Goal: Task Accomplishment & Management: Use online tool/utility

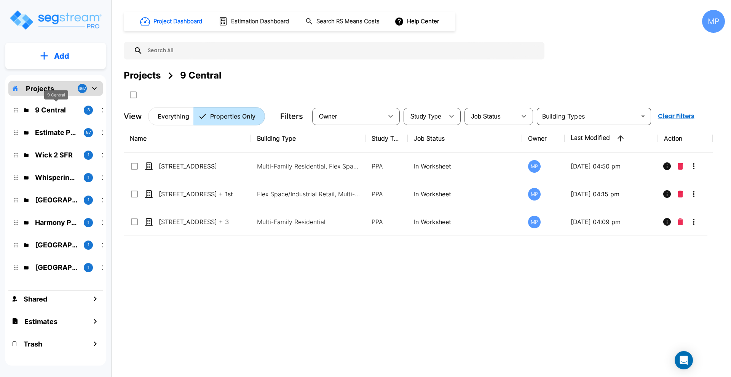
drag, startPoint x: 52, startPoint y: 112, endPoint x: 39, endPoint y: 95, distance: 21.3
click at [53, 112] on p "9 Central" at bounding box center [56, 110] width 43 height 10
click at [40, 86] on p "Projects" at bounding box center [40, 88] width 28 height 10
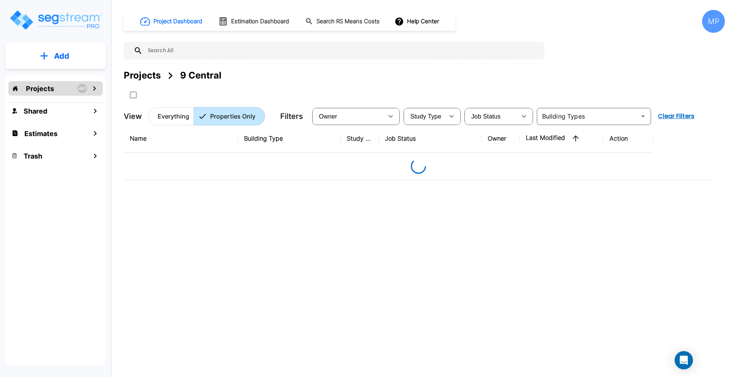
click at [40, 86] on p "Projects" at bounding box center [40, 88] width 28 height 10
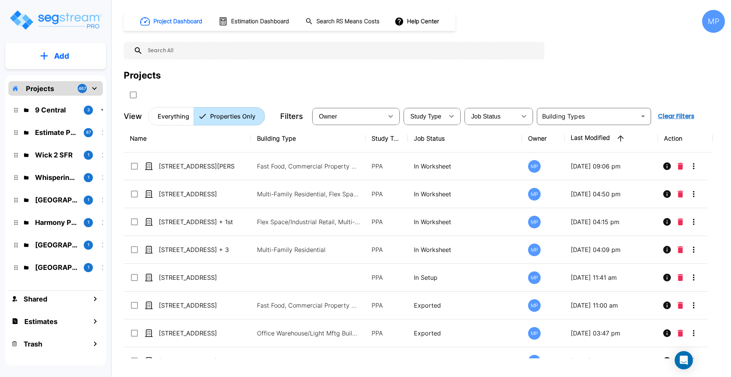
click at [197, 51] on input "text" at bounding box center [342, 51] width 398 height 18
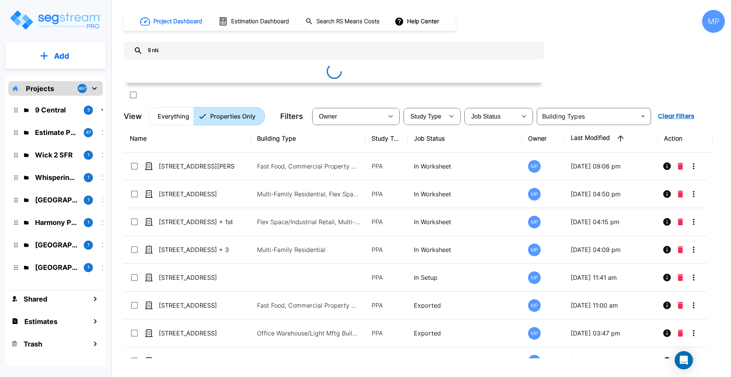
type input "9 nN"
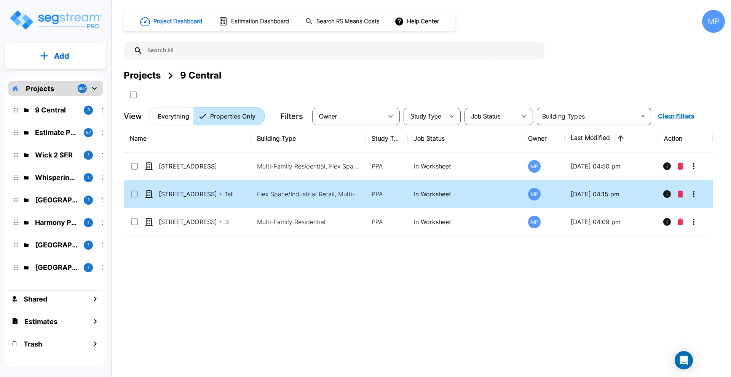
click at [134, 195] on input "select row 9 N Central Ave_Exterior + 1st Floor" at bounding box center [134, 192] width 8 height 6
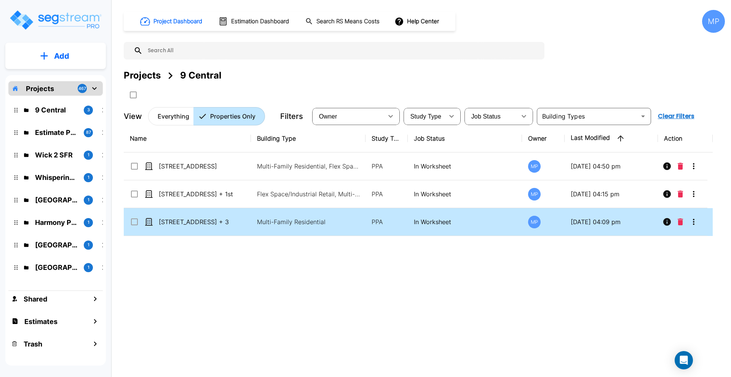
checkbox input "true"
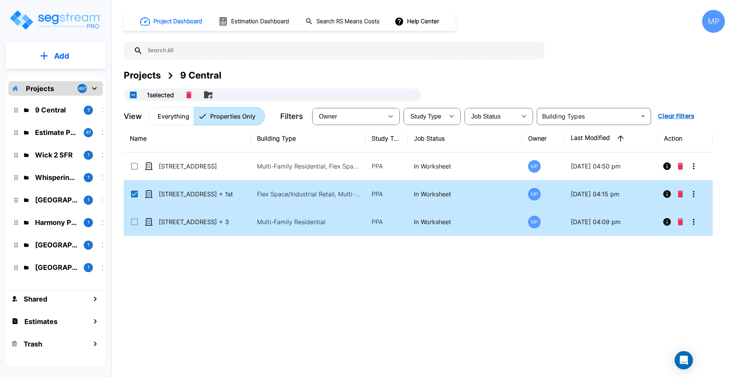
click at [134, 220] on input "select row 9 N Central Ave_Floors 2 + 3" at bounding box center [134, 220] width 8 height 6
checkbox input "true"
click at [193, 94] on icon "Merge" at bounding box center [191, 94] width 9 height 9
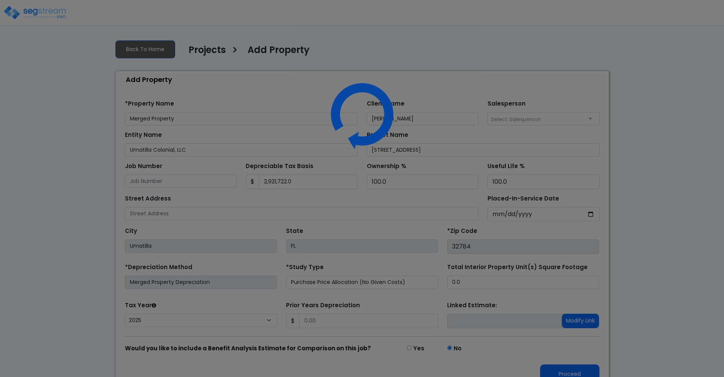
select select "2025"
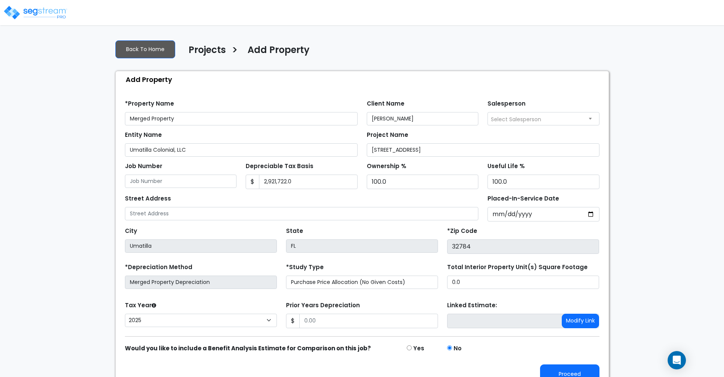
drag, startPoint x: 179, startPoint y: 117, endPoint x: 99, endPoint y: 114, distance: 79.7
click at [99, 114] on div "We are Building your Property. So please grab a coffee and let us do the heavy …" at bounding box center [362, 212] width 724 height 356
type input "[STREET_ADDRESS]"
click at [259, 323] on select "2026 2025 2024 2023 2022" at bounding box center [201, 319] width 152 height 13
select select "2022"
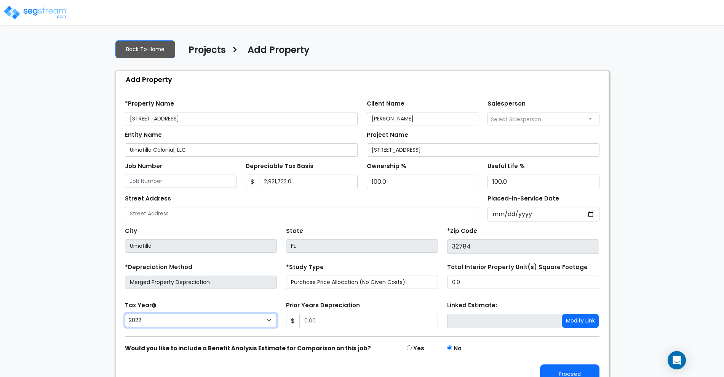
click at [125, 313] on select "2026 2025 2024 2023 2022" at bounding box center [201, 319] width 152 height 13
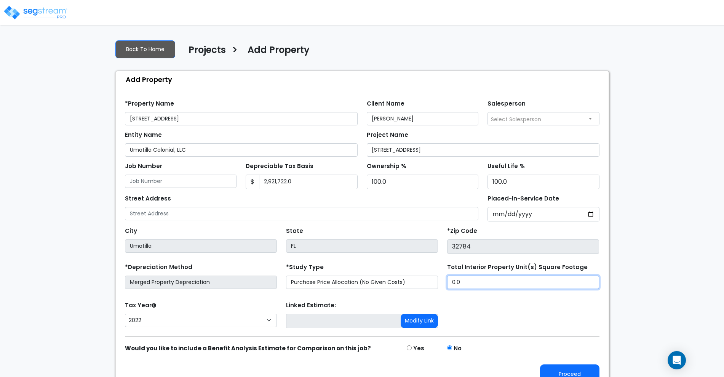
drag, startPoint x: 470, startPoint y: 282, endPoint x: 393, endPoint y: 277, distance: 76.3
click at [393, 277] on div "*Depreciation Method Merged Property Depreciation *Study Type Purchase Price Al…" at bounding box center [362, 276] width 484 height 30
type input "20,382"
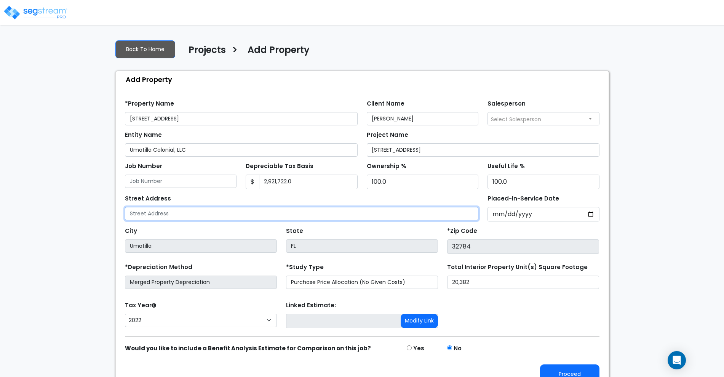
click at [179, 214] on input "text" at bounding box center [302, 213] width 354 height 13
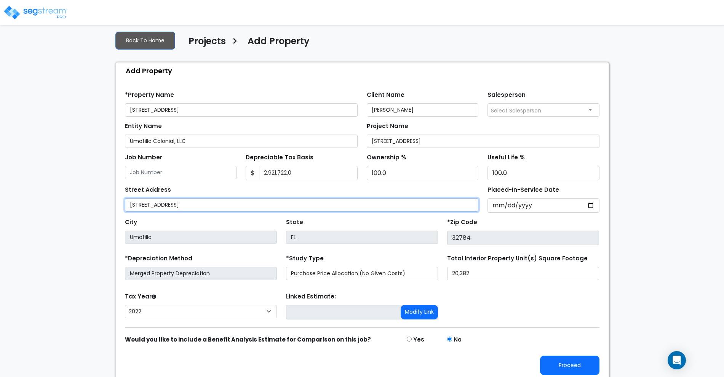
scroll to position [13, 0]
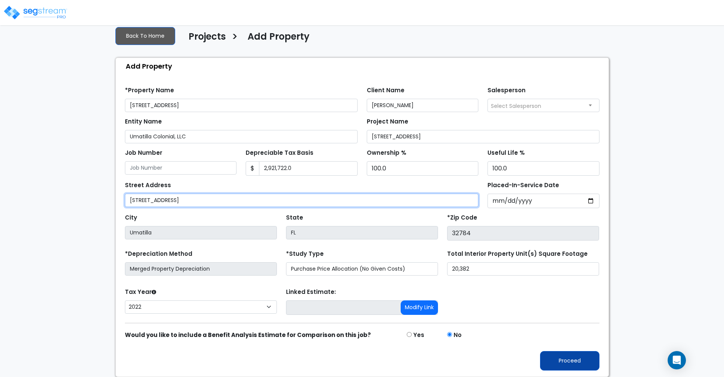
type input "9 N Central Ave"
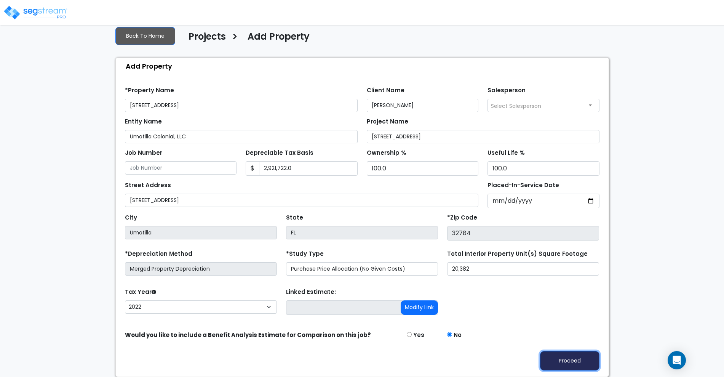
click at [565, 361] on button "Proceed" at bounding box center [569, 360] width 59 height 19
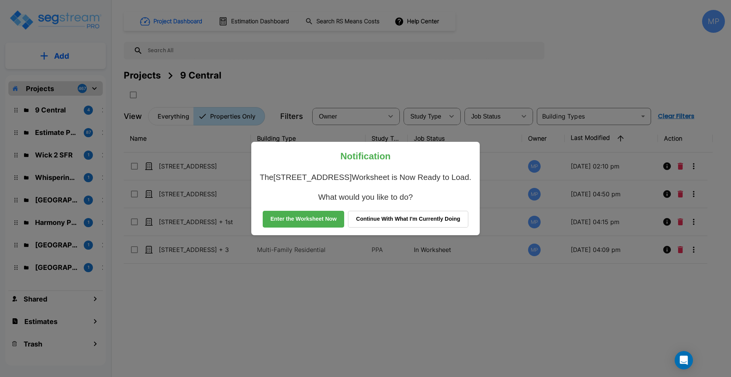
click at [320, 218] on button "Enter the Worksheet Now" at bounding box center [303, 219] width 81 height 17
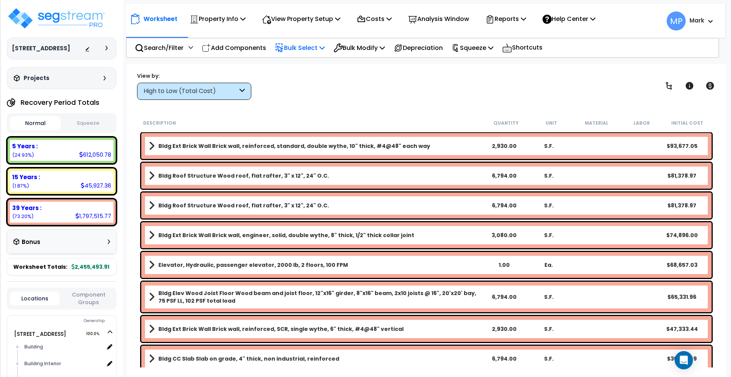
click at [300, 48] on p "Bulk Select" at bounding box center [300, 48] width 50 height 10
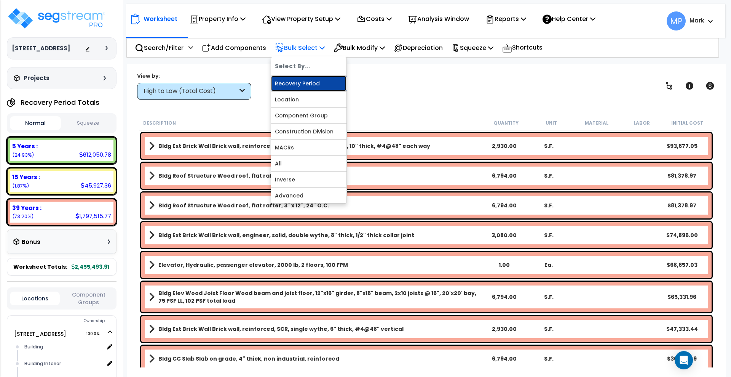
click at [308, 84] on link "Recovery Period" at bounding box center [308, 83] width 75 height 15
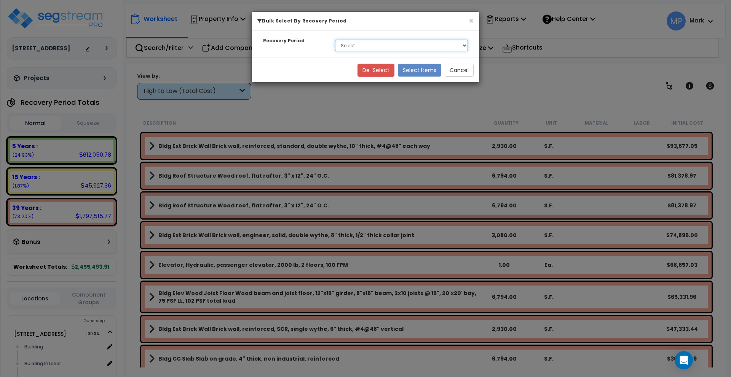
click at [371, 47] on select "Select 5 Years 15 Years 39 Years" at bounding box center [401, 45] width 133 height 11
select select "15Y"
click at [335, 40] on select "Select 5 Years 15 Years 39 Years" at bounding box center [401, 45] width 133 height 11
click at [420, 71] on button "Select Items" at bounding box center [419, 70] width 43 height 13
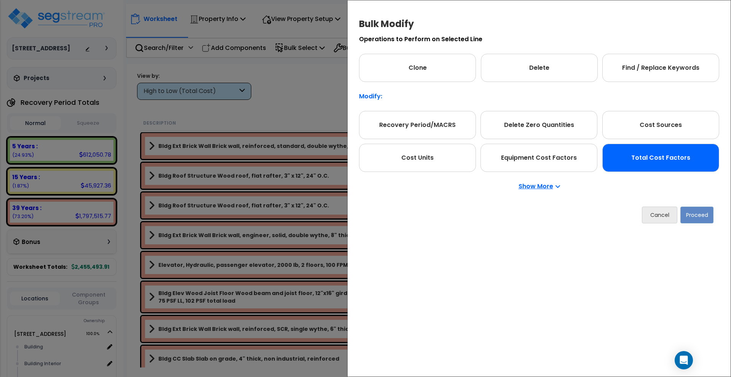
drag, startPoint x: 697, startPoint y: 166, endPoint x: 688, endPoint y: 165, distance: 8.8
click at [696, 166] on div "Total Cost Factors" at bounding box center [660, 158] width 117 height 28
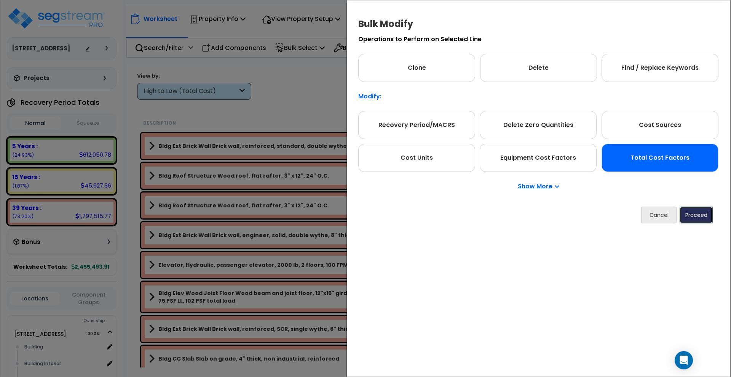
click at [697, 215] on button "Proceed" at bounding box center [696, 214] width 33 height 17
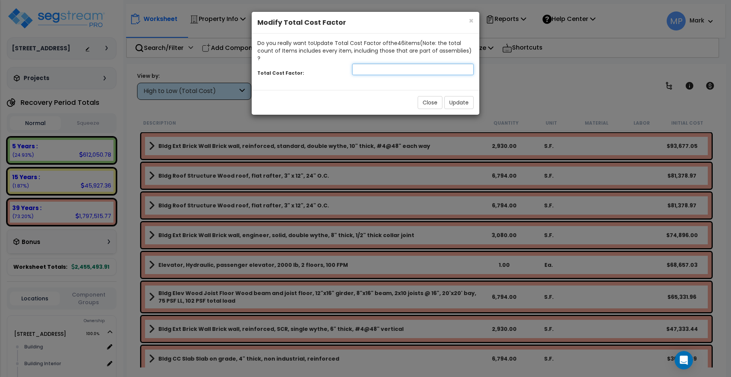
click at [368, 66] on input "number" at bounding box center [412, 69] width 121 height 11
type input "1.8"
click at [462, 96] on button "Update" at bounding box center [458, 102] width 29 height 13
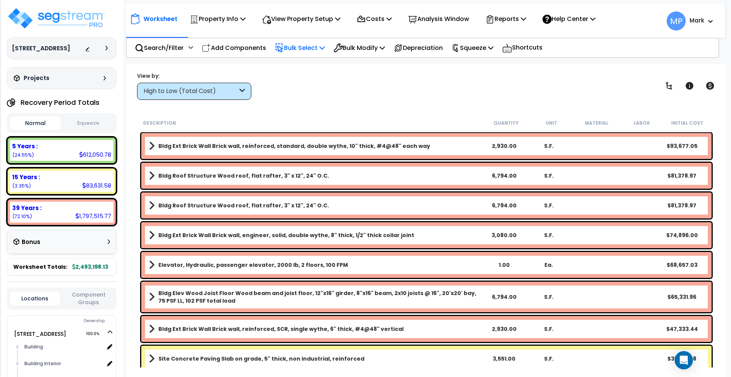
click at [323, 46] on p "Bulk Select" at bounding box center [300, 48] width 50 height 10
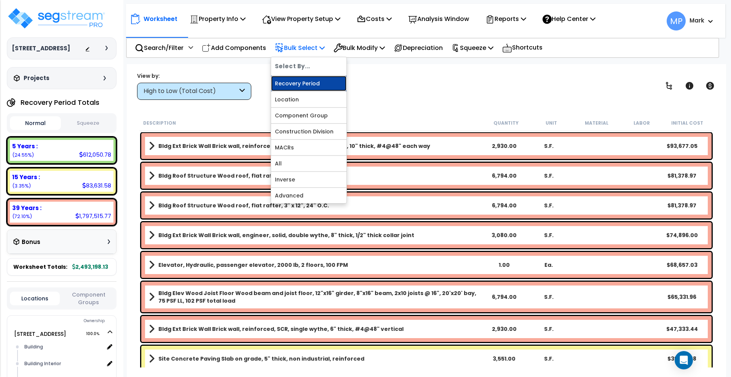
click at [317, 85] on link "Recovery Period" at bounding box center [308, 83] width 75 height 15
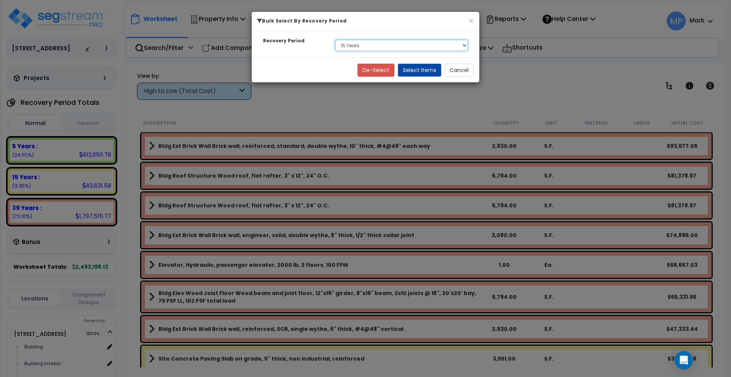
click at [417, 46] on select "Select 5 Years 15 Years 39 Years" at bounding box center [401, 45] width 133 height 11
select select "39Y"
click at [335, 40] on select "Select 5 Years 15 Years 39 Years" at bounding box center [401, 45] width 133 height 11
click at [420, 70] on button "Select Items" at bounding box center [419, 70] width 43 height 13
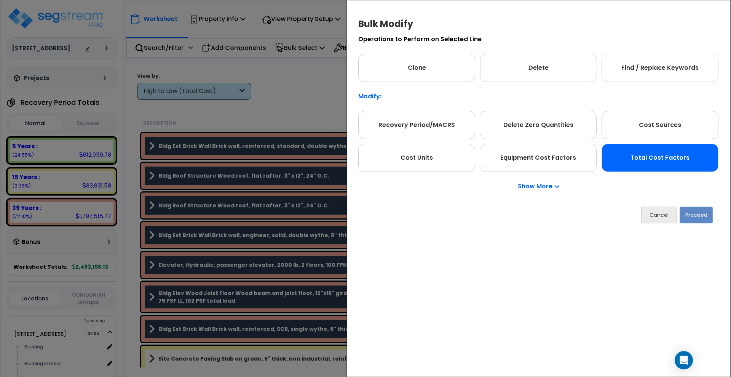
click at [660, 166] on div "Total Cost Factors" at bounding box center [660, 158] width 117 height 28
click at [695, 218] on button "Proceed" at bounding box center [696, 214] width 33 height 17
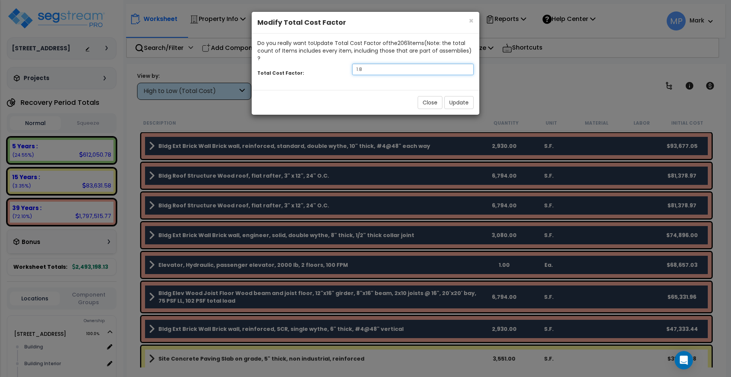
drag, startPoint x: 376, startPoint y: 64, endPoint x: 338, endPoint y: 62, distance: 38.5
click at [338, 62] on div "Total Cost Factor: 1.8" at bounding box center [366, 70] width 228 height 16
type input ".7"
click at [464, 96] on button "Update" at bounding box center [458, 102] width 29 height 13
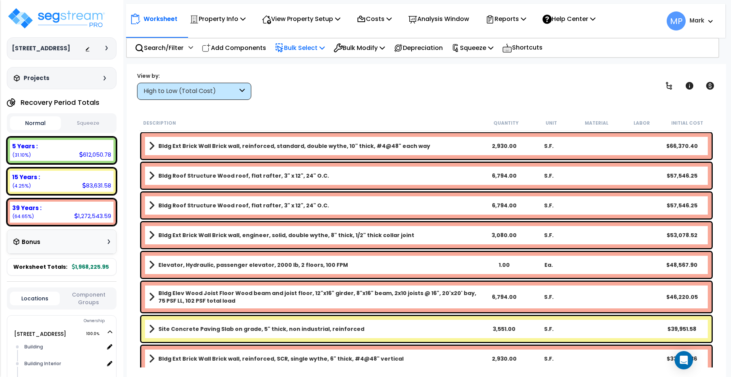
click at [299, 49] on p "Bulk Select" at bounding box center [300, 48] width 50 height 10
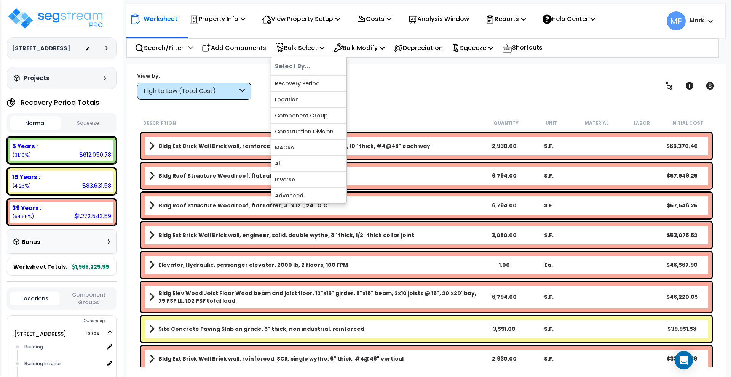
click at [395, 89] on div "View by: High to Low (Total Cost) High to Low (Total Cost)" at bounding box center [426, 86] width 584 height 28
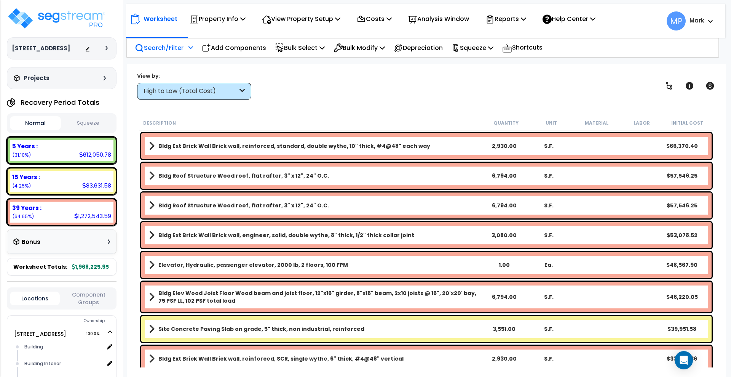
click at [173, 47] on p "Search/Filter" at bounding box center [159, 48] width 49 height 10
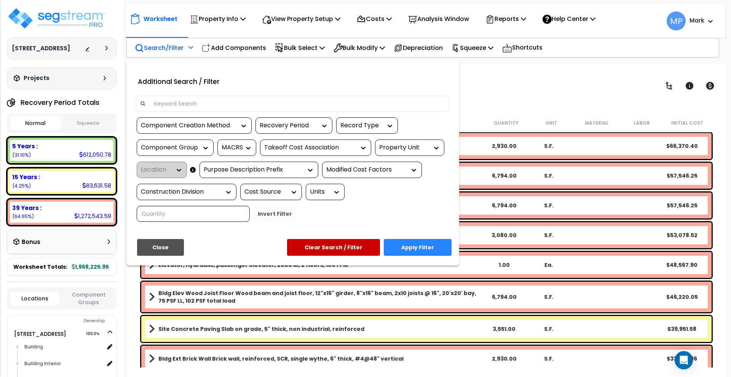
click at [204, 102] on input at bounding box center [298, 103] width 296 height 11
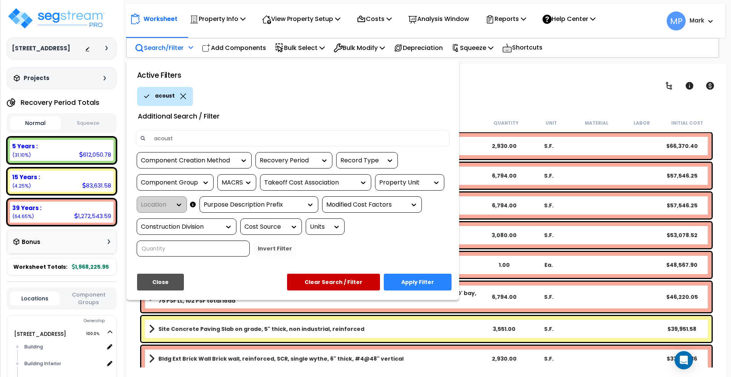
type input "acoust"
click at [403, 287] on button "Apply Filter" at bounding box center [418, 281] width 68 height 17
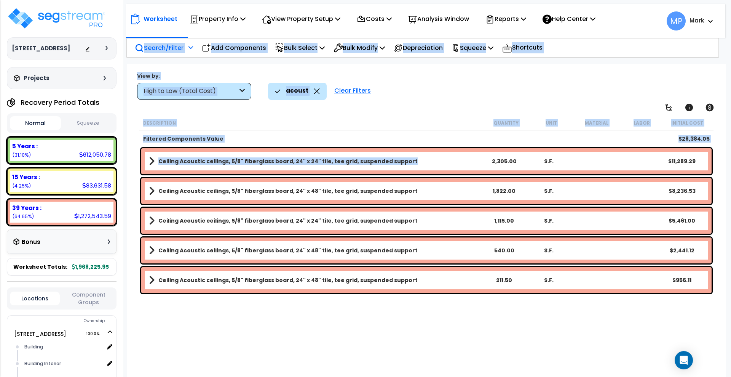
click at [413, 163] on link "Ceiling Acoustic ceilings, 5/8" fiberglass board, 24" x 24" tile, tee grid, sus…" at bounding box center [315, 161] width 333 height 11
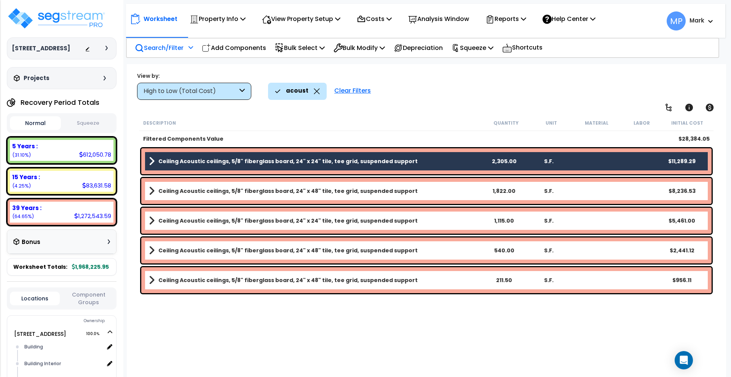
click at [408, 187] on link "Ceiling Acoustic ceilings, 5/8" fiberglass board, 24" x 48" tile, tee grid, sus…" at bounding box center [315, 190] width 333 height 11
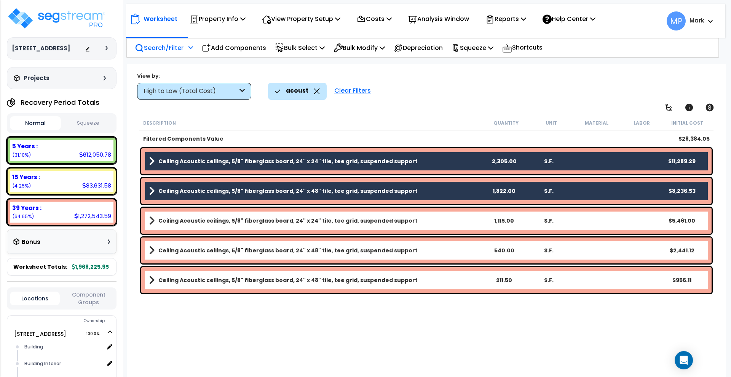
click at [418, 217] on link "Ceiling Acoustic ceilings, 5/8" fiberglass board, 24" x 24" tile, tee grid, sus…" at bounding box center [315, 220] width 333 height 11
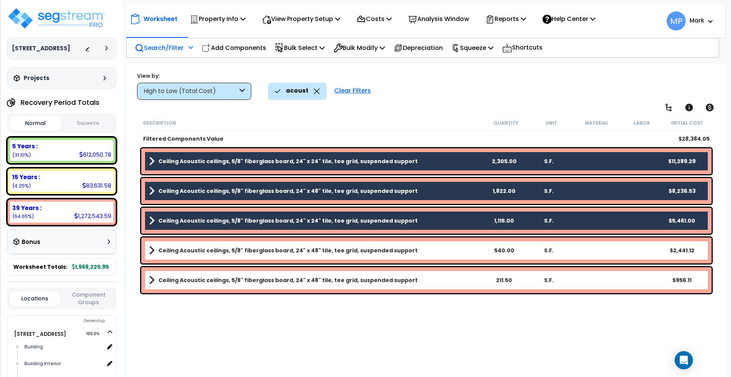
click at [416, 247] on link "Ceiling Acoustic ceilings, 5/8" fiberglass board, 24" x 48" tile, tee grid, sus…" at bounding box center [315, 250] width 333 height 11
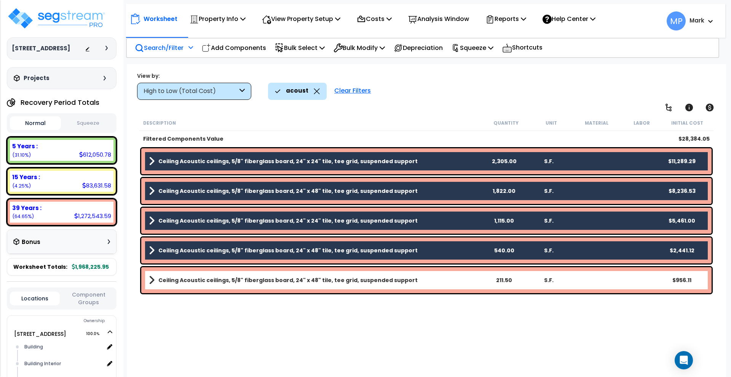
click at [422, 277] on link "Ceiling Acoustic ceilings, 5/8" fiberglass board, 24" x 48" tile, tee grid, sus…" at bounding box center [315, 280] width 333 height 11
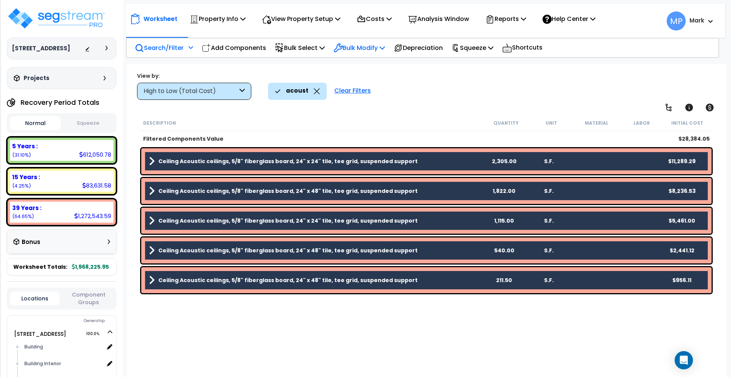
click at [385, 46] on icon at bounding box center [382, 48] width 5 height 6
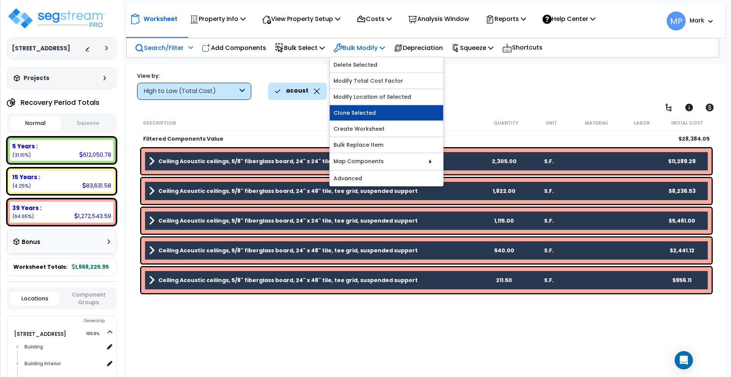
click at [377, 114] on link "Clone Selected" at bounding box center [386, 112] width 113 height 15
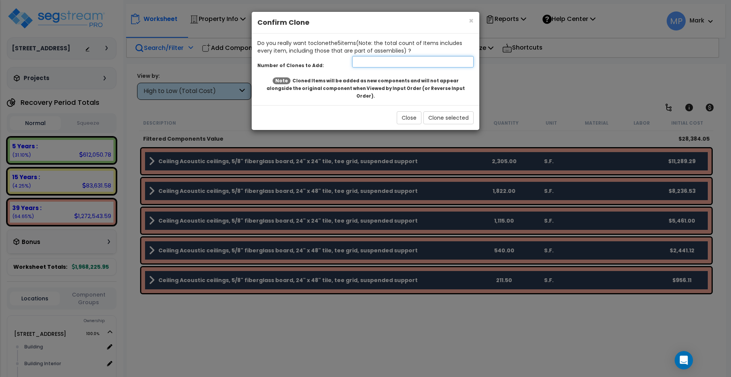
click at [363, 63] on input "number" at bounding box center [412, 61] width 121 height 11
type input "1"
click at [449, 111] on button "Clone selected" at bounding box center [448, 117] width 50 height 13
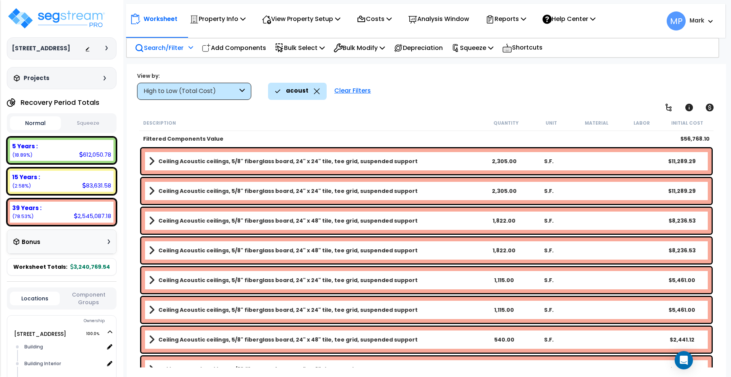
click at [412, 160] on link "Ceiling Acoustic ceilings, 5/8" fiberglass board, 24" x 24" tile, tee grid, sus…" at bounding box center [315, 161] width 333 height 11
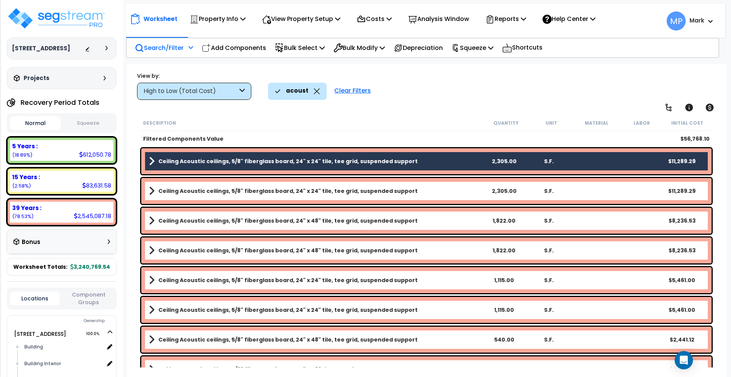
click at [422, 192] on link "Ceiling Acoustic ceilings, 5/8" fiberglass board, 24" x 24" tile, tee grid, sus…" at bounding box center [315, 190] width 333 height 11
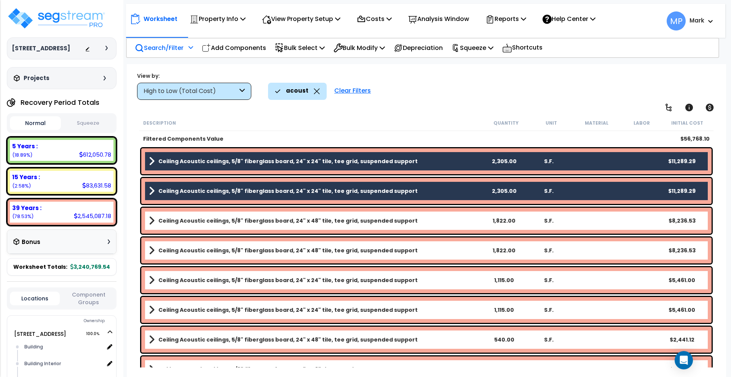
click at [417, 223] on link "Ceiling Acoustic ceilings, 5/8" fiberglass board, 24" x 48" tile, tee grid, sus…" at bounding box center [315, 220] width 333 height 11
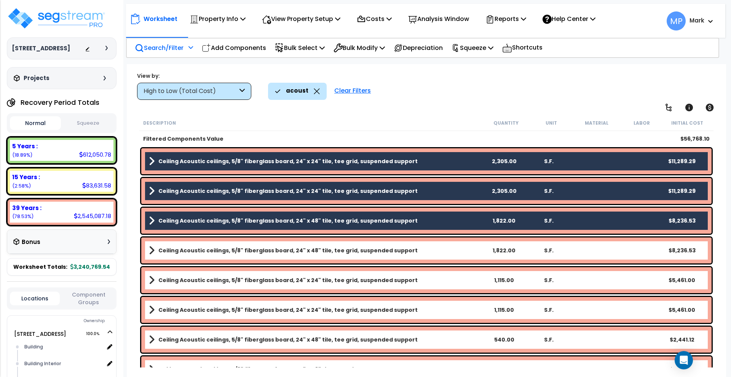
click at [425, 246] on link "Ceiling Acoustic ceilings, 5/8" fiberglass board, 24" x 48" tile, tee grid, sus…" at bounding box center [315, 250] width 333 height 11
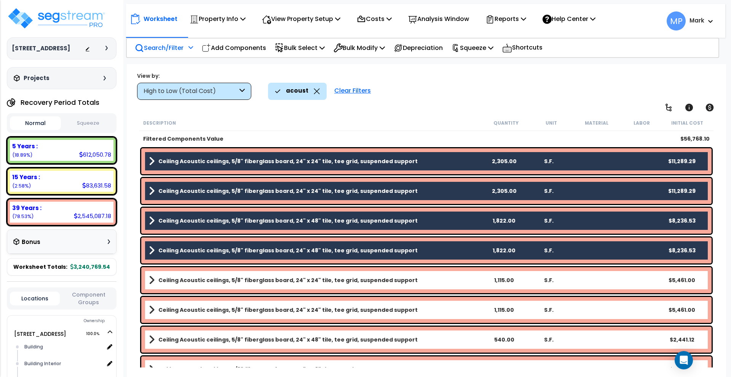
click at [245, 91] on div "High to Low (Total Cost)" at bounding box center [194, 91] width 114 height 17
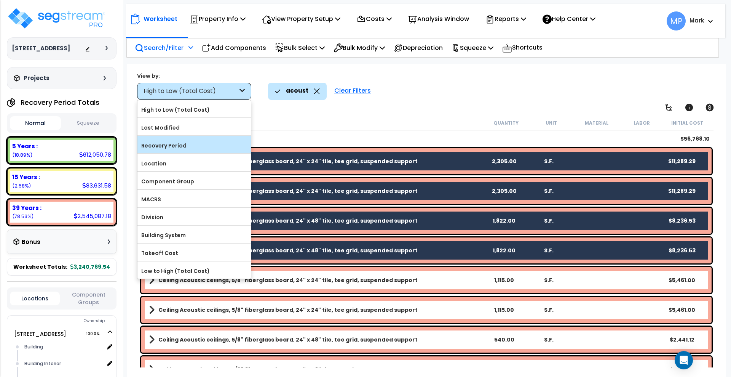
click at [186, 147] on label "Recovery Period" at bounding box center [193, 145] width 113 height 11
click at [0, 0] on input "Recovery Period" at bounding box center [0, 0] width 0 height 0
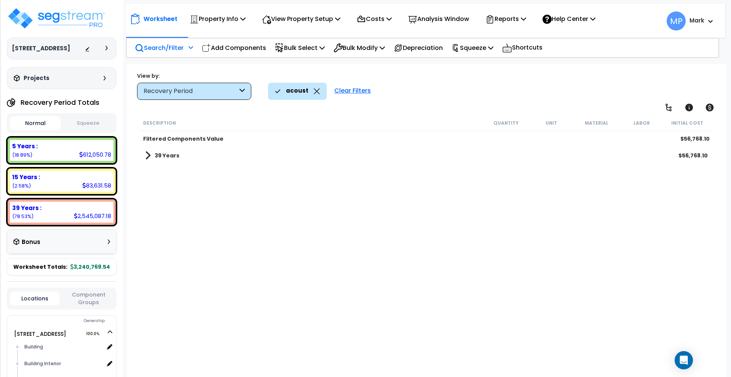
click at [172, 153] on b "39 Years" at bounding box center [167, 156] width 25 height 8
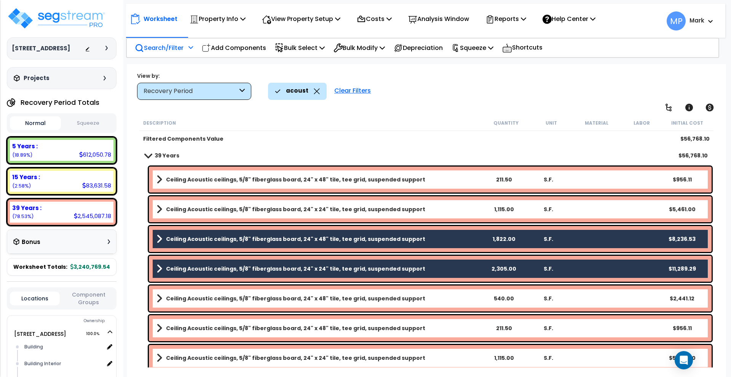
click at [454, 174] on link "Ceiling Acoustic ceilings, 5/8" fiberglass board, 24" x 48" tile, tee grid, sus…" at bounding box center [319, 179] width 325 height 11
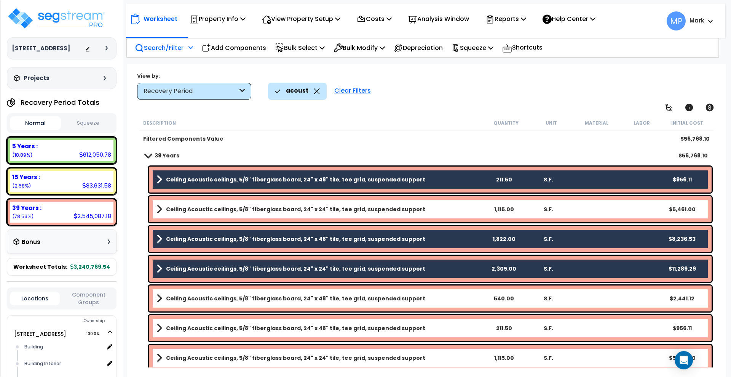
click at [443, 204] on link "Ceiling Acoustic ceilings, 5/8" fiberglass board, 24" x 24" tile, tee grid, sus…" at bounding box center [319, 209] width 325 height 11
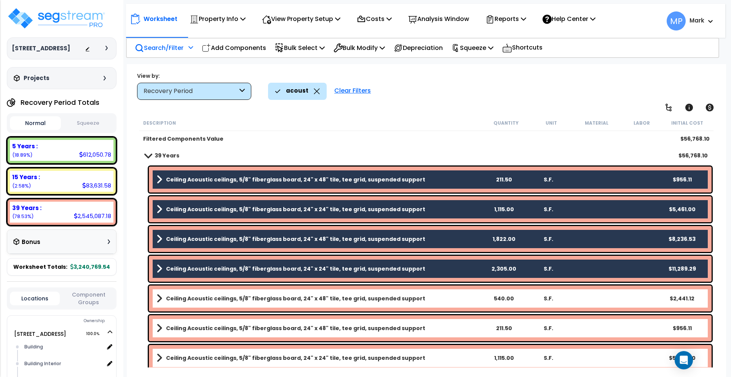
click at [442, 294] on link "Ceiling Acoustic ceilings, 5/8" fiberglass board, 24" x 48" tile, tee grid, sus…" at bounding box center [319, 298] width 325 height 11
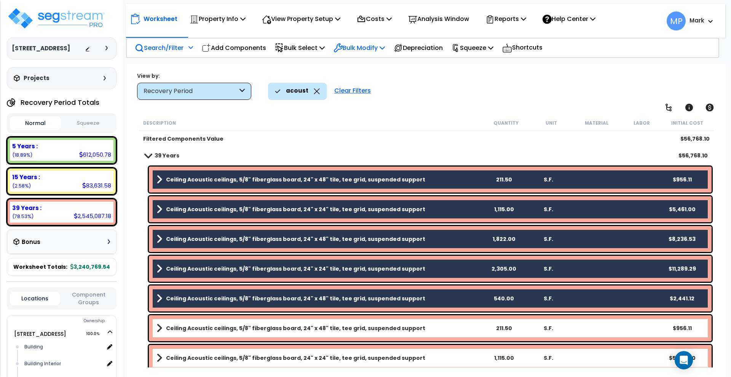
click at [385, 45] on icon at bounding box center [382, 48] width 5 height 6
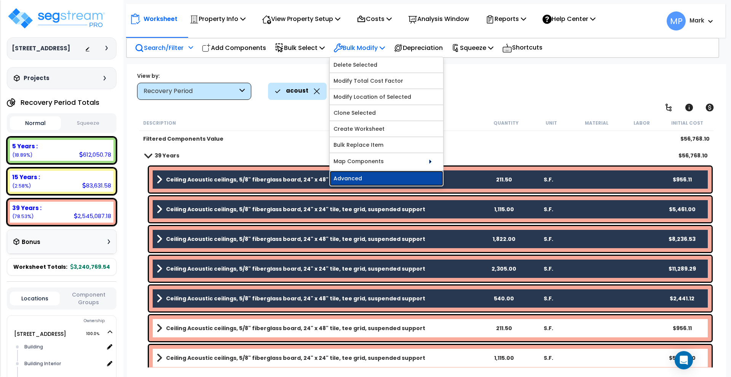
click at [392, 179] on link "Advanced" at bounding box center [386, 178] width 113 height 15
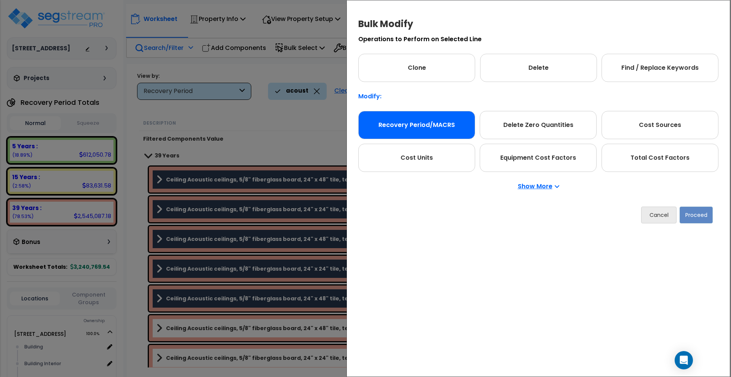
click at [430, 123] on div "Recovery Period/MACRS" at bounding box center [416, 125] width 117 height 28
click at [697, 219] on button "Proceed" at bounding box center [696, 214] width 33 height 17
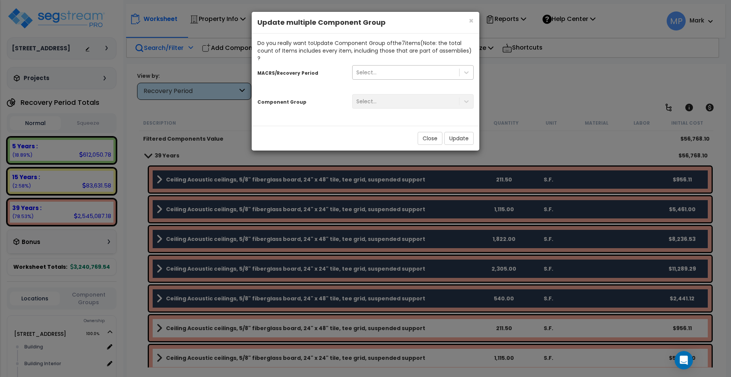
click at [406, 68] on div "Select..." at bounding box center [406, 72] width 107 height 12
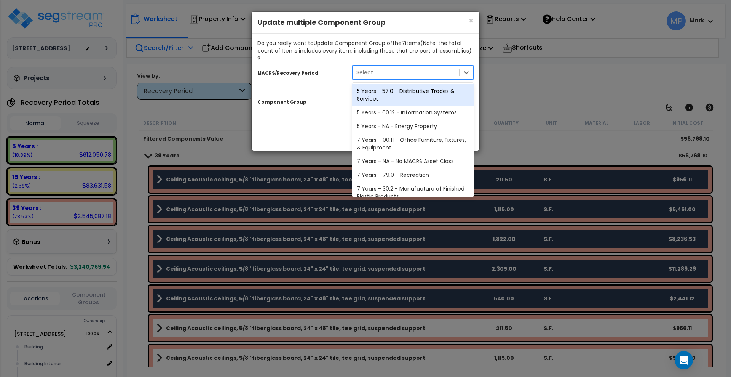
click at [414, 86] on div "5 Years - 57.0 - Distributive Trades & Services" at bounding box center [412, 94] width 121 height 21
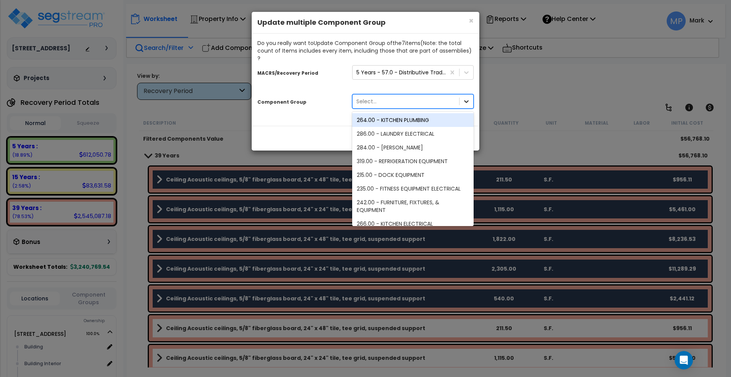
click at [466, 97] on icon at bounding box center [467, 101] width 8 height 8
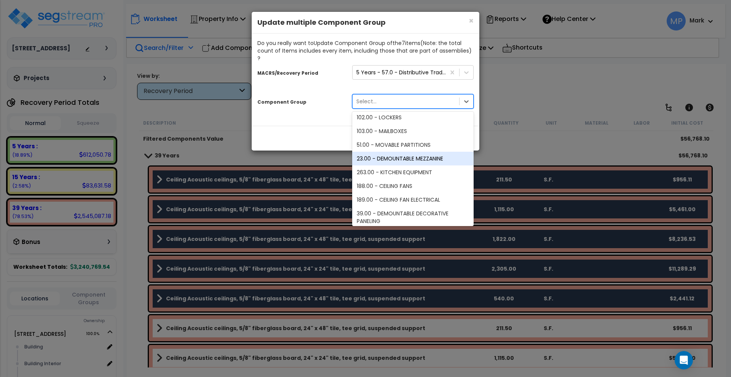
scroll to position [143, 0]
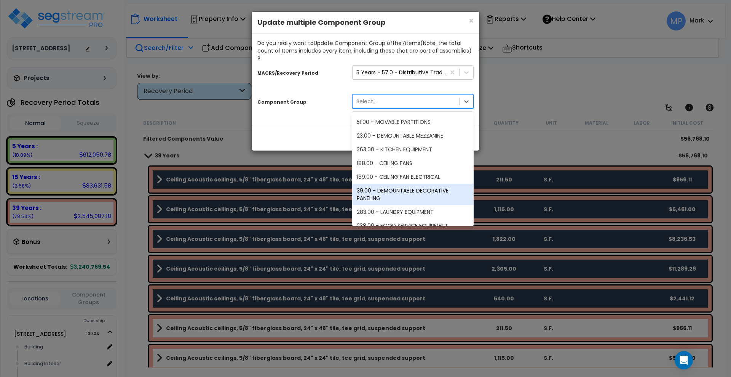
click at [413, 184] on div "39.00 - DEMOUNTABLE DECORATIVE PANELING" at bounding box center [412, 194] width 121 height 21
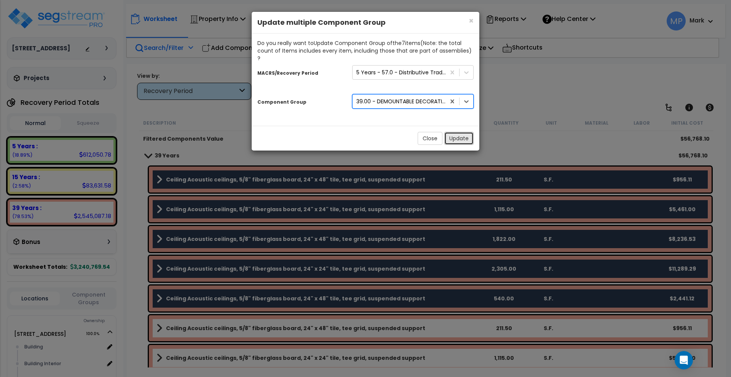
click at [462, 132] on button "Update" at bounding box center [458, 138] width 29 height 13
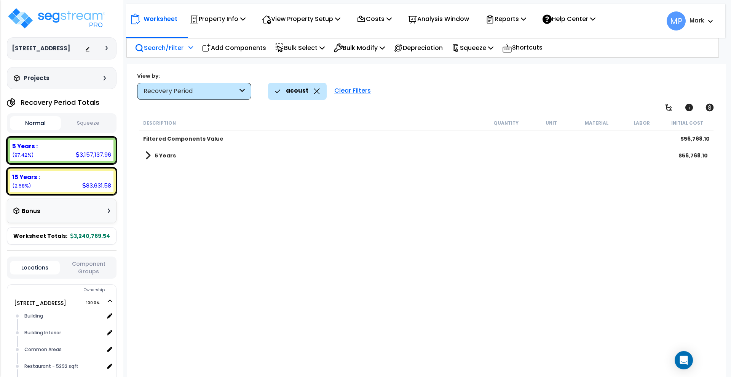
click at [166, 156] on b "5 Years" at bounding box center [165, 156] width 21 height 8
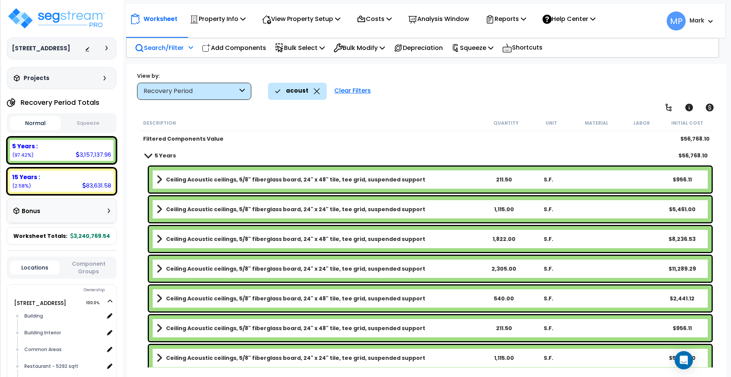
scroll to position [0, 0]
click at [439, 179] on link "Ceiling Acoustic ceilings, 5/8" fiberglass board, 24" x 48" tile, tee grid, sus…" at bounding box center [319, 179] width 325 height 11
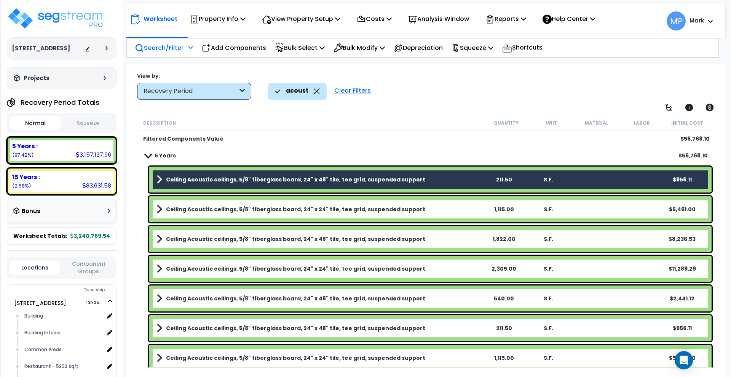
click at [435, 207] on link "Ceiling Acoustic ceilings, 5/8" fiberglass board, 24" x 24" tile, tee grid, sus…" at bounding box center [319, 209] width 325 height 11
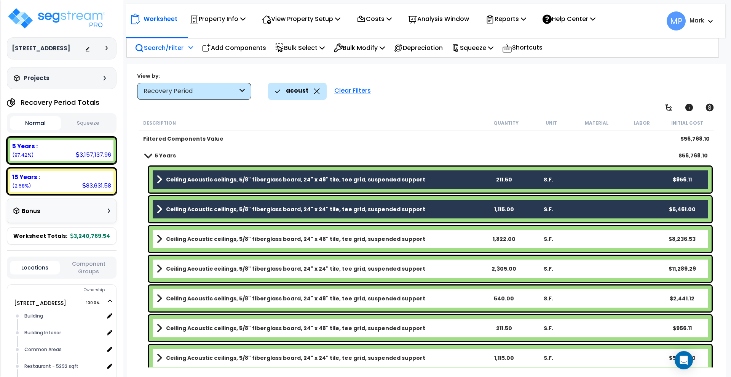
click at [439, 235] on link "Ceiling Acoustic ceilings, 5/8" fiberglass board, 24" x 48" tile, tee grid, sus…" at bounding box center [319, 238] width 325 height 11
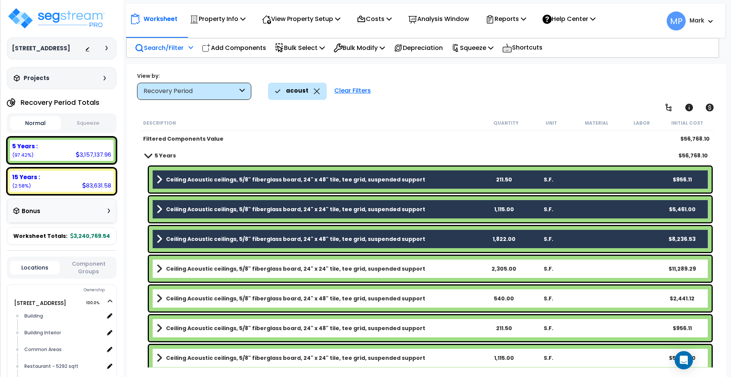
click at [447, 264] on link "Ceiling Acoustic ceilings, 5/8" fiberglass board, 24" x 24" tile, tee grid, sus…" at bounding box center [319, 268] width 325 height 11
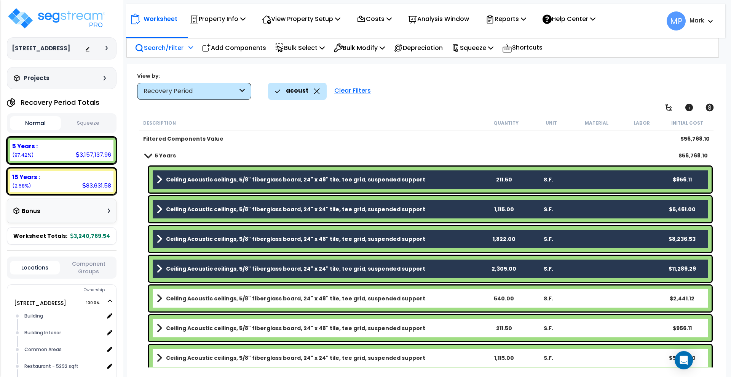
click at [452, 296] on link "Ceiling Acoustic ceilings, 5/8" fiberglass board, 24" x 48" tile, tee grid, sus…" at bounding box center [319, 298] width 325 height 11
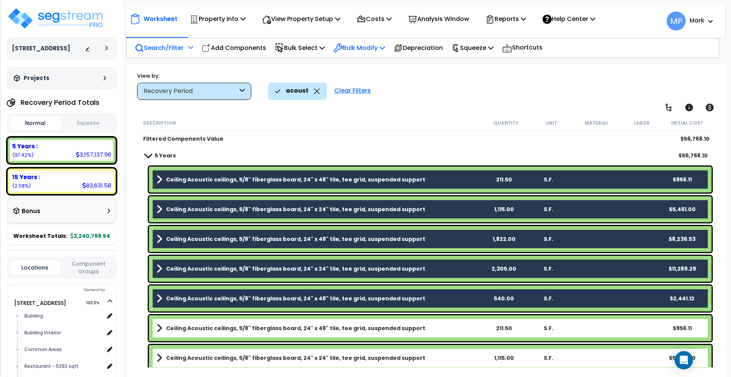
click at [363, 46] on p "Bulk Modify" at bounding box center [359, 48] width 51 height 10
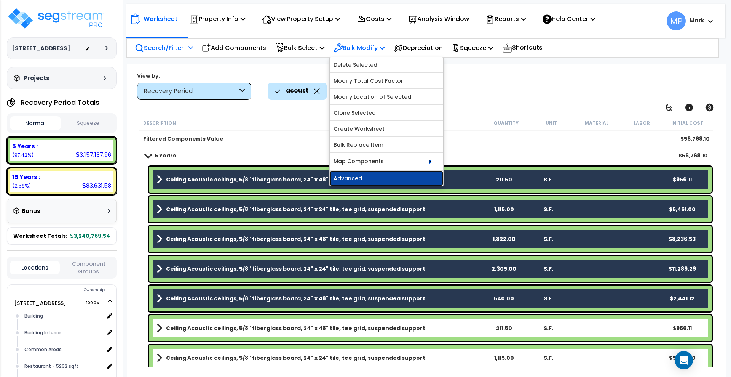
click at [384, 177] on link "Advanced" at bounding box center [386, 178] width 113 height 15
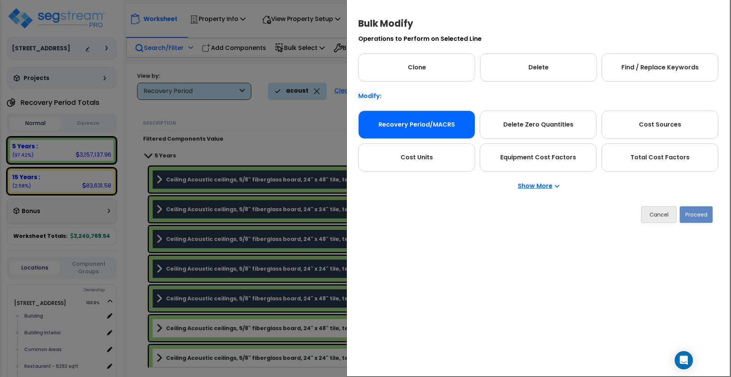
click at [435, 129] on div "Recovery Period/MACRS" at bounding box center [416, 124] width 117 height 28
click at [698, 214] on button "Proceed" at bounding box center [696, 214] width 33 height 17
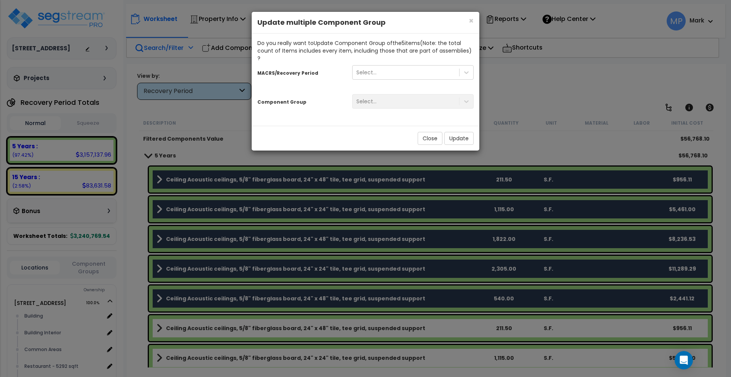
click at [431, 72] on div "Select..." at bounding box center [413, 75] width 133 height 22
click at [461, 66] on div at bounding box center [467, 73] width 14 height 14
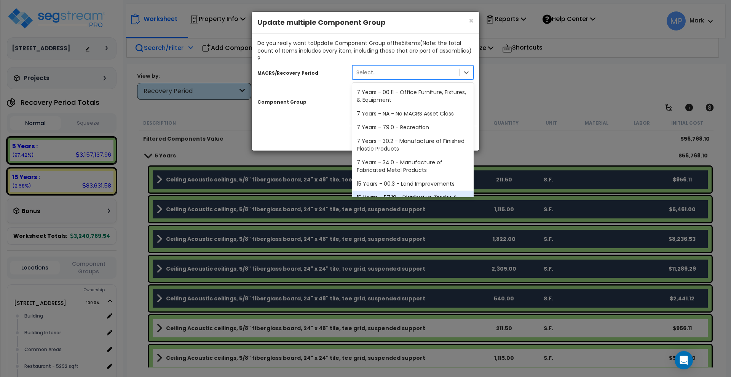
scroll to position [93, 0]
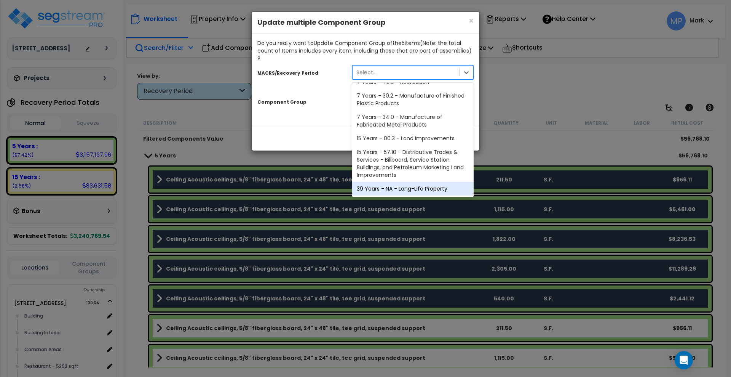
click at [416, 182] on div "39 Years - NA - Long-Life Property" at bounding box center [412, 189] width 121 height 14
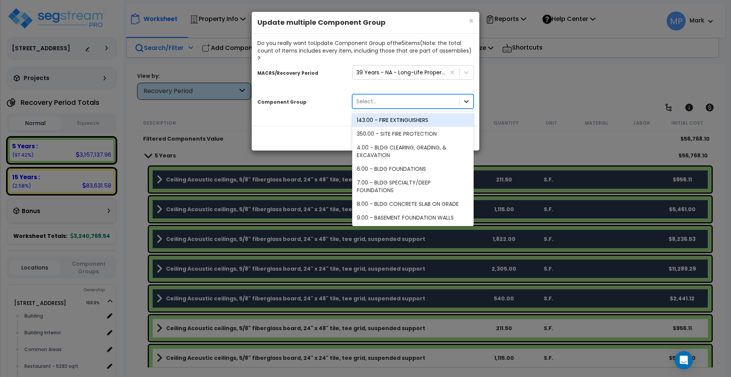
click at [468, 100] on icon at bounding box center [466, 101] width 5 height 3
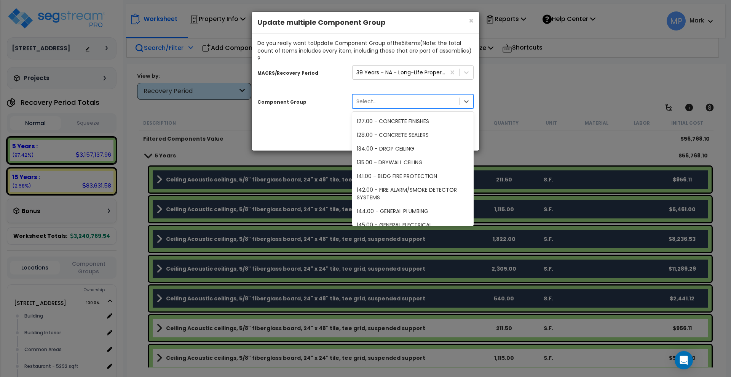
scroll to position [712, 0]
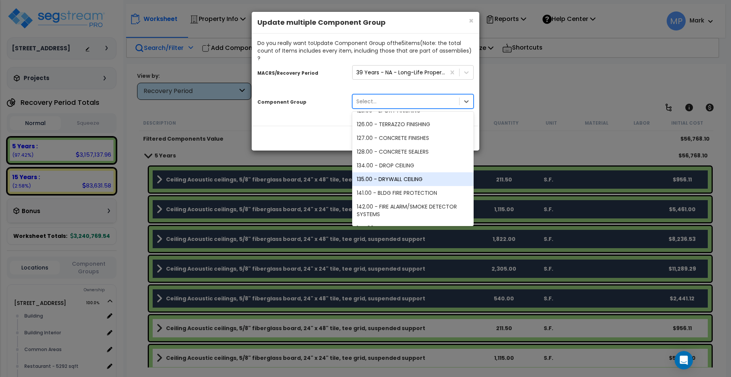
click at [421, 172] on div "135.00 - DRYWALL CEILING" at bounding box center [412, 179] width 121 height 14
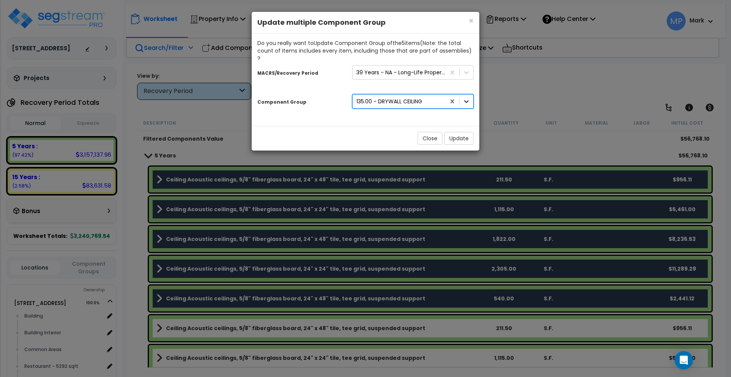
click at [467, 100] on icon at bounding box center [466, 101] width 5 height 3
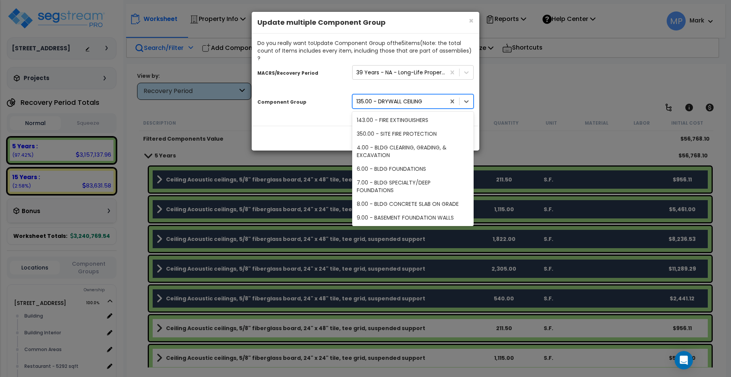
scroll to position [661, 0]
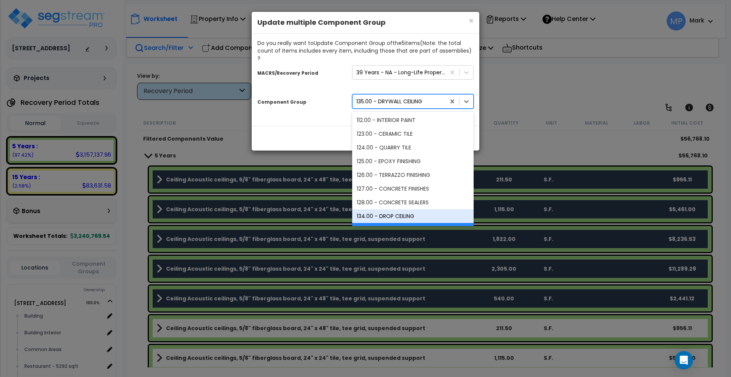
click at [413, 209] on div "134.00 - DROP CEILING" at bounding box center [412, 216] width 121 height 14
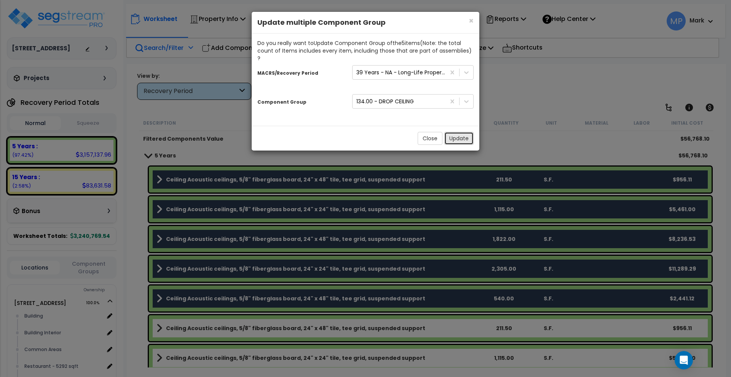
click at [460, 132] on button "Update" at bounding box center [458, 138] width 29 height 13
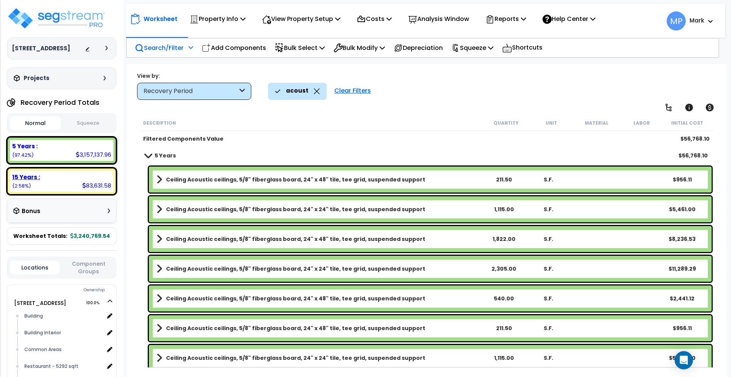
click at [63, 185] on div "15 Years : 83,631.58 (2.58%)" at bounding box center [62, 181] width 104 height 21
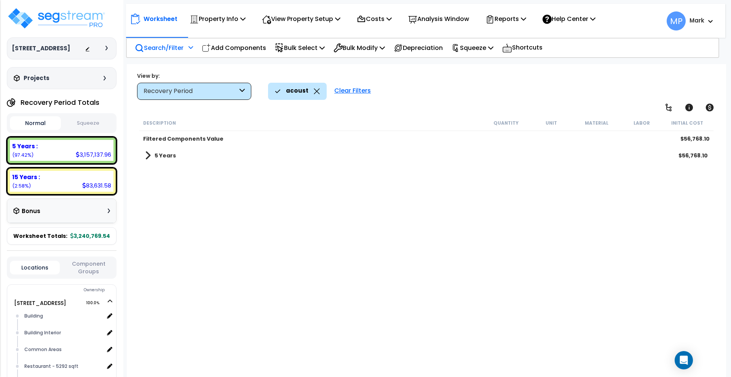
click at [169, 158] on b "5 Years" at bounding box center [165, 156] width 21 height 8
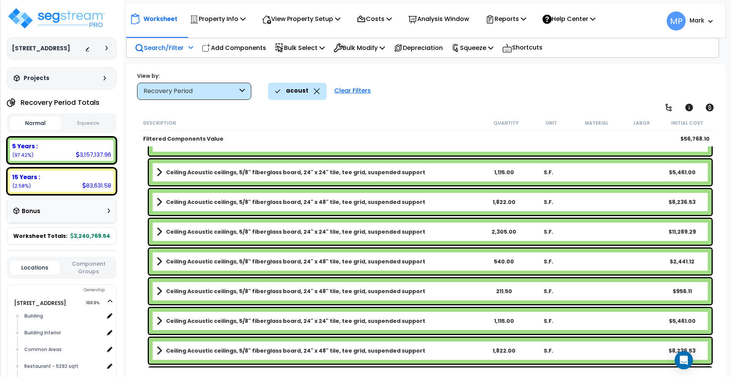
scroll to position [0, 0]
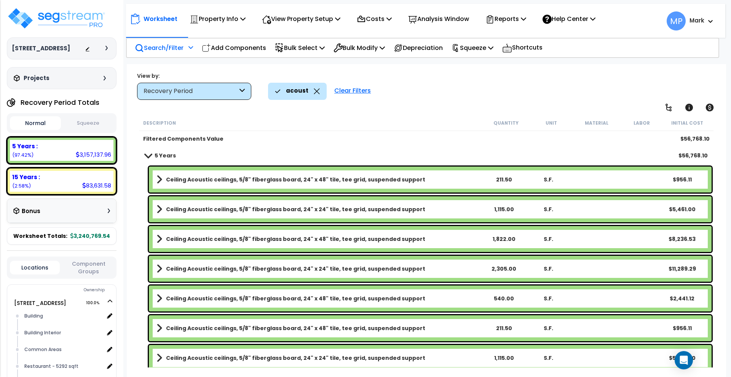
click at [450, 181] on link "Ceiling Acoustic ceilings, 5/8" fiberglass board, 24" x 48" tile, tee grid, sus…" at bounding box center [319, 179] width 325 height 11
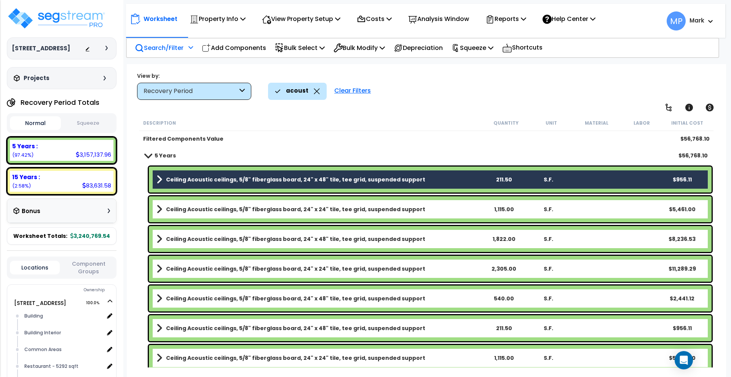
click at [436, 209] on link "Ceiling Acoustic ceilings, 5/8" fiberglass board, 24" x 24" tile, tee grid, sus…" at bounding box center [319, 209] width 325 height 11
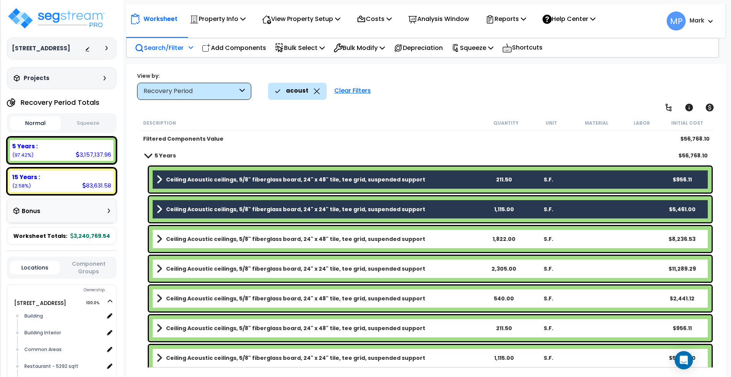
click at [439, 236] on link "Ceiling Acoustic ceilings, 5/8" fiberglass board, 24" x 48" tile, tee grid, sus…" at bounding box center [319, 238] width 325 height 11
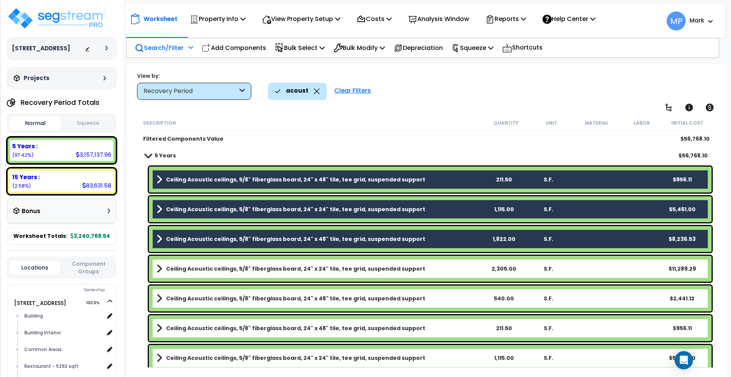
click at [438, 263] on link "Ceiling Acoustic ceilings, 5/8" fiberglass board, 24" x 24" tile, tee grid, sus…" at bounding box center [319, 268] width 325 height 11
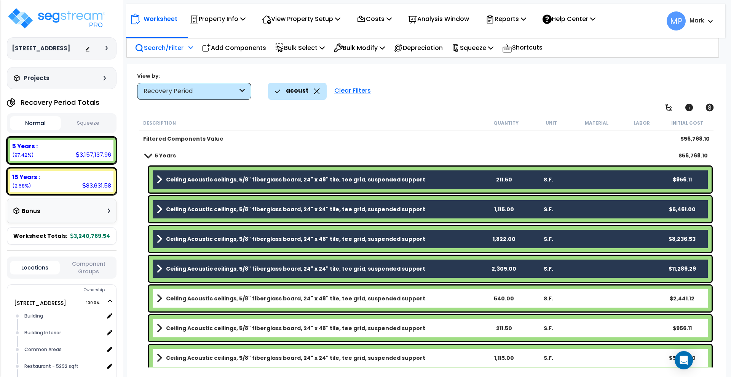
click at [449, 301] on link "Ceiling Acoustic ceilings, 5/8" fiberglass board, 24" x 48" tile, tee grid, sus…" at bounding box center [319, 298] width 325 height 11
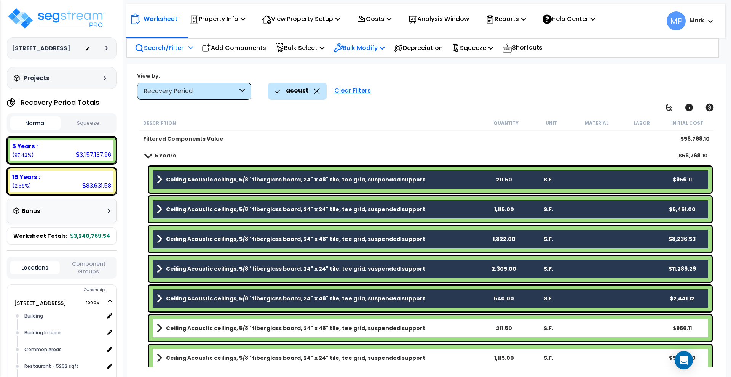
click at [385, 49] on p "Bulk Modify" at bounding box center [359, 48] width 51 height 10
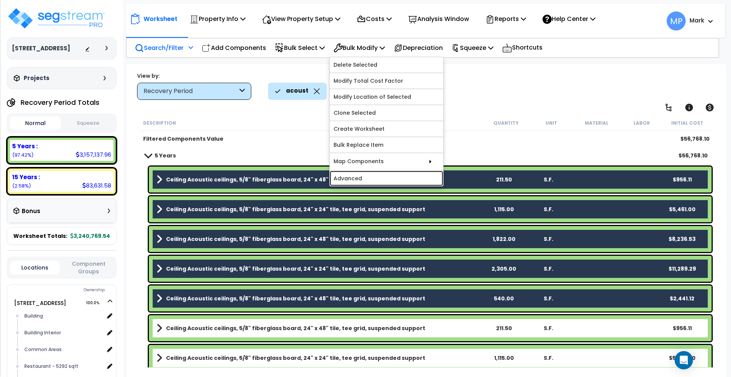
drag, startPoint x: 417, startPoint y: 177, endPoint x: 427, endPoint y: 173, distance: 11.5
click at [417, 177] on link "Advanced" at bounding box center [386, 178] width 113 height 15
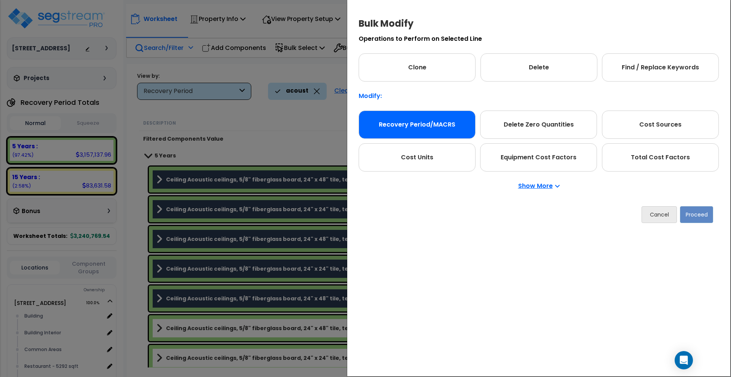
click at [437, 123] on div "Recovery Period/MACRS" at bounding box center [417, 124] width 117 height 28
click at [698, 217] on button "Proceed" at bounding box center [696, 214] width 33 height 17
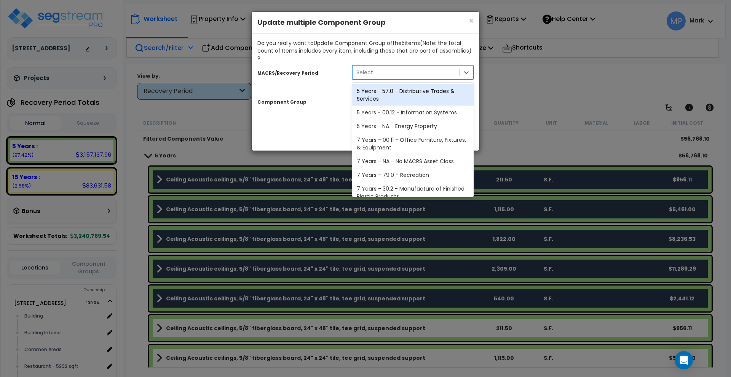
click at [419, 67] on div "Select..." at bounding box center [406, 72] width 107 height 12
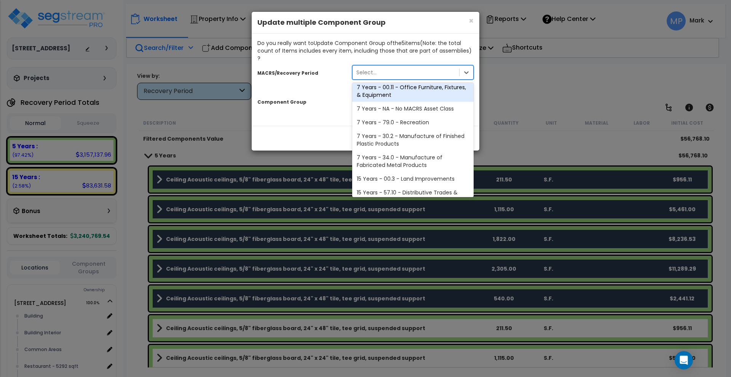
scroll to position [93, 0]
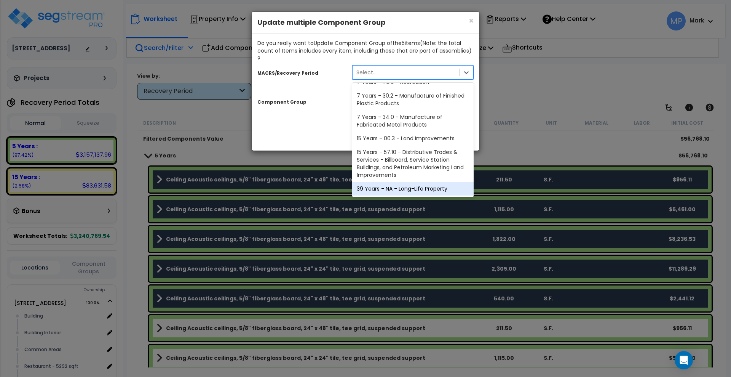
click at [426, 184] on div "39 Years - NA - Long-Life Property" at bounding box center [412, 189] width 121 height 14
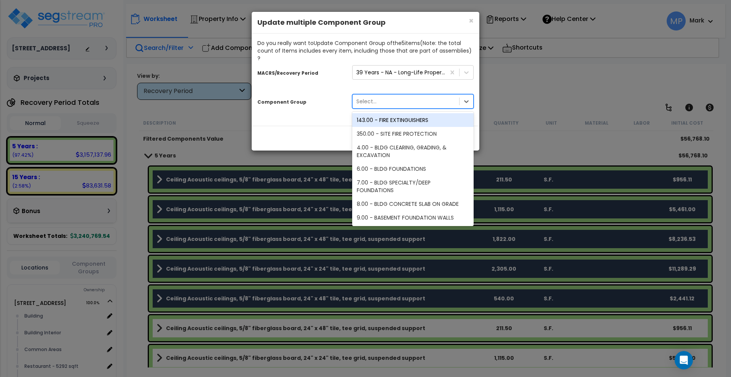
click at [405, 95] on div "Select..." at bounding box center [406, 101] width 107 height 12
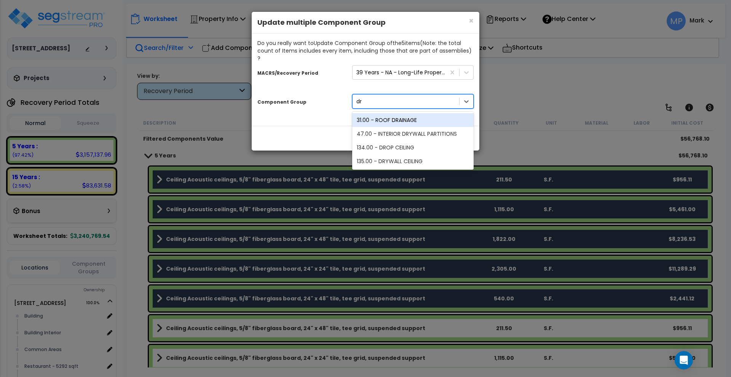
scroll to position [0, 0]
type input "dro"
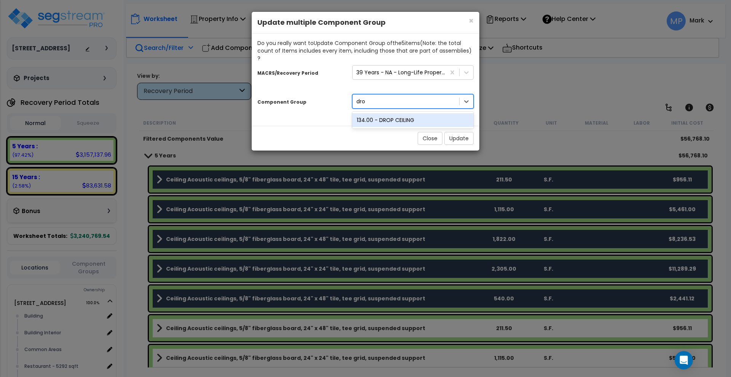
click at [409, 115] on div "134.00 - DROP CEILING" at bounding box center [412, 120] width 121 height 14
click at [465, 132] on button "Update" at bounding box center [458, 138] width 29 height 13
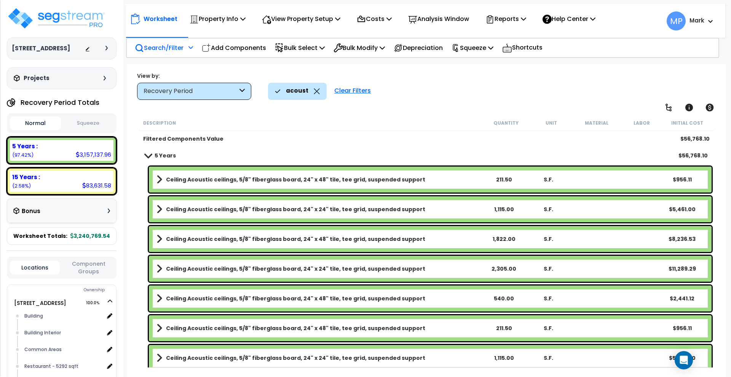
click at [352, 89] on div "Clear Filters" at bounding box center [353, 91] width 44 height 17
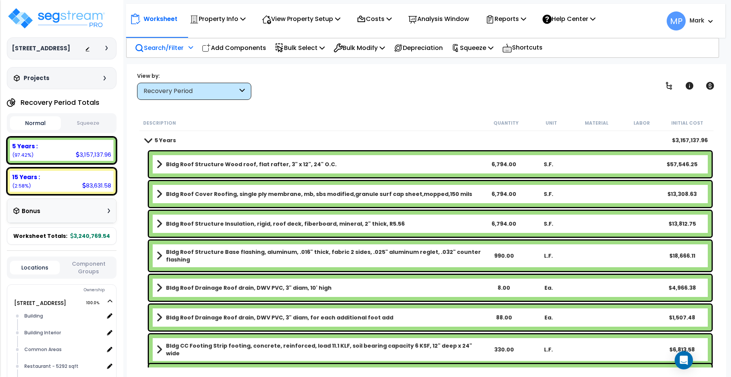
click at [53, 235] on span "Worksheet Totals:" at bounding box center [40, 236] width 54 height 8
click at [41, 121] on button "Normal" at bounding box center [35, 123] width 51 height 14
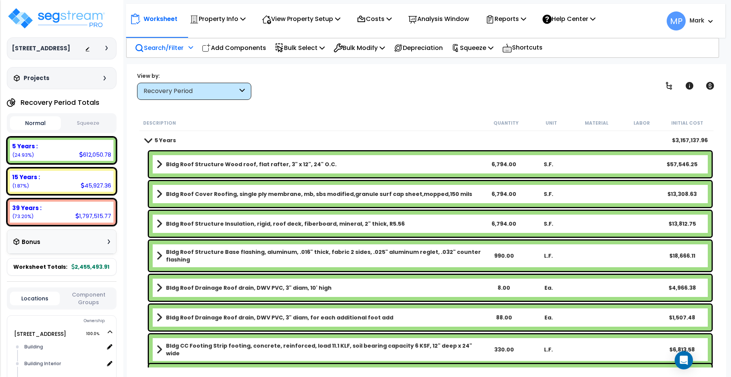
click at [47, 124] on button "Normal" at bounding box center [35, 123] width 51 height 14
drag, startPoint x: 105, startPoint y: 123, endPoint x: 80, endPoint y: 129, distance: 26.2
click at [105, 122] on button "Squeeze" at bounding box center [88, 123] width 51 height 13
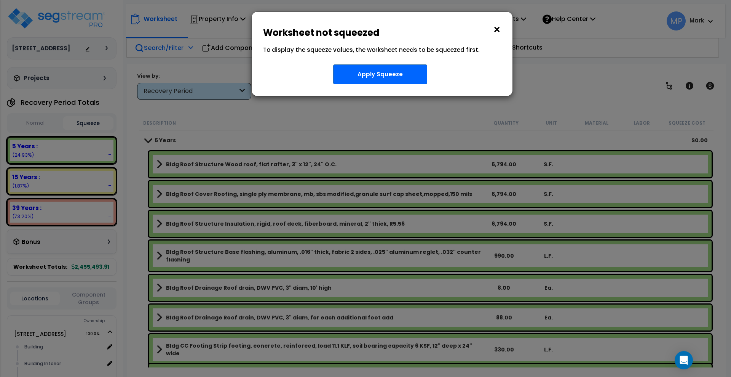
click at [495, 27] on button "×" at bounding box center [497, 30] width 8 height 12
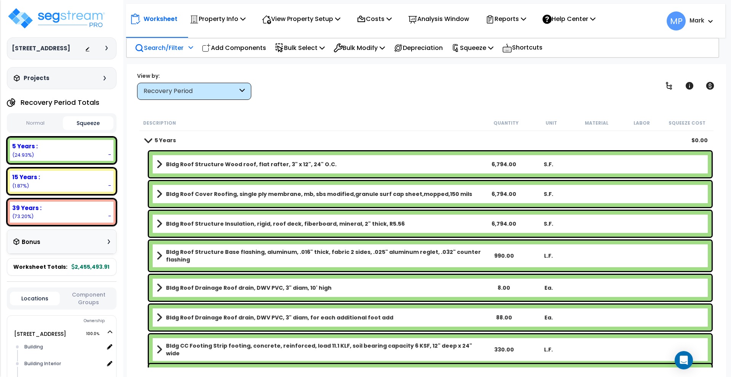
click at [68, 212] on div "39 Years : - (73.20%)" at bounding box center [62, 211] width 104 height 21
click at [72, 152] on div "5 Years : - (24.93%)" at bounding box center [62, 150] width 104 height 21
click at [64, 215] on div "39 Years : - (73.20%)" at bounding box center [62, 211] width 104 height 21
click at [72, 184] on div "15 Years : - (1.87%)" at bounding box center [62, 181] width 104 height 21
click at [68, 175] on div "15 Years :" at bounding box center [61, 177] width 99 height 8
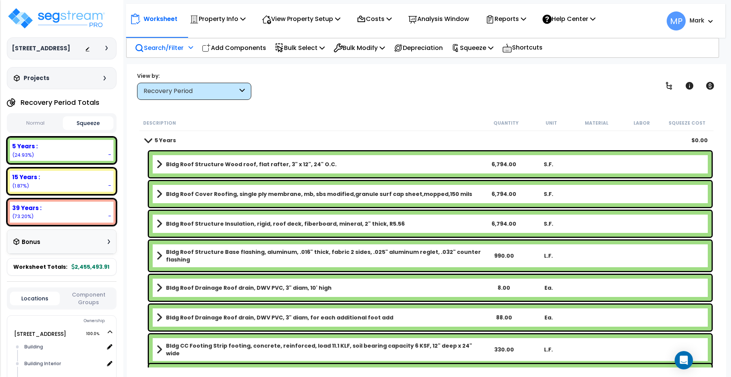
click at [72, 139] on div "5 Years : - (24.93%)" at bounding box center [62, 150] width 110 height 27
click at [67, 213] on div "39 Years : - (73.20%)" at bounding box center [62, 211] width 104 height 21
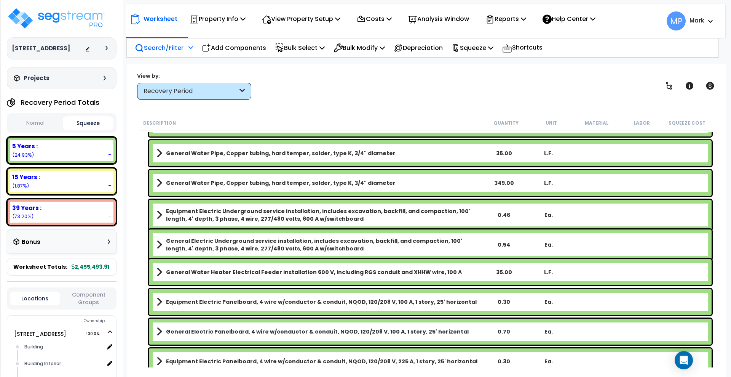
scroll to position [904, 0]
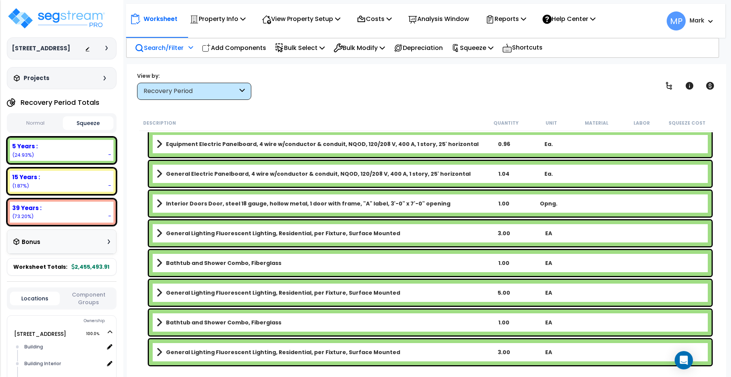
click at [73, 182] on div "15 Years : - (1.87%)" at bounding box center [62, 181] width 104 height 21
click at [73, 213] on div "39 Years : - (73.20%)" at bounding box center [62, 211] width 104 height 21
click at [78, 146] on div "5 Years :" at bounding box center [61, 146] width 99 height 8
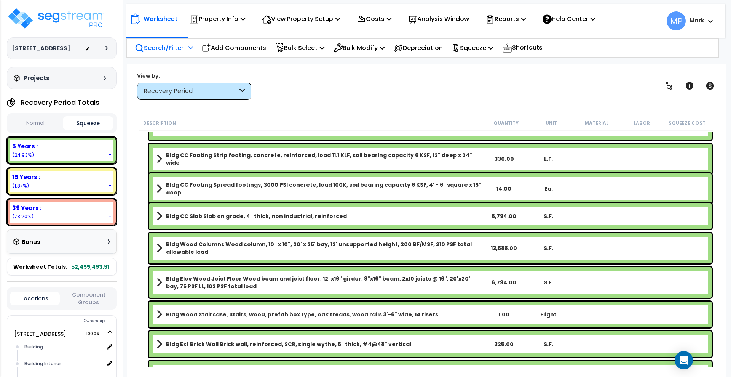
scroll to position [0, 0]
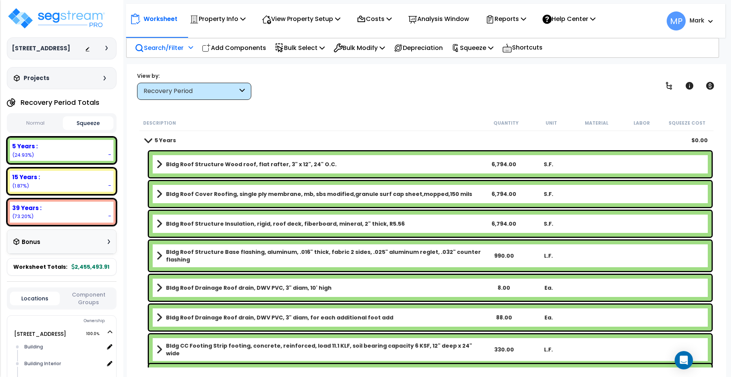
click at [161, 48] on p "Search/Filter" at bounding box center [159, 48] width 49 height 10
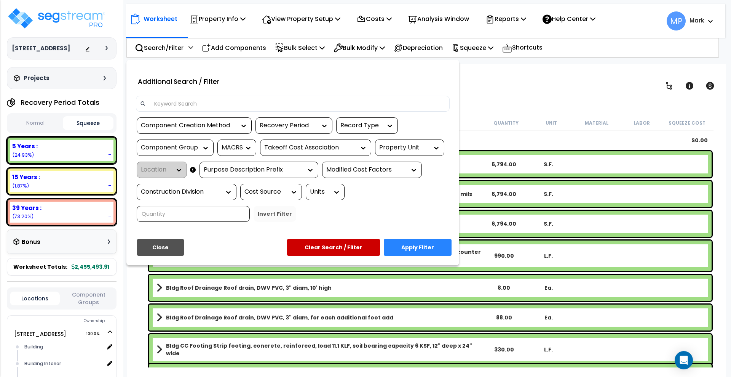
click at [185, 107] on input at bounding box center [298, 103] width 296 height 11
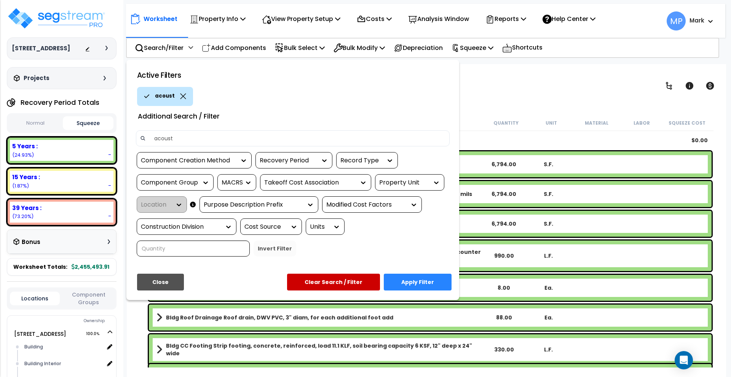
type input "acoust"
click at [420, 279] on button "Apply Filter" at bounding box center [418, 281] width 68 height 17
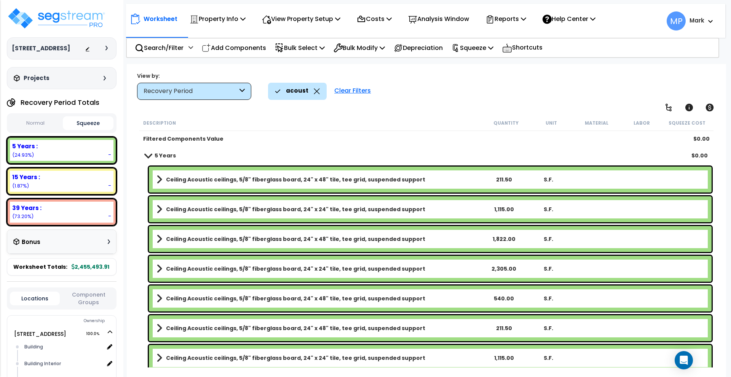
click at [474, 178] on link "Ceiling Acoustic ceilings, 5/8" fiberglass board, 24" x 48" tile, tee grid, sus…" at bounding box center [319, 179] width 325 height 11
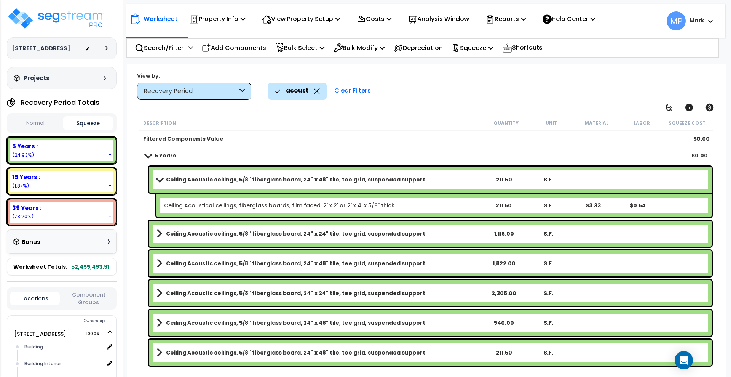
click at [443, 182] on link "Ceiling Acoustic ceilings, 5/8" fiberglass board, 24" x 48" tile, tee grid, sus…" at bounding box center [319, 179] width 325 height 11
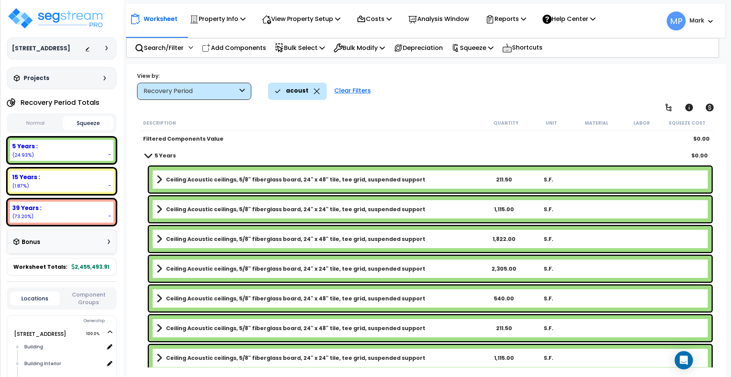
click at [439, 179] on link "Ceiling Acoustic ceilings, 5/8" fiberglass board, 24" x 48" tile, tee grid, sus…" at bounding box center [319, 179] width 325 height 11
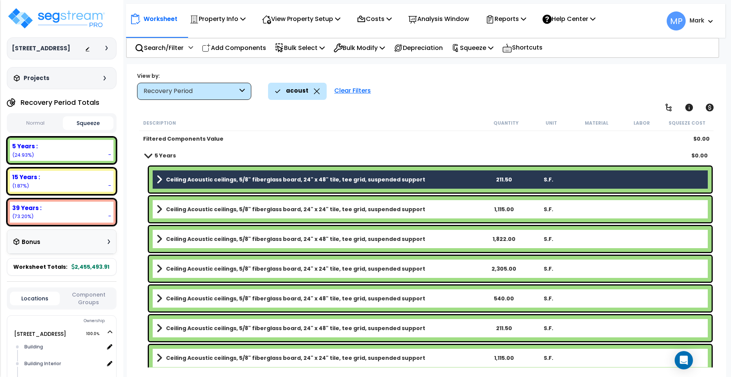
click at [445, 206] on link "Ceiling Acoustic ceilings, 5/8" fiberglass board, 24" x 24" tile, tee grid, sus…" at bounding box center [319, 209] width 325 height 11
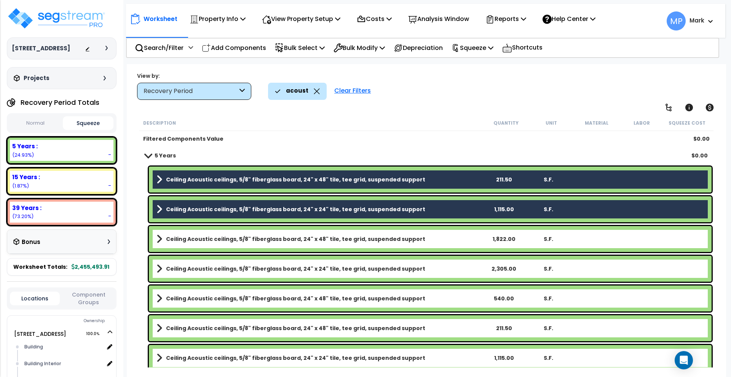
click at [447, 236] on link "Ceiling Acoustic ceilings, 5/8" fiberglass board, 24" x 48" tile, tee grid, sus…" at bounding box center [319, 238] width 325 height 11
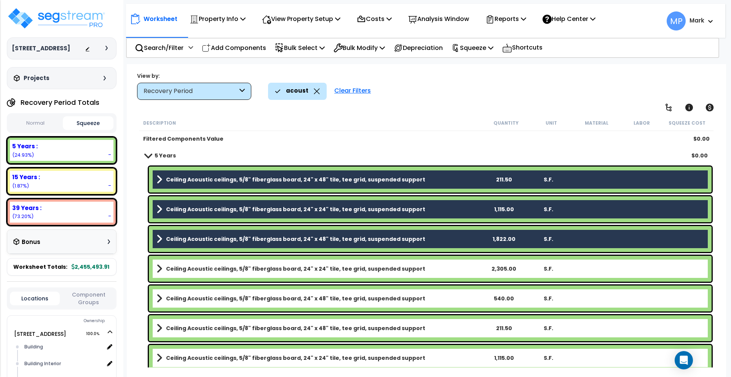
click at [448, 266] on link "Ceiling Acoustic ceilings, 5/8" fiberglass board, 24" x 24" tile, tee grid, sus…" at bounding box center [319, 268] width 325 height 11
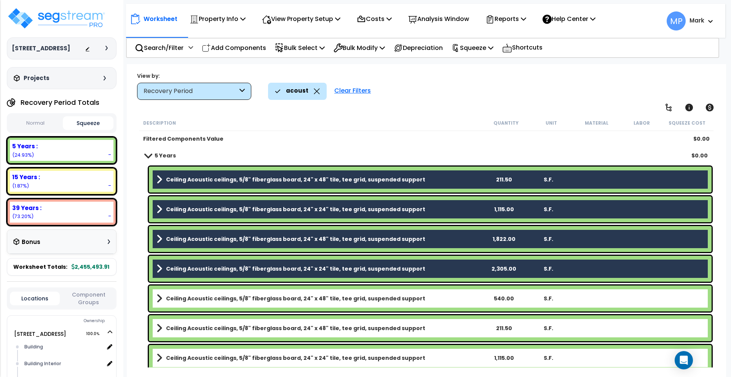
click at [456, 299] on link "Ceiling Acoustic ceilings, 5/8" fiberglass board, 24" x 48" tile, tee grid, sus…" at bounding box center [319, 298] width 325 height 11
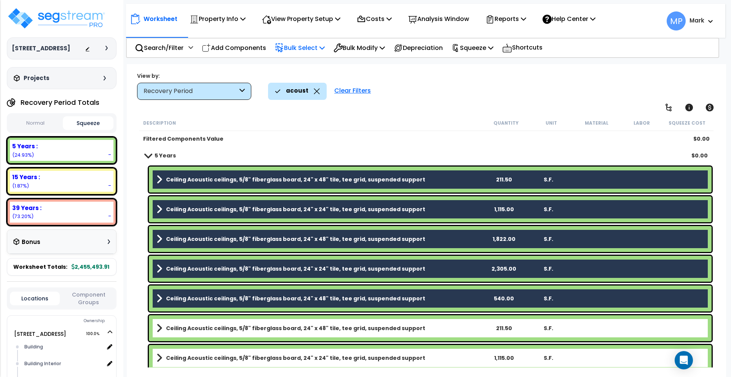
click at [325, 45] on icon at bounding box center [322, 48] width 5 height 6
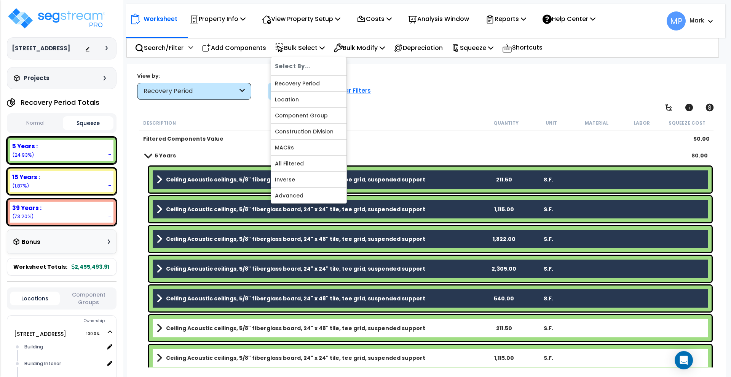
click at [423, 97] on div "acoust Clear Filters" at bounding box center [493, 91] width 451 height 17
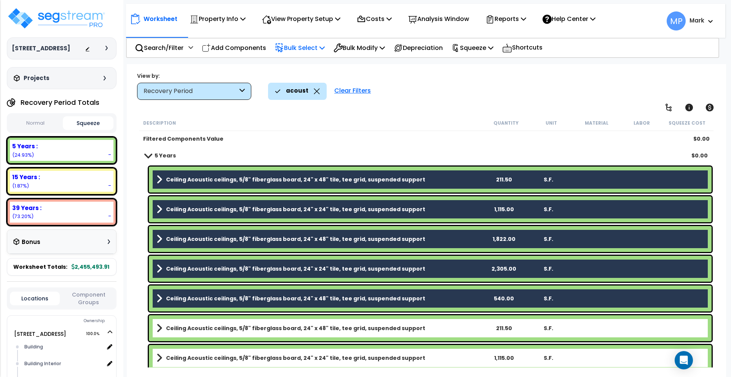
click at [322, 52] on p "Bulk Select" at bounding box center [300, 48] width 50 height 10
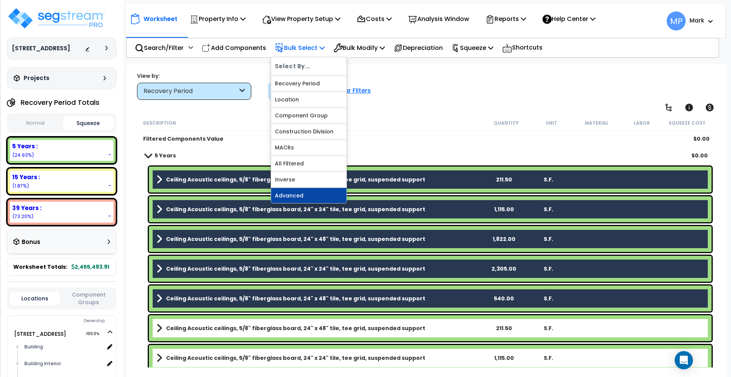
click at [330, 195] on link "Advanced" at bounding box center [308, 195] width 75 height 15
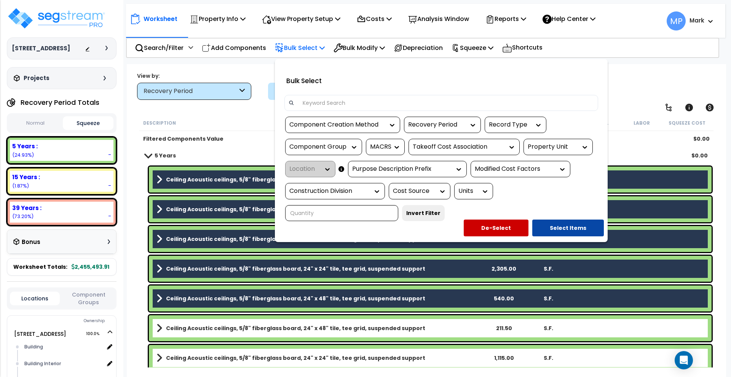
click at [577, 75] on div "Bulk Select" at bounding box center [441, 79] width 325 height 19
click at [625, 65] on div at bounding box center [365, 188] width 731 height 377
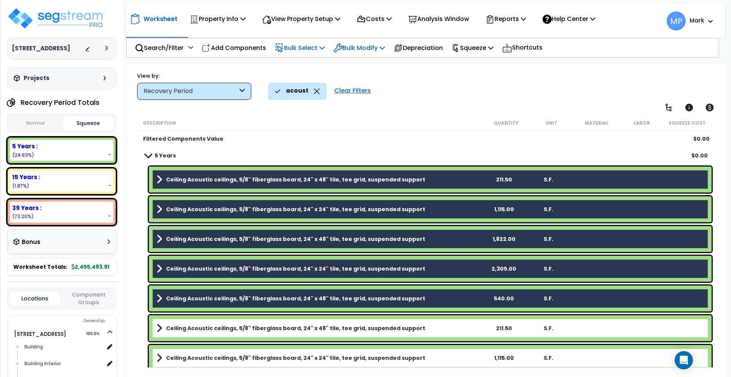
click at [379, 45] on p "Bulk Modify" at bounding box center [359, 48] width 51 height 10
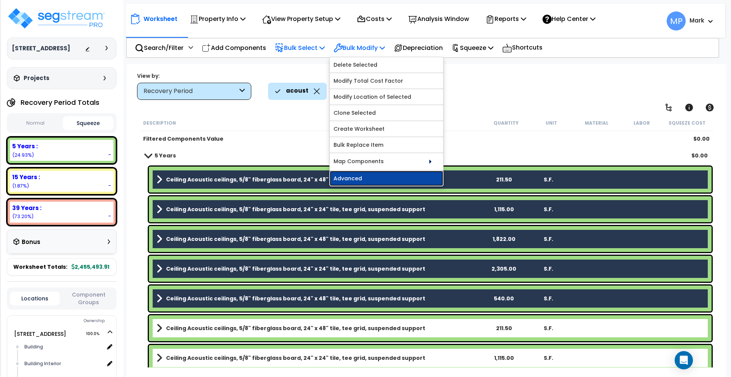
click at [395, 177] on link "Advanced" at bounding box center [386, 178] width 113 height 15
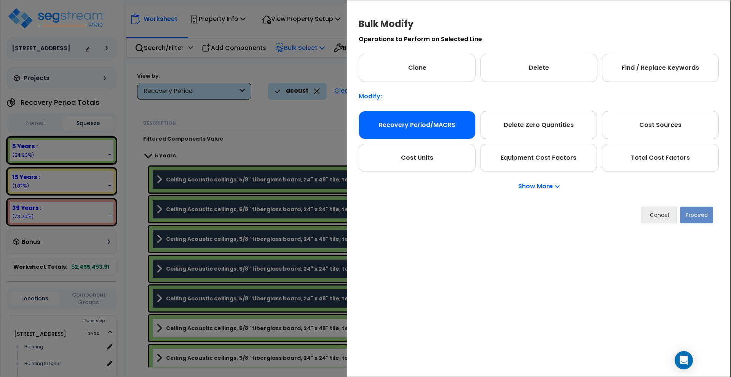
click at [418, 127] on div "Recovery Period/MACRS" at bounding box center [417, 125] width 117 height 28
click at [691, 215] on button "Proceed" at bounding box center [696, 214] width 33 height 17
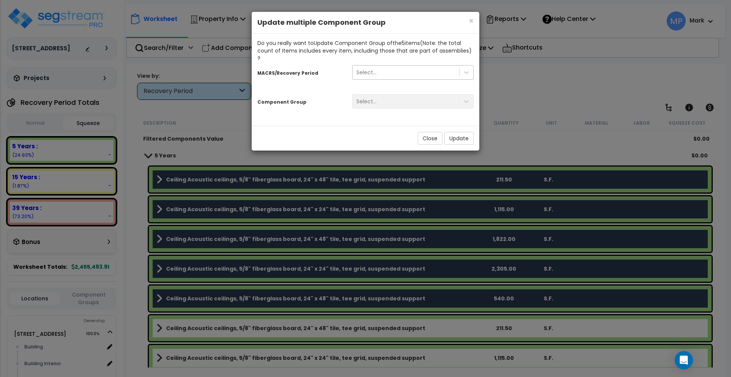
click at [415, 69] on div "Select..." at bounding box center [406, 72] width 107 height 12
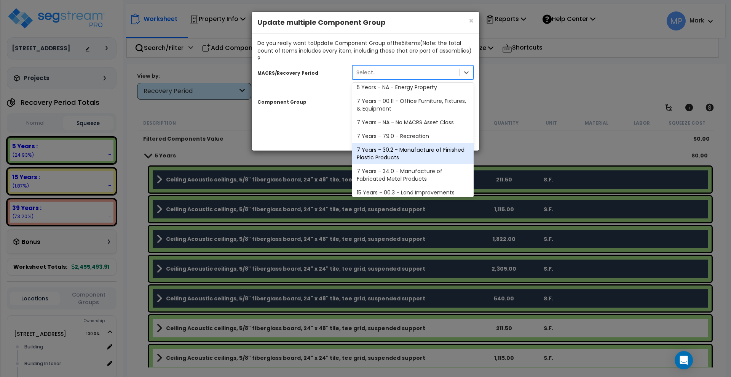
scroll to position [93, 0]
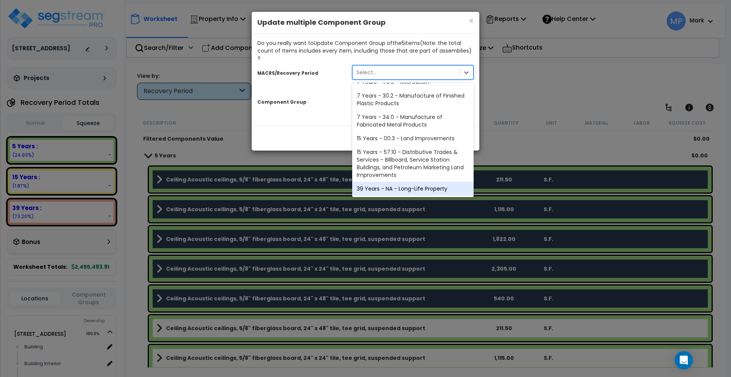
click at [409, 182] on div "39 Years - NA - Long-Life Property" at bounding box center [412, 189] width 121 height 14
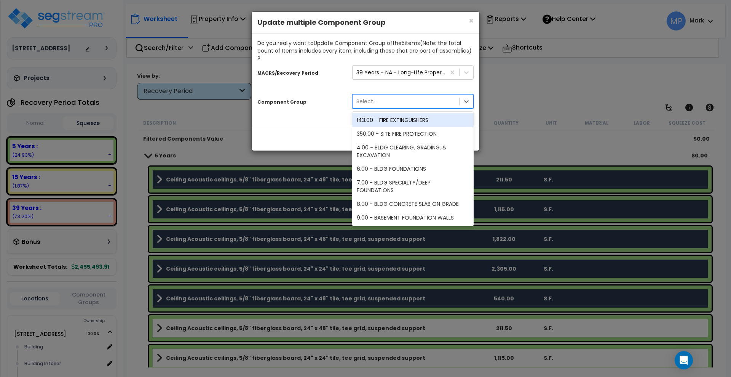
click at [403, 95] on div "Select..." at bounding box center [406, 101] width 107 height 12
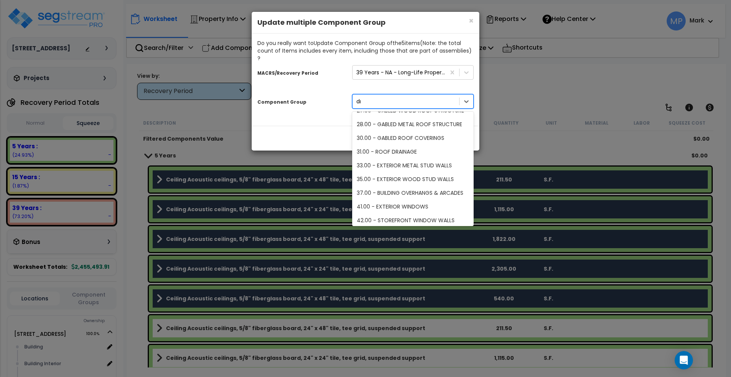
scroll to position [0, 0]
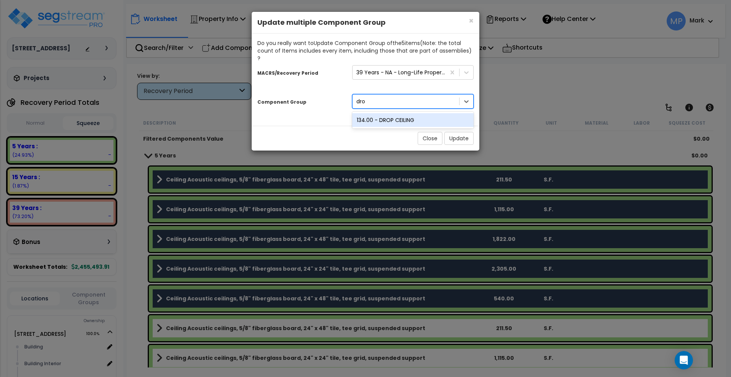
type input "drop"
drag, startPoint x: 382, startPoint y: 110, endPoint x: 395, endPoint y: 114, distance: 14.2
click at [382, 113] on div "134.00 - DROP CEILING" at bounding box center [412, 120] width 121 height 14
click at [469, 132] on button "Update" at bounding box center [458, 138] width 29 height 13
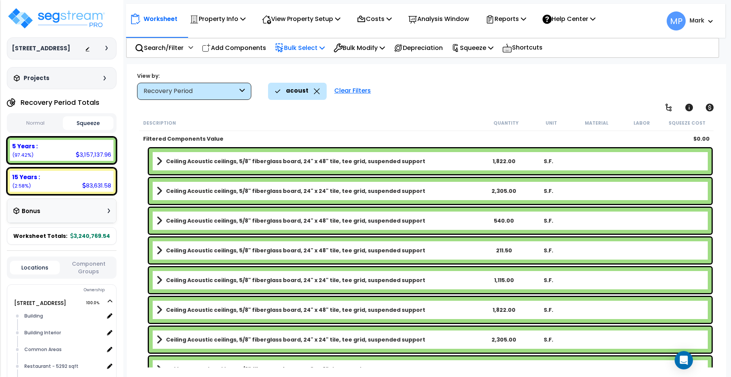
scroll to position [94, 0]
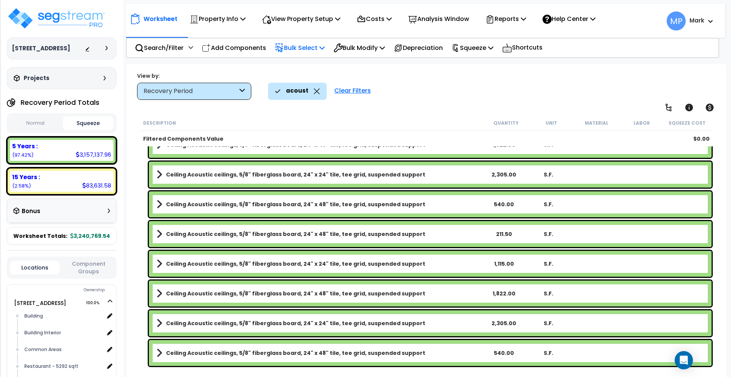
click at [34, 120] on button "Normal" at bounding box center [35, 123] width 51 height 13
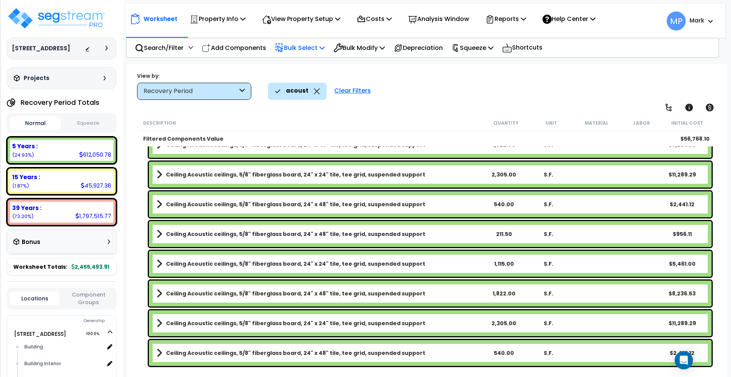
click at [34, 122] on button "Normal" at bounding box center [35, 123] width 51 height 14
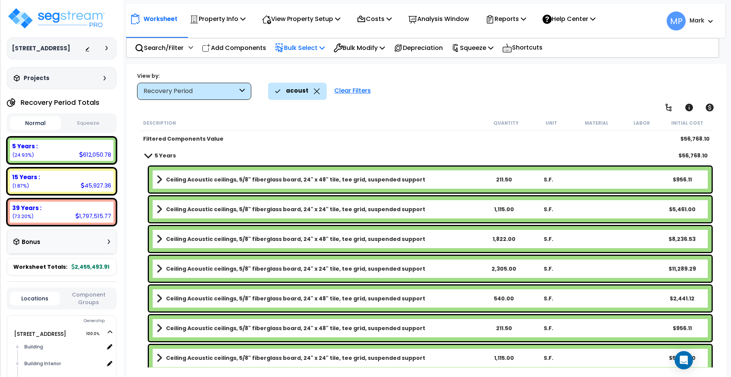
click at [436, 178] on link "Ceiling Acoustic ceilings, 5/8" fiberglass board, 24" x 48" tile, tee grid, sus…" at bounding box center [319, 179] width 325 height 11
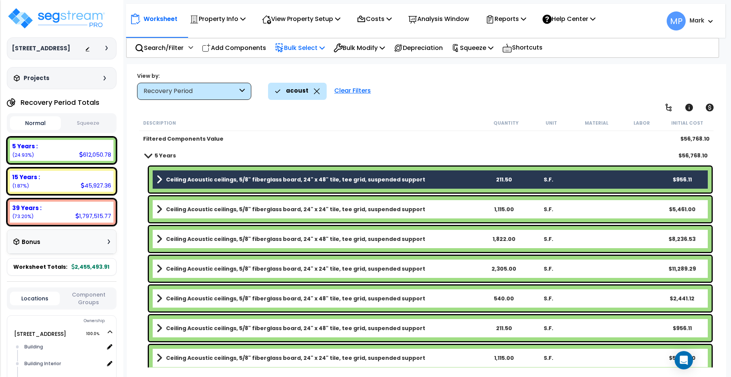
click at [432, 211] on link "Ceiling Acoustic ceilings, 5/8" fiberglass board, 24" x 24" tile, tee grid, sus…" at bounding box center [319, 209] width 325 height 11
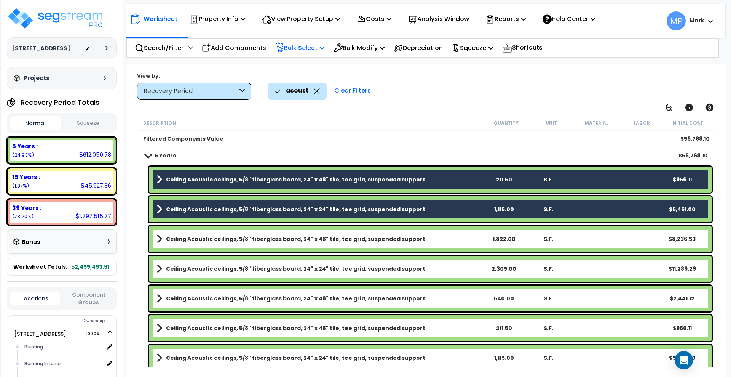
click at [436, 240] on link "Ceiling Acoustic ceilings, 5/8" fiberglass board, 24" x 48" tile, tee grid, sus…" at bounding box center [319, 238] width 325 height 11
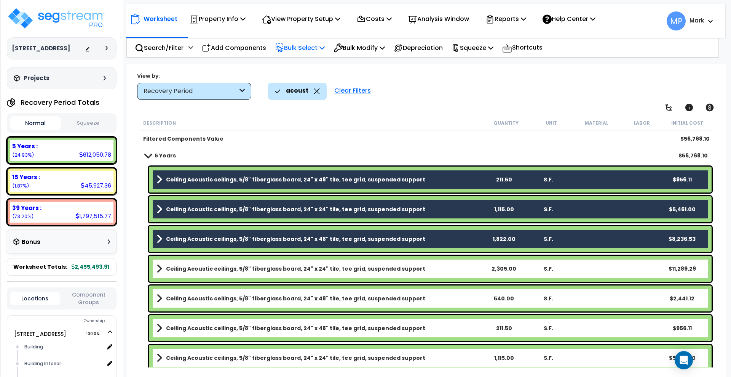
click at [433, 269] on link "Ceiling Acoustic ceilings, 5/8" fiberglass board, 24" x 24" tile, tee grid, sus…" at bounding box center [319, 268] width 325 height 11
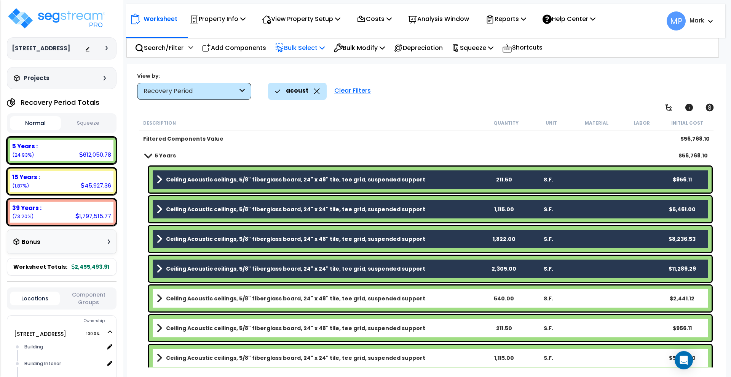
click at [444, 295] on link "Ceiling Acoustic ceilings, 5/8" fiberglass board, 24" x 48" tile, tee grid, sus…" at bounding box center [319, 298] width 325 height 11
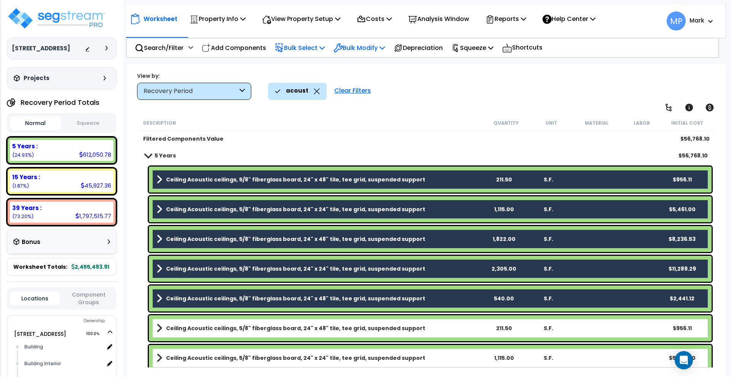
click at [385, 50] on icon at bounding box center [382, 48] width 5 height 6
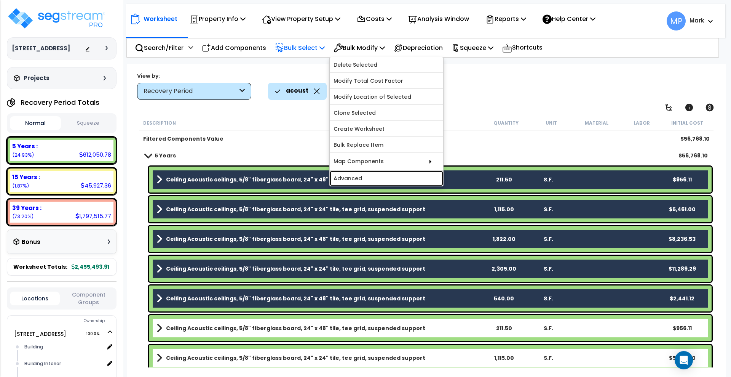
click at [386, 177] on link "Advanced" at bounding box center [386, 178] width 113 height 15
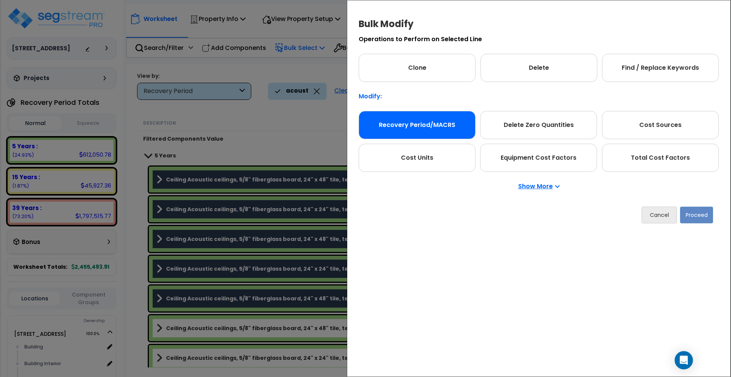
click at [439, 125] on div "Recovery Period/MACRS" at bounding box center [417, 125] width 117 height 28
click at [698, 218] on button "Proceed" at bounding box center [696, 214] width 33 height 17
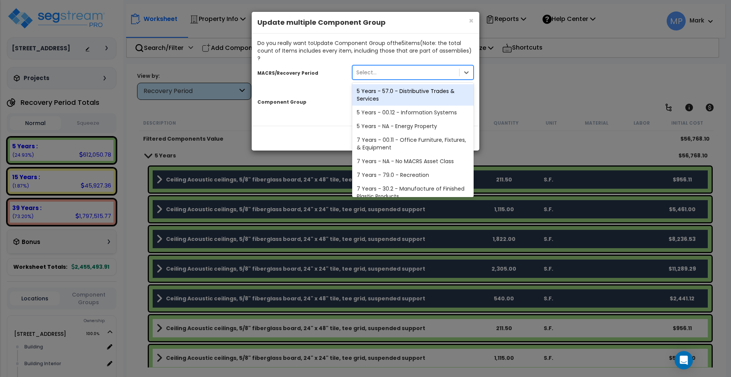
click at [412, 66] on div "Select..." at bounding box center [406, 72] width 107 height 12
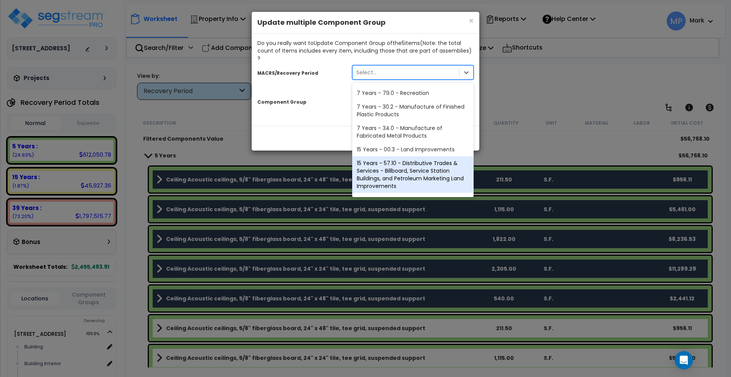
scroll to position [93, 0]
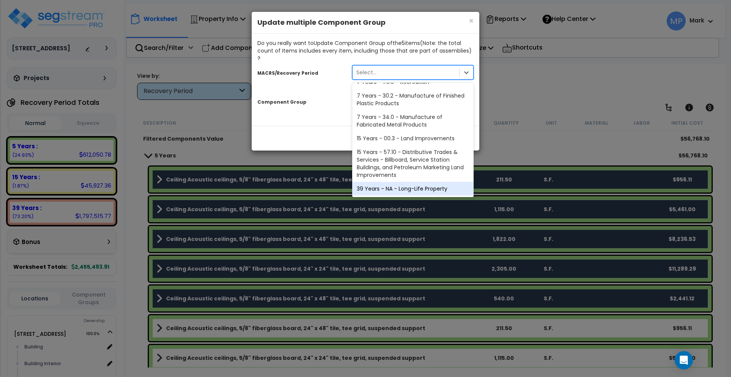
click at [419, 183] on div "39 Years - NA - Long-Life Property" at bounding box center [412, 189] width 121 height 14
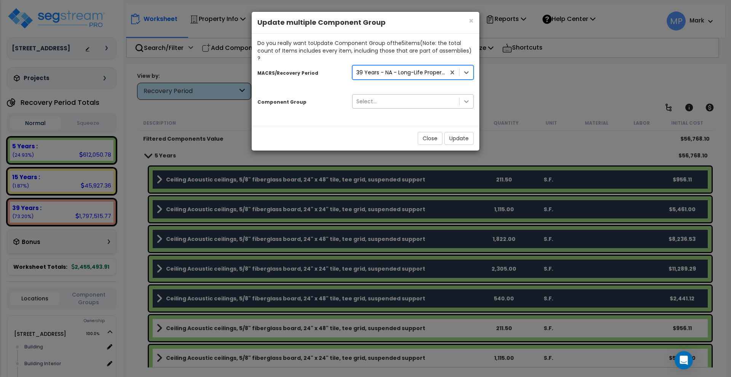
click at [463, 97] on icon at bounding box center [467, 101] width 8 height 8
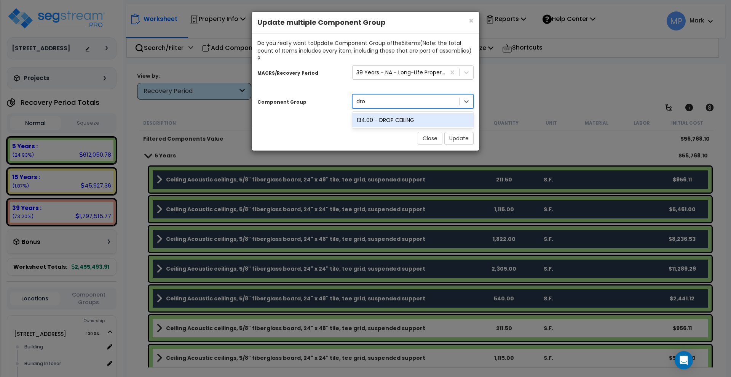
type input "drop"
click at [397, 114] on div "134.00 - DROP CEILING" at bounding box center [412, 120] width 121 height 14
click at [463, 132] on button "Update" at bounding box center [458, 138] width 29 height 13
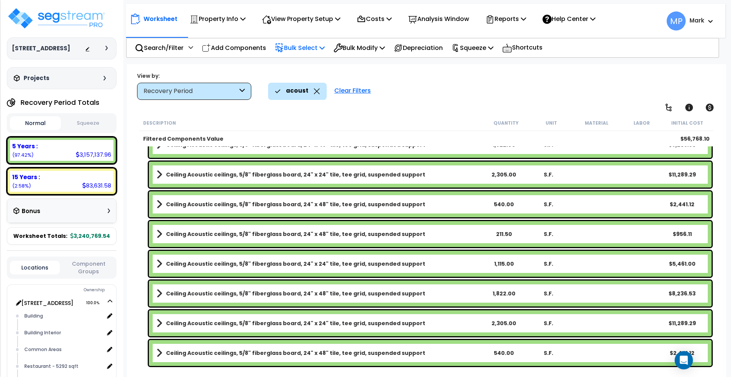
scroll to position [0, 0]
click at [51, 122] on button "Normal" at bounding box center [35, 123] width 51 height 14
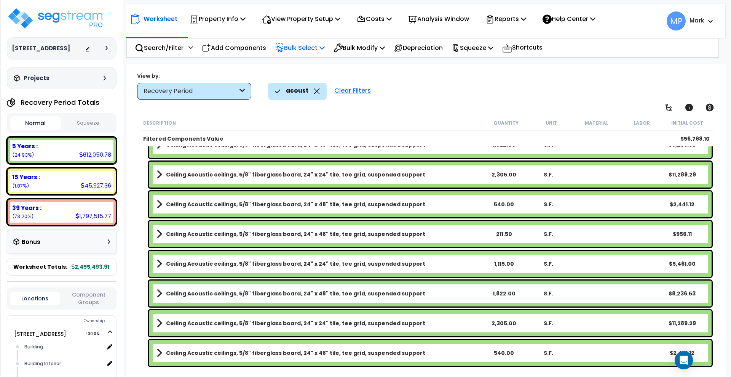
click at [54, 126] on button "Normal" at bounding box center [35, 123] width 51 height 14
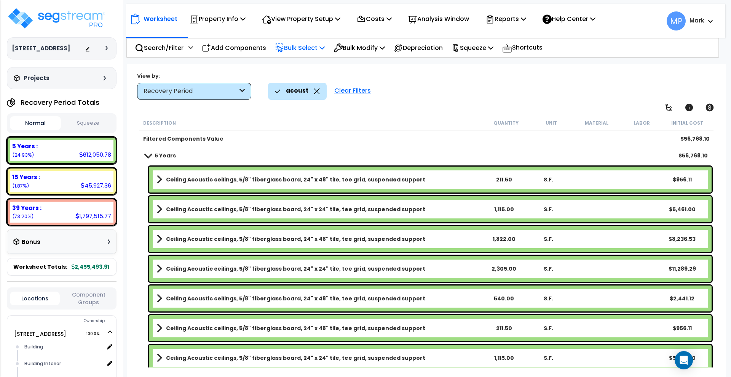
click at [415, 176] on link "Ceiling Acoustic ceilings, 5/8" fiberglass board, 24" x 48" tile, tee grid, sus…" at bounding box center [319, 179] width 325 height 11
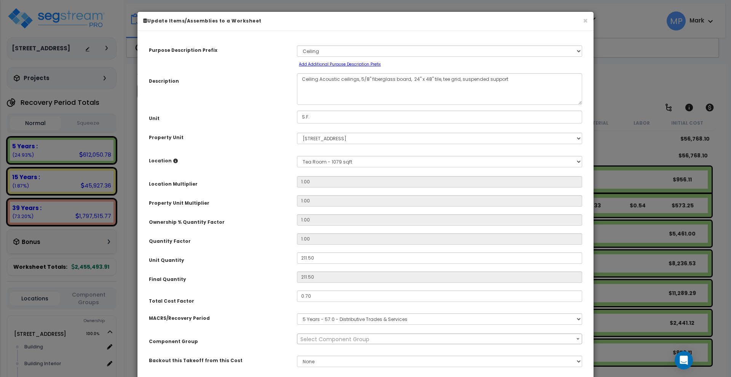
select select "3360"
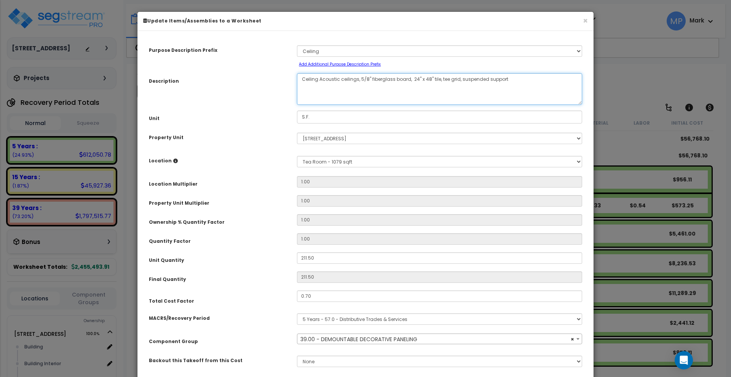
drag, startPoint x: 512, startPoint y: 78, endPoint x: 439, endPoint y: 80, distance: 73.5
click at [438, 81] on textarea "Ceiling Acoustic ceilings, 5/8" fiberglass board, 24" x 48" tile, tee grid, sus…" at bounding box center [439, 89] width 285 height 32
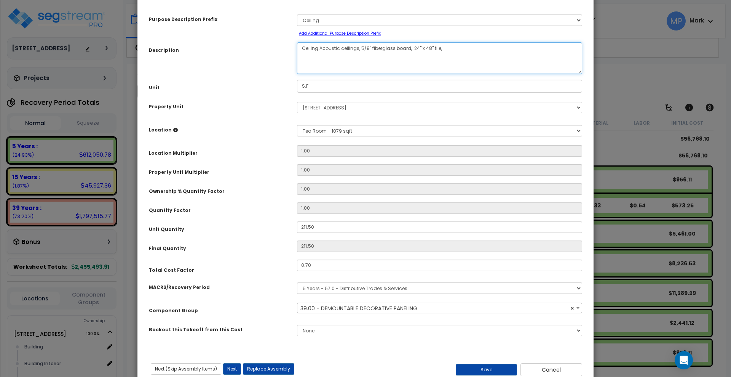
scroll to position [53, 0]
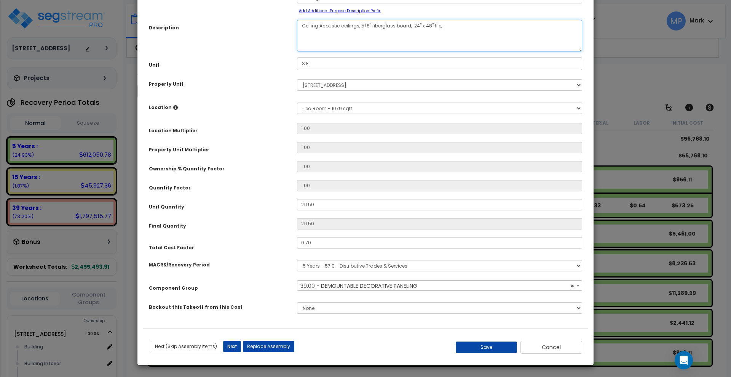
type textarea "Ceiling Acoustic ceilings, 5/8" fiberglass board, 24" x 48" tile,"
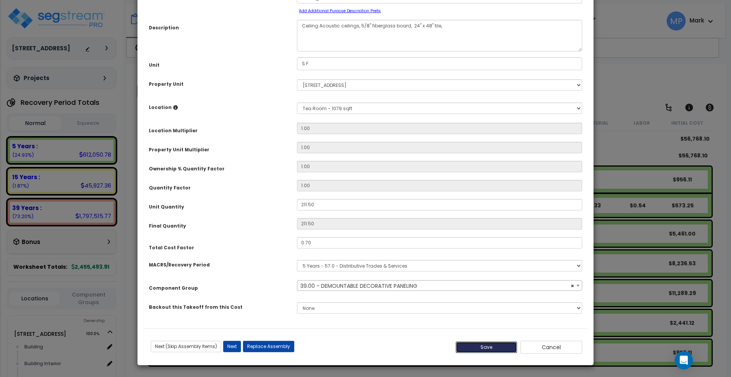
drag, startPoint x: 502, startPoint y: 347, endPoint x: 496, endPoint y: 335, distance: 13.3
click at [502, 347] on button "Save" at bounding box center [487, 346] width 62 height 11
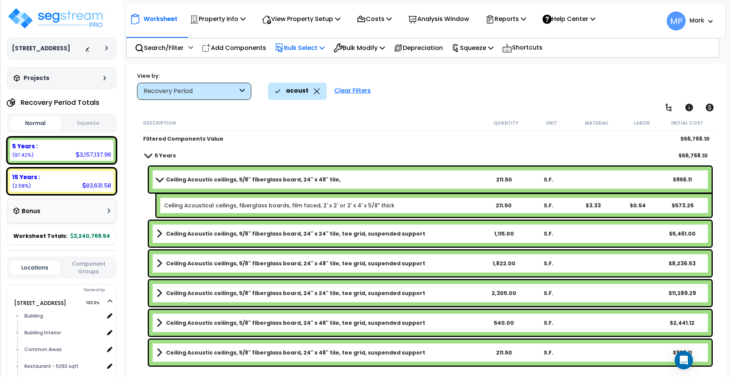
click at [449, 205] on b "Ceiling Acoustical ceilings, fiberglass boards, film faced, 2' x 2' or 2' x 4' …" at bounding box center [322, 205] width 316 height 8
click at [418, 233] on link "Ceiling Acoustic ceilings, 5/8" fiberglass board, 24" x 24" tile, tee grid, sus…" at bounding box center [319, 233] width 325 height 11
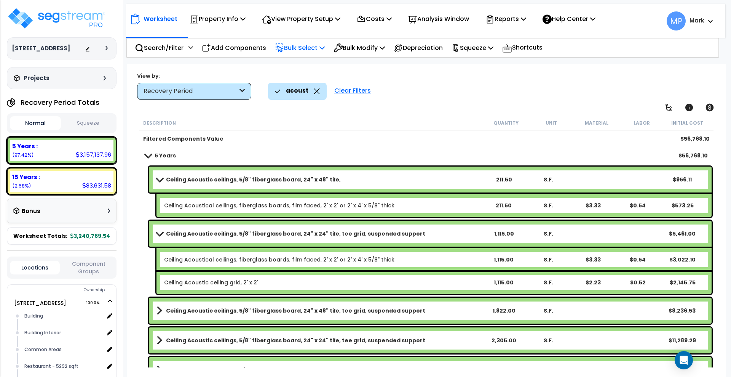
click at [257, 232] on b "Ceiling Acoustic ceilings, 5/8" fiberglass board, 24" x 24" tile, tee grid, sus…" at bounding box center [295, 234] width 259 height 8
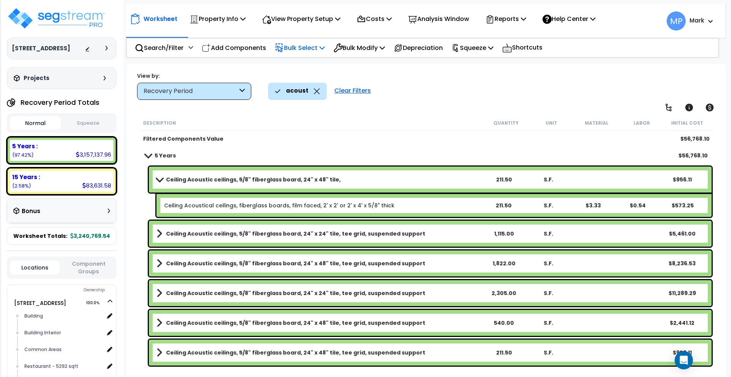
click at [315, 176] on b "Ceiling Acoustic ceilings, 5/8" fiberglass board, 24" x 48" tile," at bounding box center [253, 180] width 175 height 8
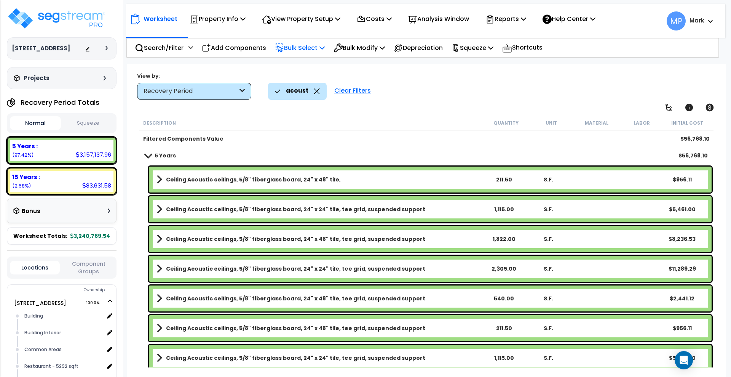
click at [45, 121] on button "Normal" at bounding box center [35, 123] width 51 height 14
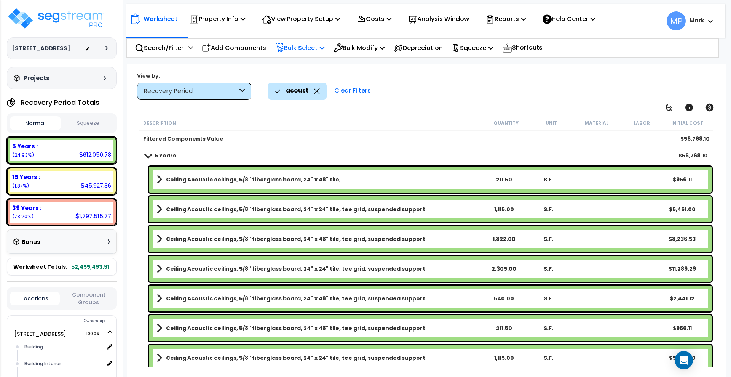
click at [52, 123] on button "Normal" at bounding box center [35, 123] width 51 height 14
click at [340, 181] on link "Ceiling Acoustic ceilings, 5/8" fiberglass board, 24" x 48" tile," at bounding box center [319, 179] width 325 height 11
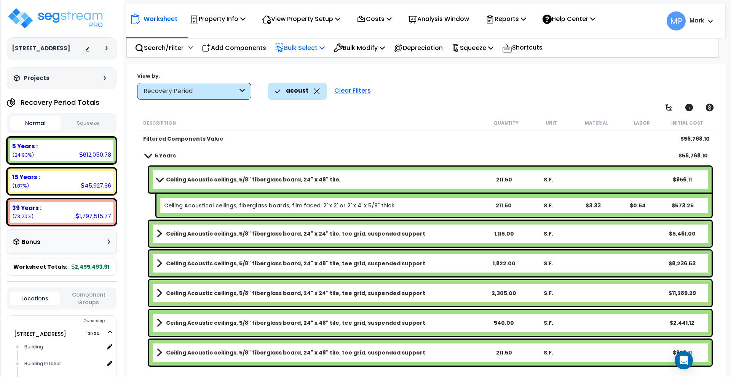
click at [349, 176] on link "Ceiling Acoustic ceilings, 5/8" fiberglass board, 24" x 48" tile," at bounding box center [319, 179] width 325 height 11
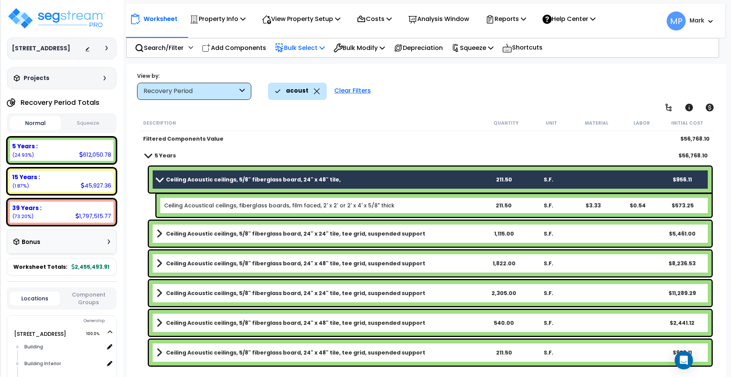
click at [350, 181] on link "Ceiling Acoustic ceilings, 5/8" fiberglass board, 24" x 48" tile," at bounding box center [319, 179] width 325 height 11
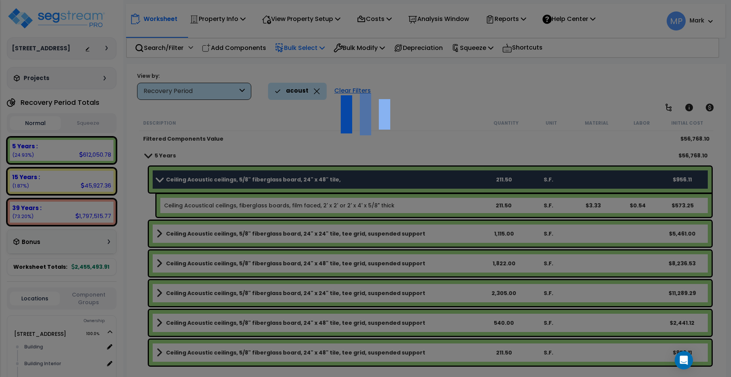
scroll to position [0, 0]
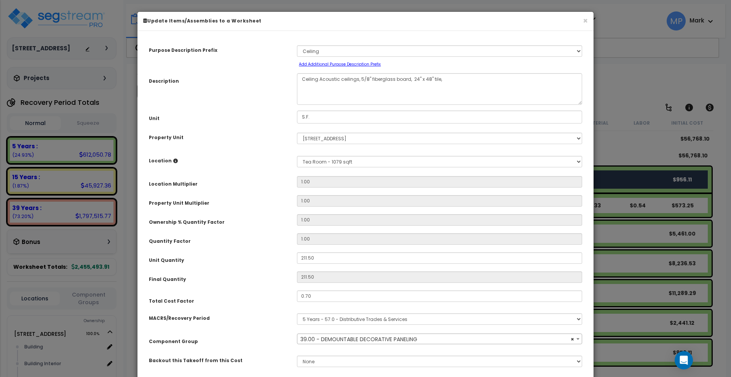
select select "3360"
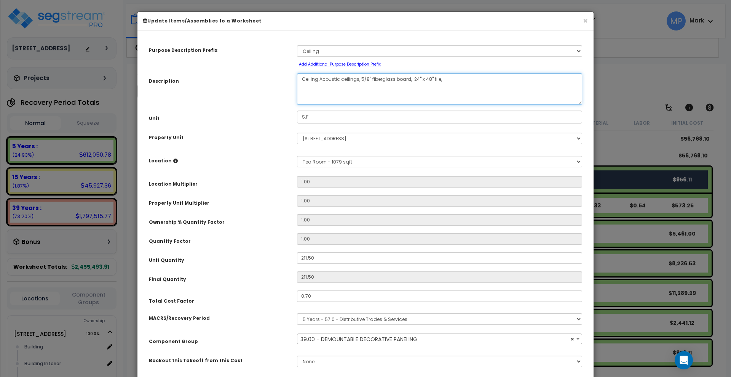
click at [441, 80] on textarea "Ceiling Acoustic ceilings, 5/8" fiberglass board, 24" x 48" tile," at bounding box center [439, 89] width 285 height 32
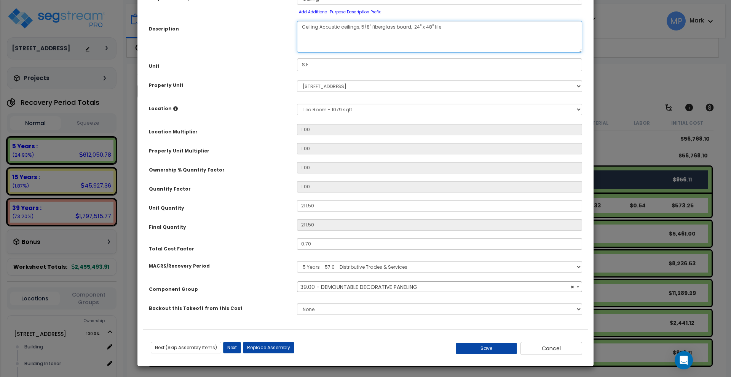
scroll to position [53, 0]
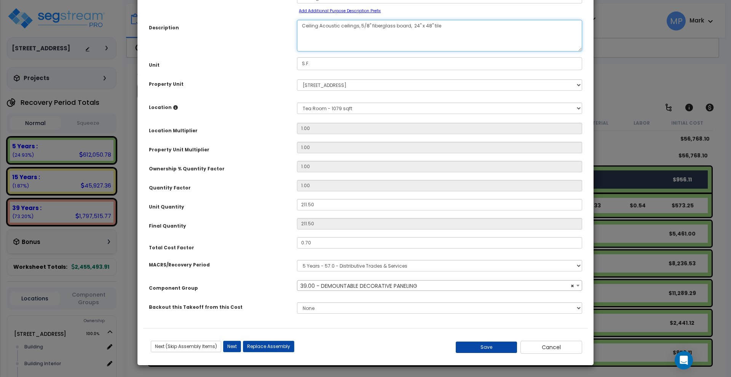
type textarea "Ceiling Acoustic ceilings, 5/8" fiberglass board, 24" x 48" tile"
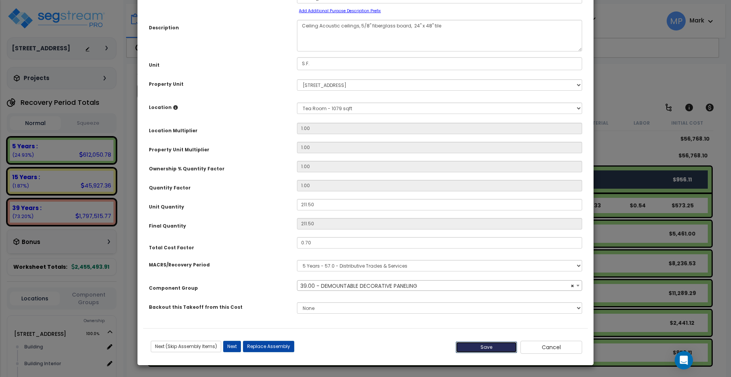
click at [498, 345] on button "Save" at bounding box center [487, 346] width 62 height 11
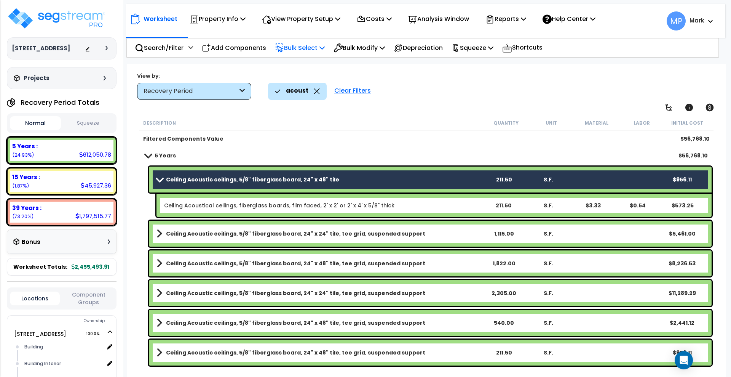
click at [417, 234] on link "Ceiling Acoustic ceilings, 5/8" fiberglass board, 24" x 24" tile, tee grid, sus…" at bounding box center [319, 233] width 325 height 11
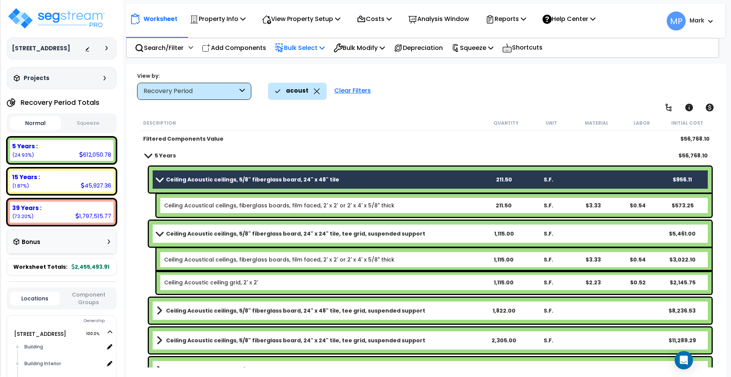
click at [417, 234] on link "Ceiling Acoustic ceilings, 5/8" fiberglass board, 24" x 24" tile, tee grid, sus…" at bounding box center [319, 233] width 325 height 11
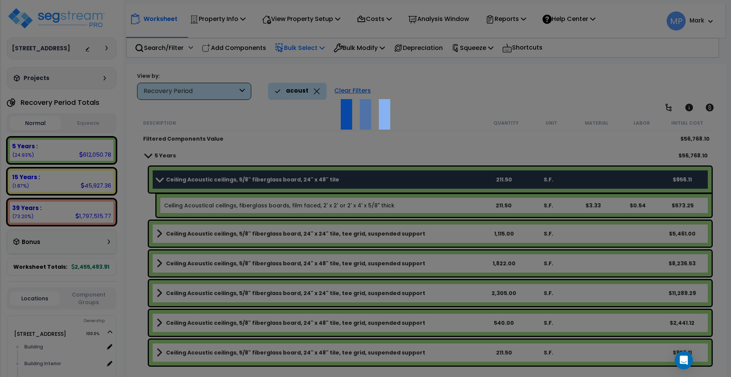
scroll to position [0, 0]
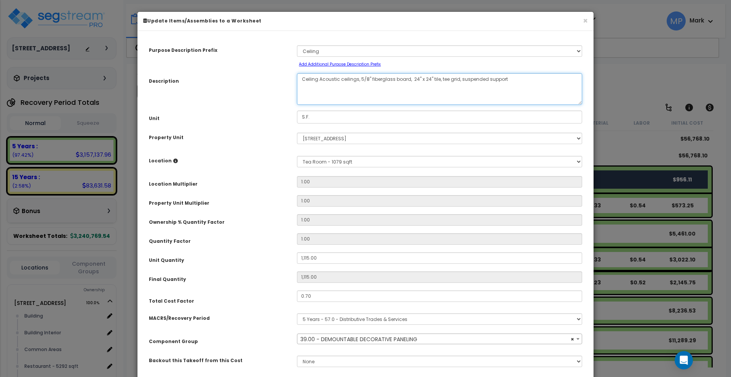
select select "3360"
drag, startPoint x: 509, startPoint y: 81, endPoint x: 436, endPoint y: 79, distance: 72.4
click at [436, 79] on textarea "Ceiling Acoustic ceilings, 5/8" fiberglass board, 24" x 24" tile, tee grid, sus…" at bounding box center [439, 89] width 285 height 32
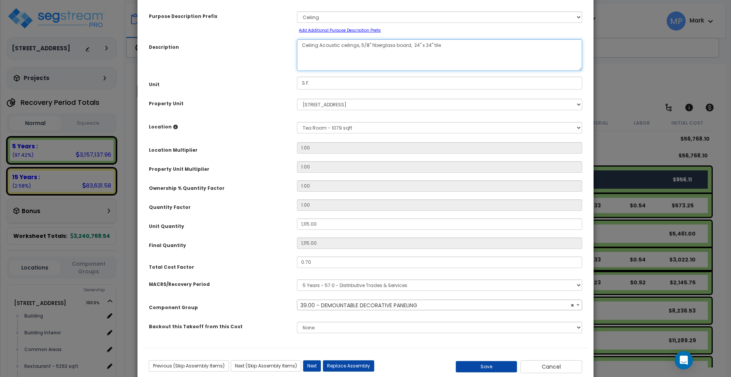
scroll to position [53, 0]
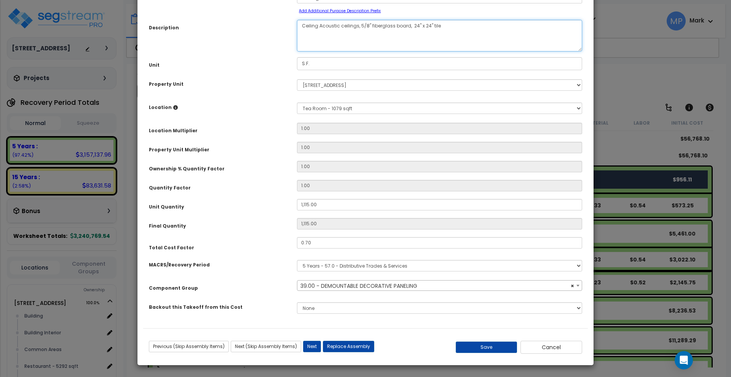
type textarea "Ceiling Acoustic ceilings, 5/8" fiberglass board, 24" x 24" tile"
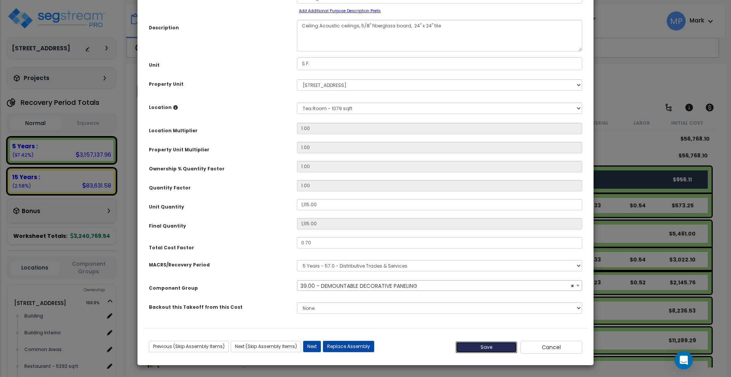
click at [494, 348] on button "Save" at bounding box center [487, 346] width 62 height 11
type input "1115.00"
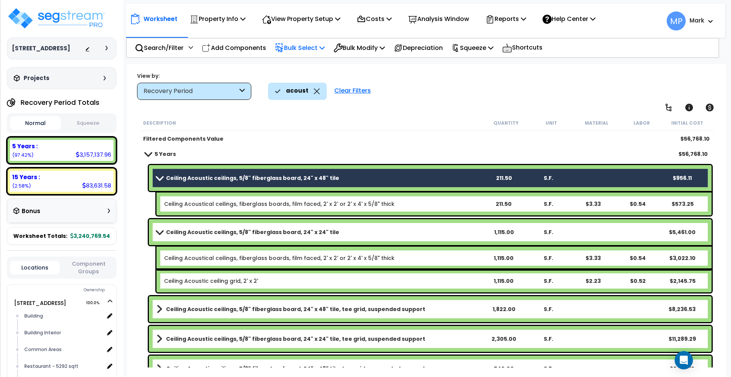
scroll to position [0, 0]
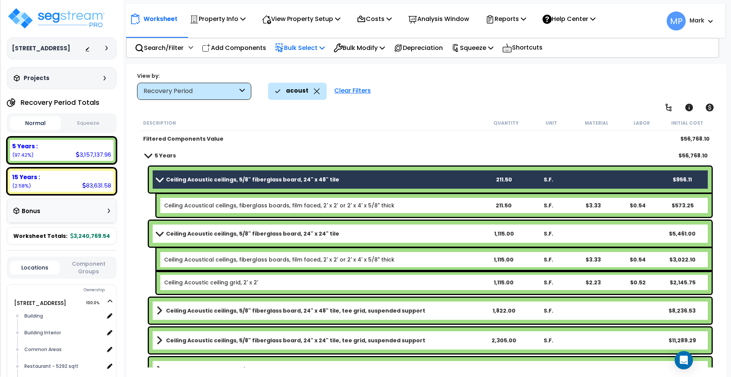
click at [393, 310] on b "Ceiling Acoustic ceilings, 5/8" fiberglass board, 24" x 48" tile, tee grid, sus…" at bounding box center [295, 311] width 259 height 8
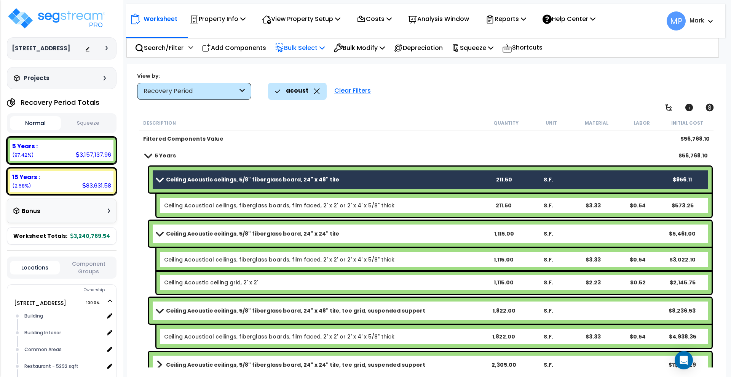
click at [390, 308] on b "Ceiling Acoustic ceilings, 5/8" fiberglass board, 24" x 48" tile, tee grid, sus…" at bounding box center [295, 311] width 259 height 8
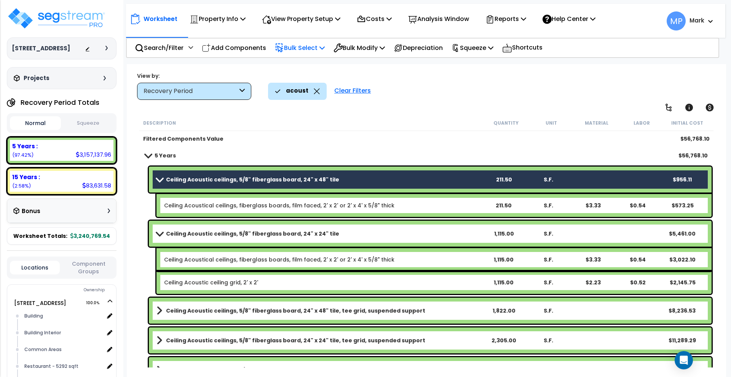
click at [390, 308] on b "Ceiling Acoustic ceilings, 5/8" fiberglass board, 24" x 48" tile, tee grid, sus…" at bounding box center [295, 311] width 259 height 8
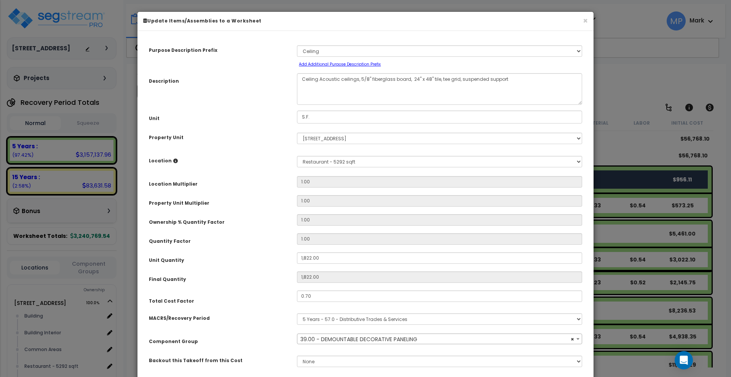
select select "3360"
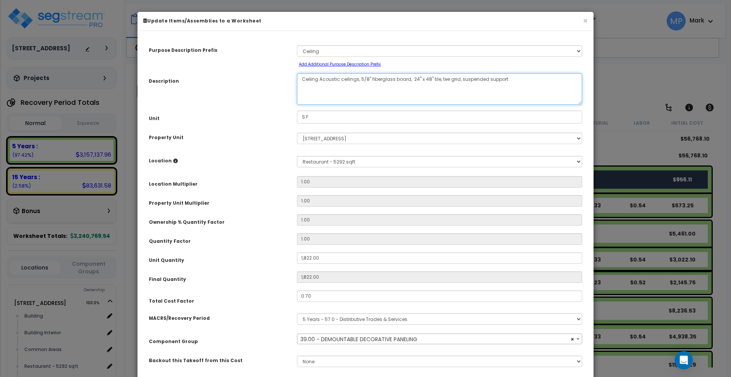
drag, startPoint x: 511, startPoint y: 80, endPoint x: 438, endPoint y: 81, distance: 73.5
click at [438, 81] on textarea "Ceiling Acoustic ceilings, 5/8" fiberglass board, 24" x 48" tile, tee grid, sus…" at bounding box center [439, 89] width 285 height 32
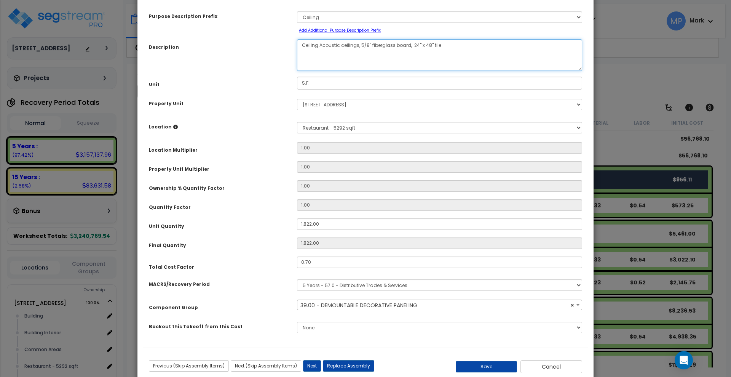
scroll to position [53, 0]
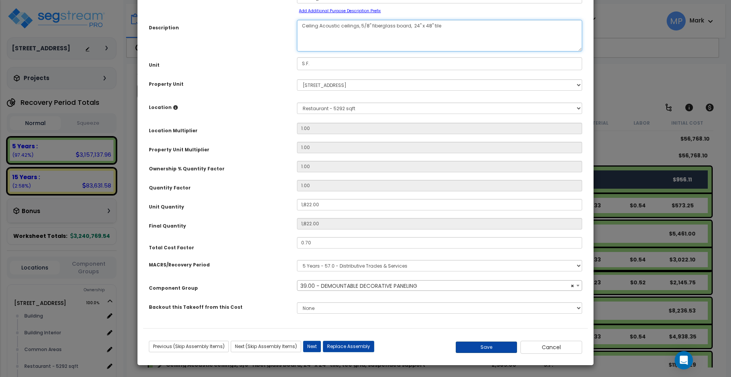
type textarea "Ceiling Acoustic ceilings, 5/8" fiberglass board, 24" x 48" tile"
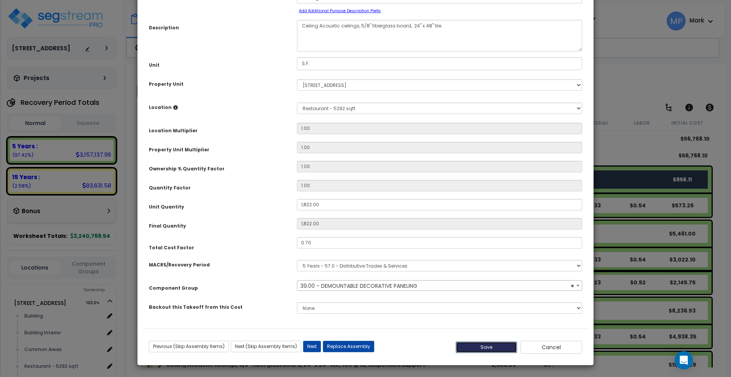
click at [494, 348] on button "Save" at bounding box center [487, 346] width 62 height 11
type input "1822.00"
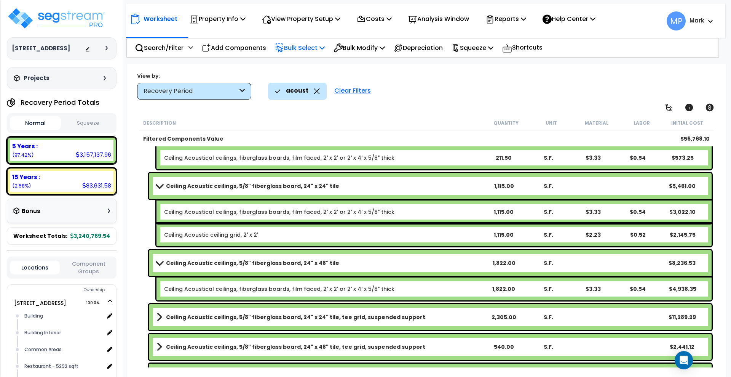
scroll to position [0, 0]
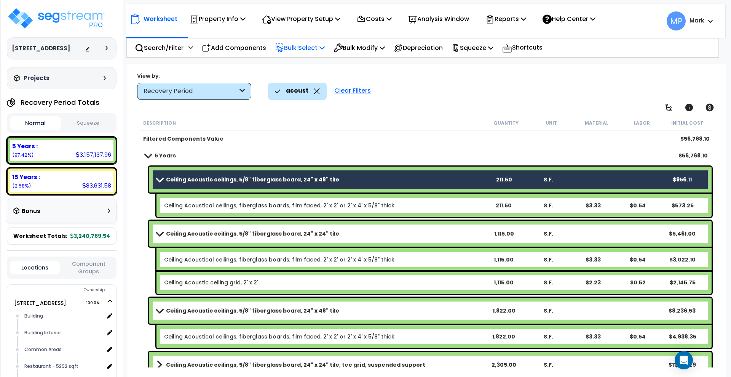
click at [431, 202] on b "Ceiling Acoustical ceilings, fiberglass boards, film faced, 2' x 2' or 2' x 4' …" at bounding box center [322, 205] width 316 height 8
click at [417, 178] on link "Ceiling Acoustic ceilings, 5/8" fiberglass board, 24" x 48" tile" at bounding box center [319, 179] width 325 height 11
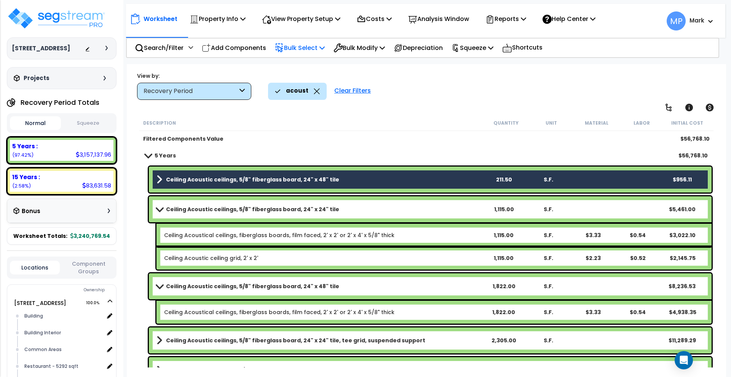
click at [406, 207] on link "Ceiling Acoustic ceilings, 5/8" fiberglass board, 24" x 24" tile" at bounding box center [319, 209] width 325 height 11
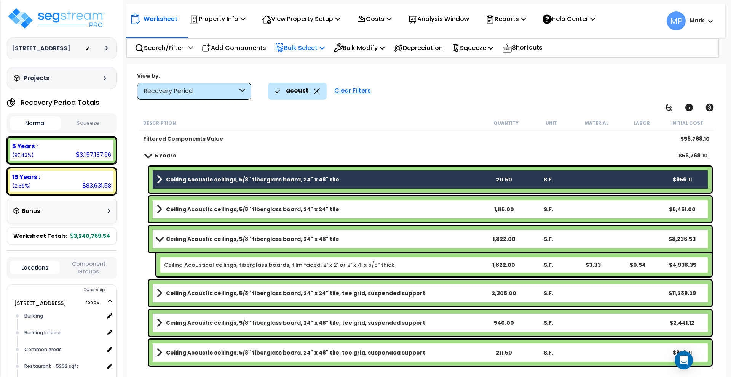
click at [381, 237] on link "Ceiling Acoustic ceilings, 5/8" fiberglass board, 24" x 48" tile" at bounding box center [319, 238] width 325 height 11
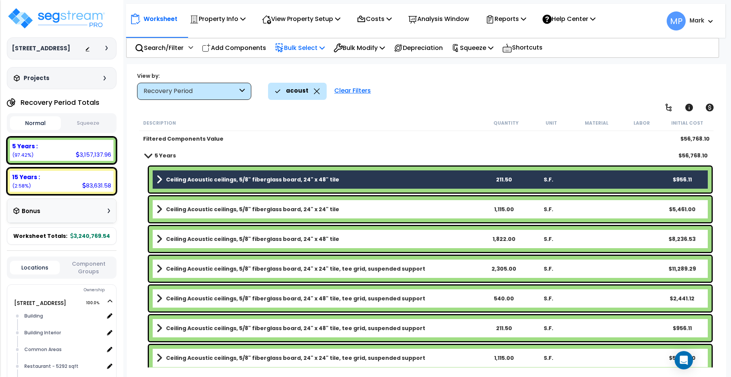
click at [454, 325] on link "Ceiling Acoustic ceilings, 5/8" fiberglass board, 24" x 48" tile, tee grid, sus…" at bounding box center [319, 328] width 325 height 11
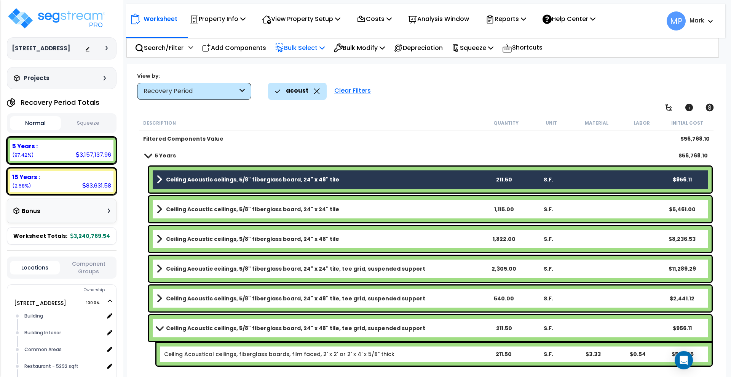
click at [455, 325] on link "Ceiling Acoustic ceilings, 5/8" fiberglass board, 24" x 48" tile, tee grid, sus…" at bounding box center [319, 328] width 325 height 11
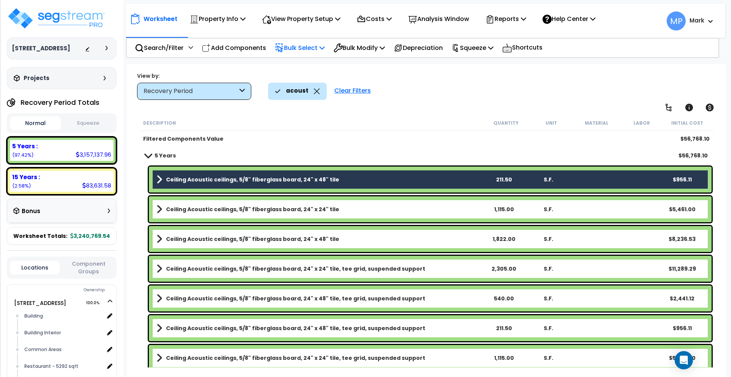
click at [432, 180] on link "Ceiling Acoustic ceilings, 5/8" fiberglass board, 24" x 48" tile" at bounding box center [319, 179] width 325 height 11
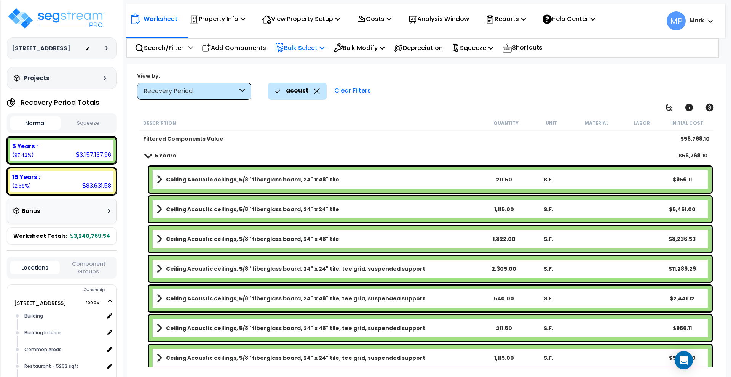
click at [460, 331] on link "Ceiling Acoustic ceilings, 5/8" fiberglass board, 24" x 48" tile, tee grid, sus…" at bounding box center [319, 328] width 325 height 11
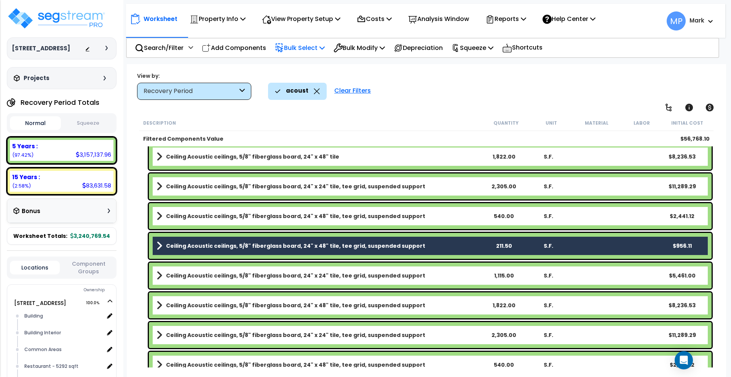
scroll to position [94, 0]
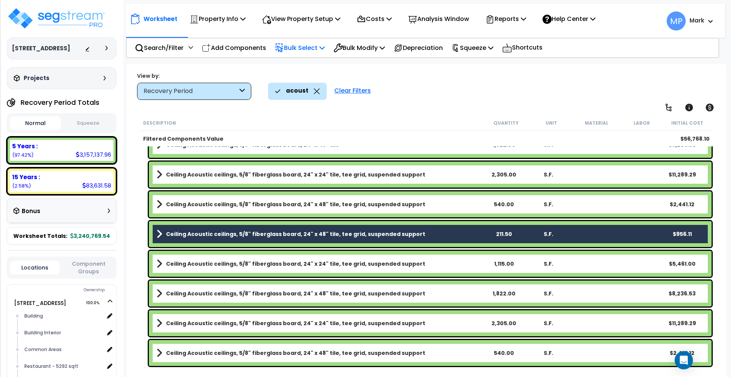
click at [459, 265] on link "Ceiling Acoustic ceilings, 5/8" fiberglass board, 24" x 24" tile, tee grid, sus…" at bounding box center [319, 263] width 325 height 11
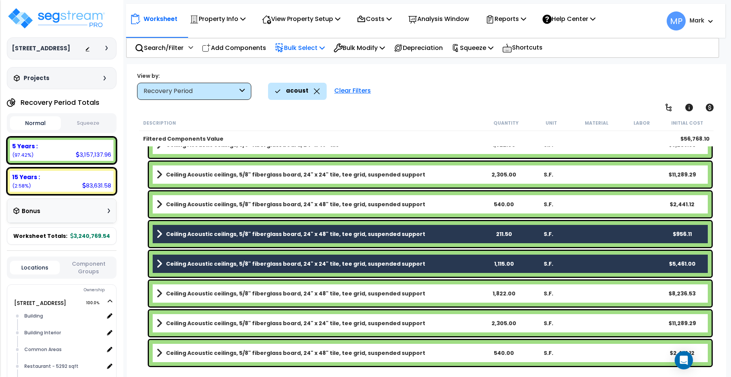
click at [458, 296] on link "Ceiling Acoustic ceilings, 5/8" fiberglass board, 24" x 48" tile, tee grid, sus…" at bounding box center [319, 293] width 325 height 11
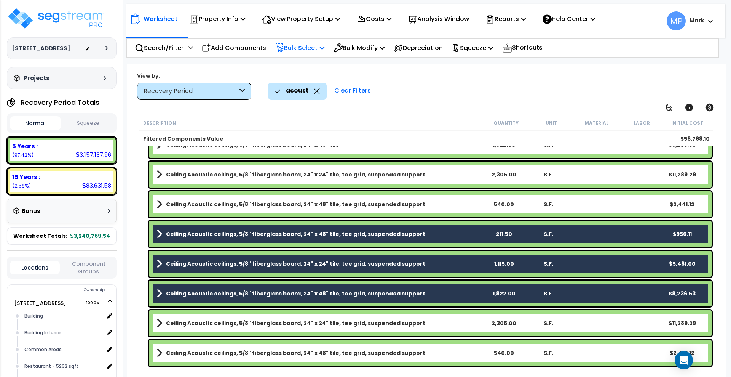
click at [460, 319] on link "Ceiling Acoustic ceilings, 5/8" fiberglass board, 24" x 24" tile, tee grid, sus…" at bounding box center [319, 323] width 325 height 11
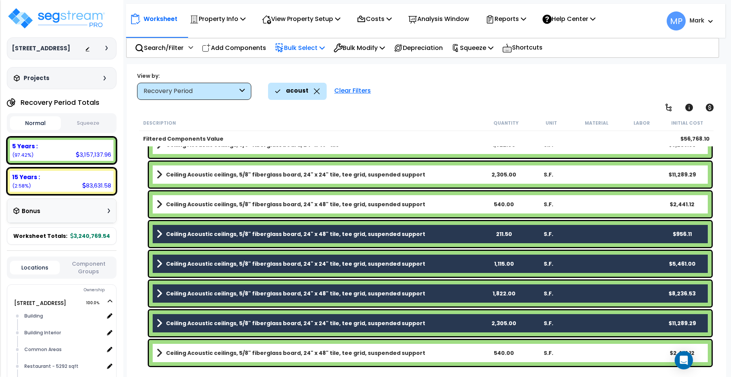
click at [463, 356] on link "Ceiling Acoustic ceilings, 5/8" fiberglass board, 24" x 48" tile, tee grid, sus…" at bounding box center [319, 352] width 325 height 11
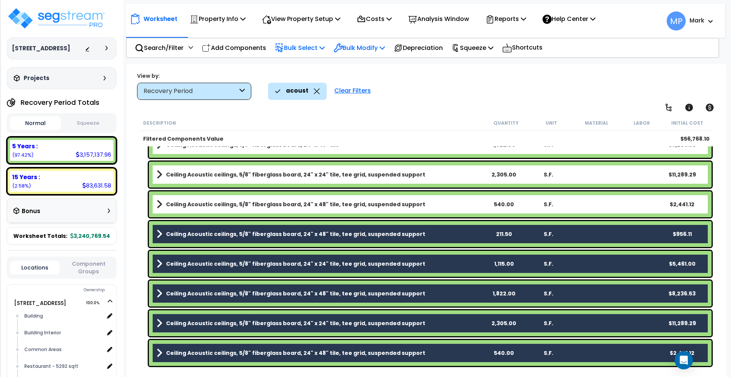
click at [385, 46] on p "Bulk Modify" at bounding box center [359, 48] width 51 height 10
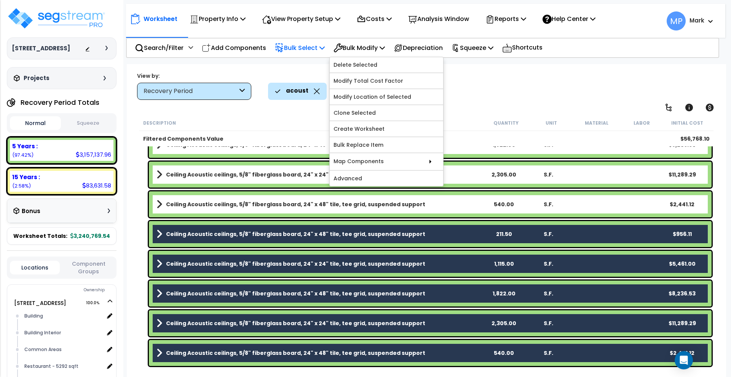
click at [504, 81] on div "View by: Recovery Period High to Low (Total Cost)" at bounding box center [426, 86] width 584 height 28
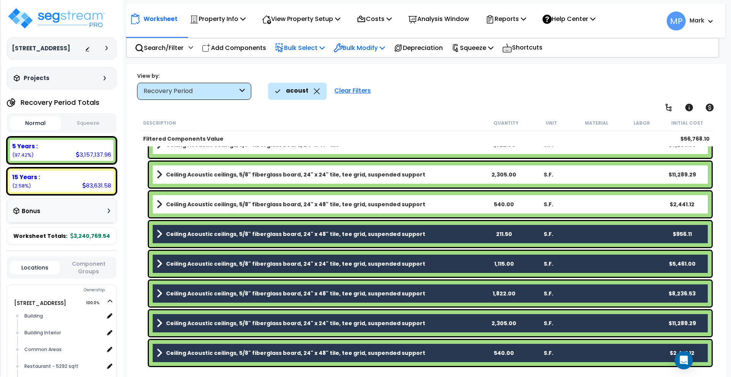
click at [389, 46] on div "Bulk Modify Delete Selected Modify Total Cost Factor Modify Location of Selecte…" at bounding box center [359, 48] width 60 height 18
click at [385, 46] on icon at bounding box center [382, 48] width 5 height 6
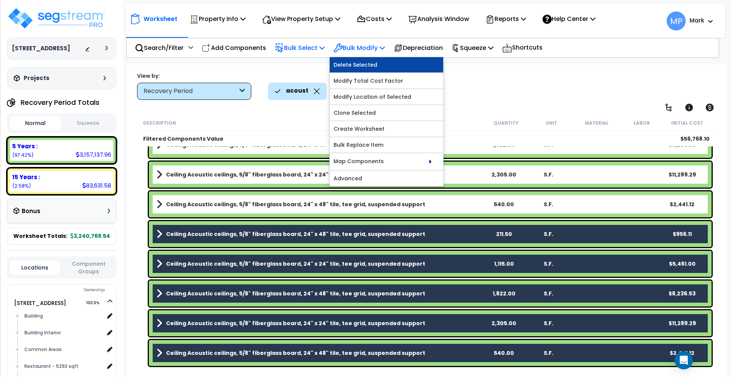
click at [369, 63] on link "Delete Selected" at bounding box center [386, 64] width 113 height 15
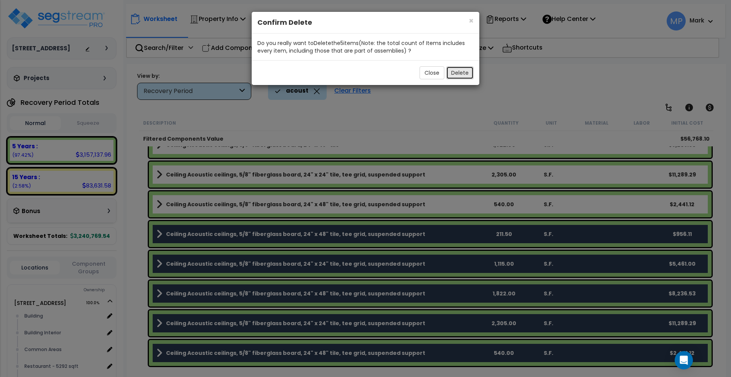
click at [462, 75] on button "Delete" at bounding box center [459, 72] width 27 height 13
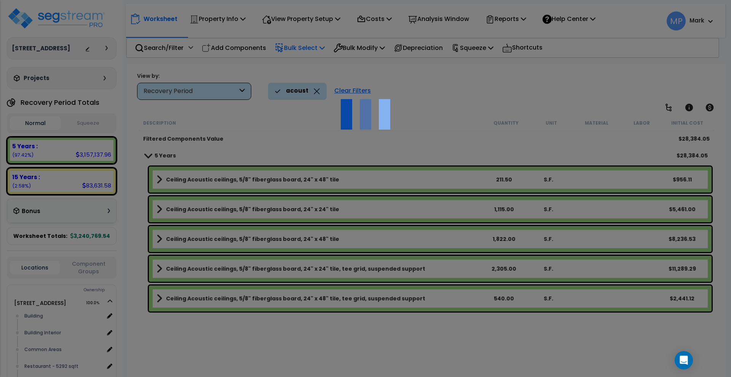
scroll to position [0, 0]
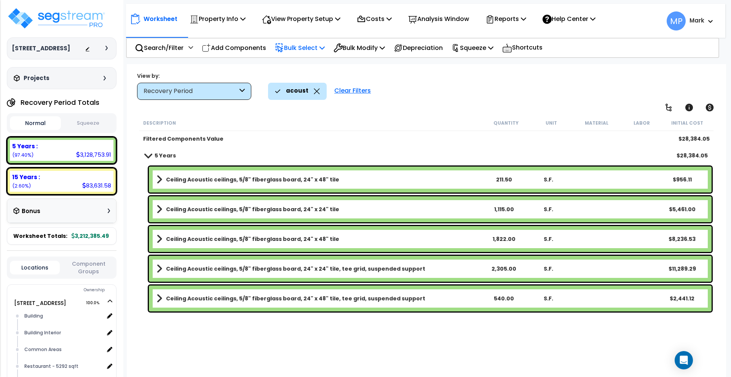
click at [413, 269] on link "Ceiling Acoustic ceilings, 5/8" fiberglass board, 24" x 24" tile, tee grid, sus…" at bounding box center [319, 268] width 325 height 11
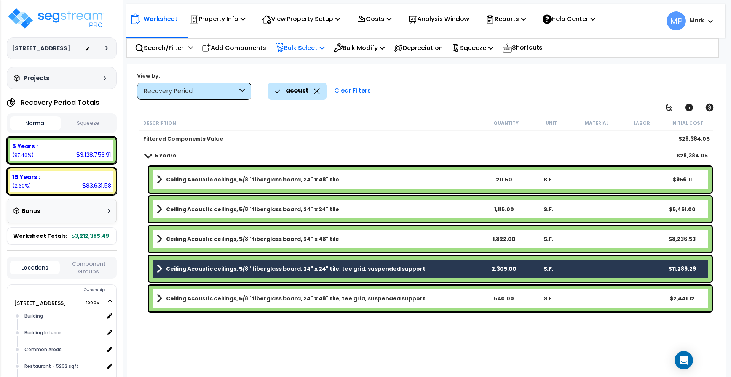
click at [412, 269] on link "Ceiling Acoustic ceilings, 5/8" fiberglass board, 24" x 24" tile, tee grid, sus…" at bounding box center [319, 268] width 325 height 11
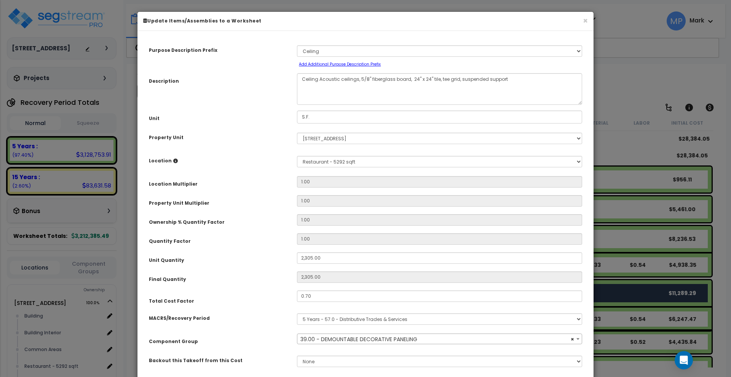
select select "3360"
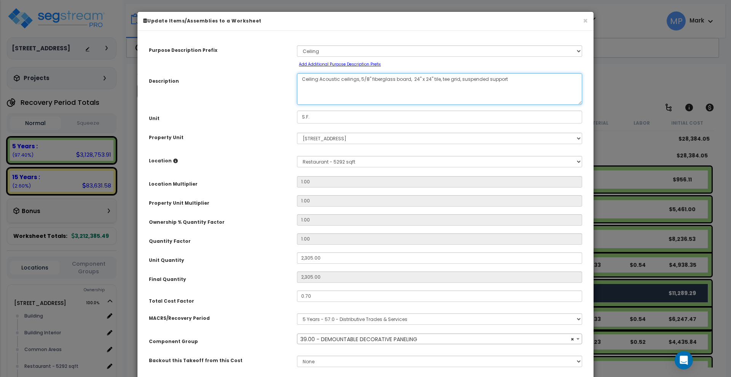
drag, startPoint x: 507, startPoint y: 80, endPoint x: 438, endPoint y: 83, distance: 69.0
click at [438, 83] on textarea "Ceiling Acoustic ceilings, 5/8" fiberglass board, 24" x 24" tile, tee grid, sus…" at bounding box center [439, 89] width 285 height 32
type textarea "Ceiling Acoustic ceilings, 5/8" fiberglass board, 24" x 24" tile"
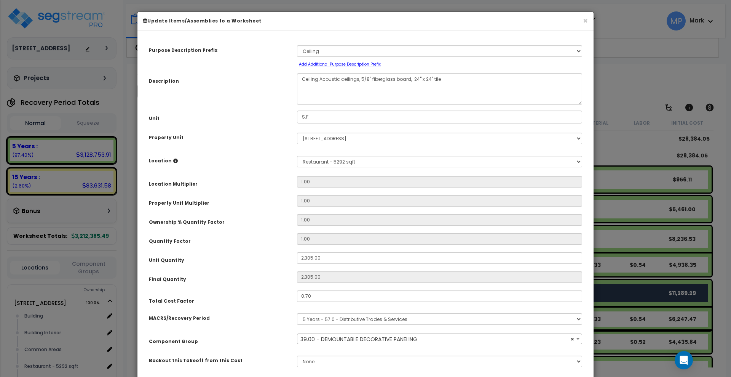
click at [624, 82] on div "× Update Items/Assemblies to a Worksheet Purpose Description Prefix Select A/V …" at bounding box center [365, 188] width 731 height 377
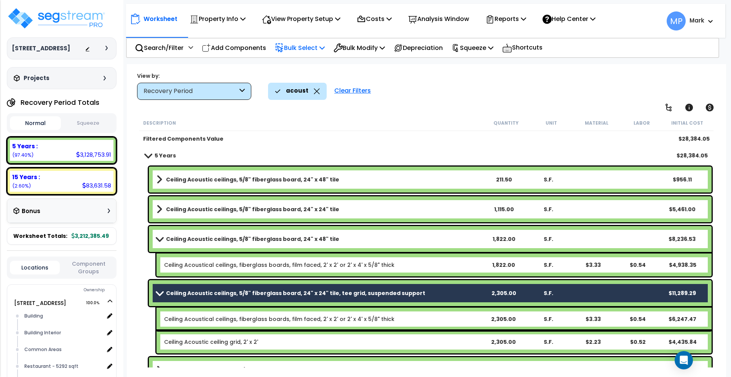
click at [398, 294] on b "Ceiling Acoustic ceilings, 5/8" fiberglass board, 24" x 24" tile, tee grid, sus…" at bounding box center [295, 293] width 259 height 8
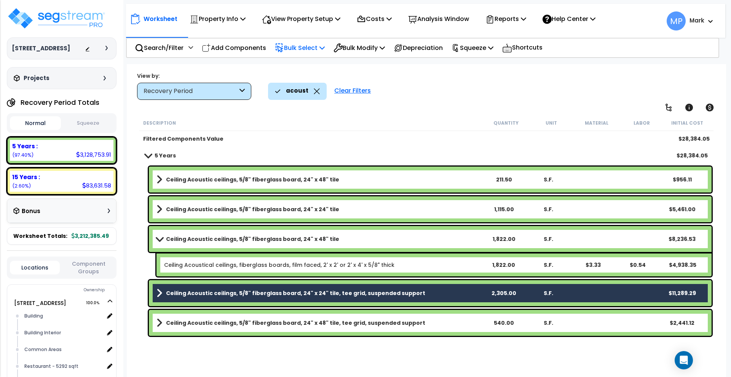
click at [398, 294] on b "Ceiling Acoustic ceilings, 5/8" fiberglass board, 24" x 24" tile, tee grid, sus…" at bounding box center [295, 293] width 259 height 8
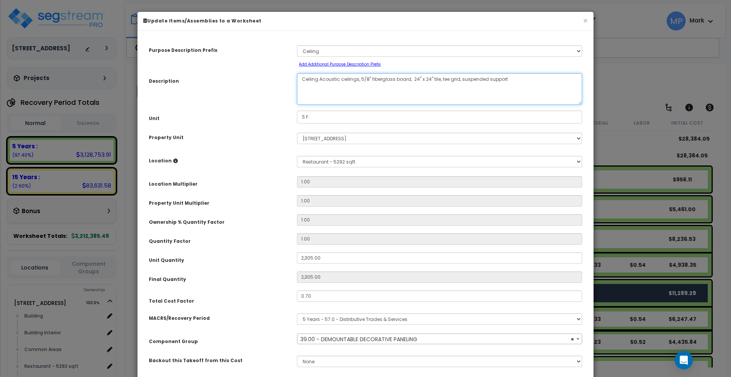
select select "3360"
drag, startPoint x: 497, startPoint y: 81, endPoint x: 436, endPoint y: 85, distance: 60.7
click at [436, 85] on textarea "Ceiling Acoustic ceilings, 5/8" fiberglass board, 24" x 24" tile, tee grid, sus…" at bounding box center [439, 89] width 285 height 32
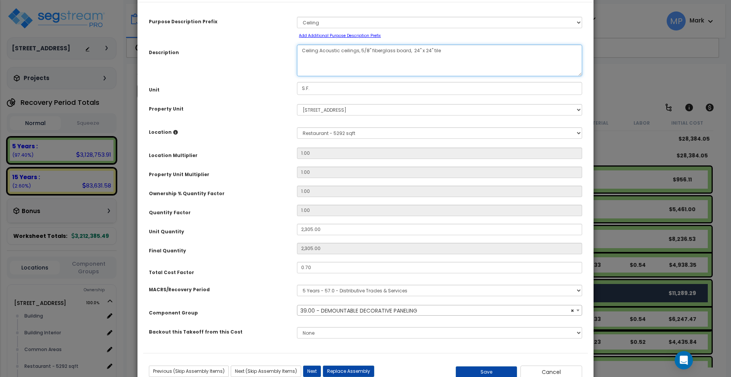
scroll to position [53, 0]
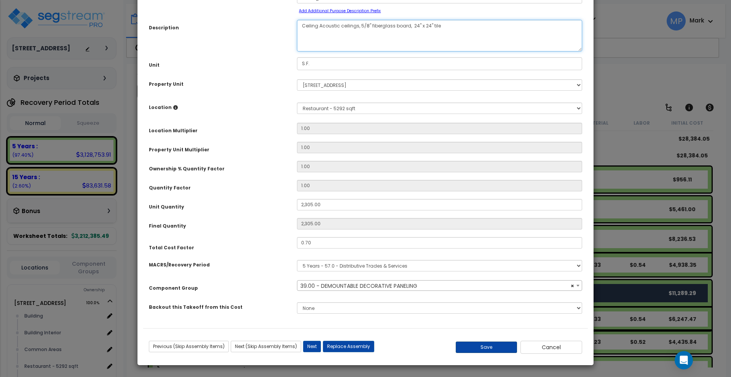
type textarea "Ceiling Acoustic ceilings, 5/8" fiberglass board, 24" x 24" tile"
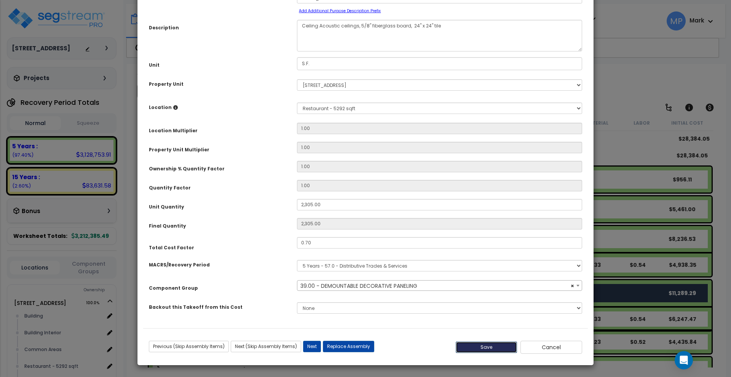
click at [487, 345] on button "Save" at bounding box center [487, 346] width 62 height 11
type input "2305.00"
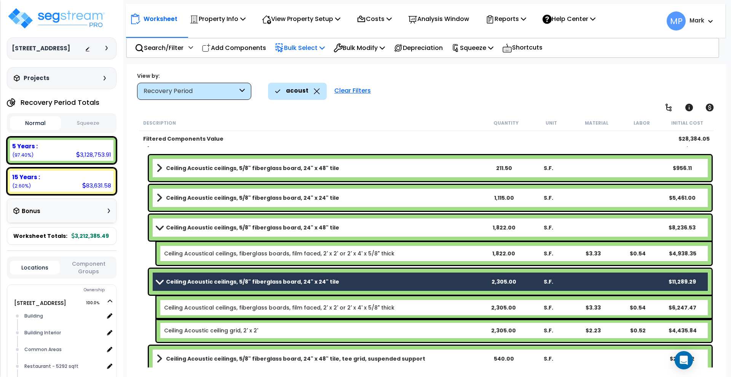
scroll to position [17, 0]
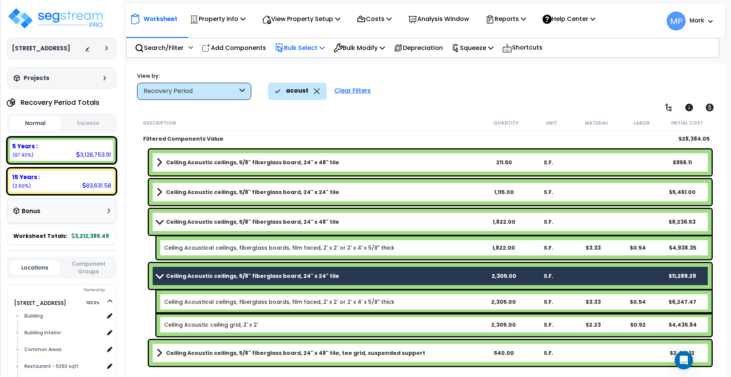
click at [424, 352] on link "Ceiling Acoustic ceilings, 5/8" fiberglass board, 24" x 48" tile, tee grid, sus…" at bounding box center [319, 352] width 325 height 11
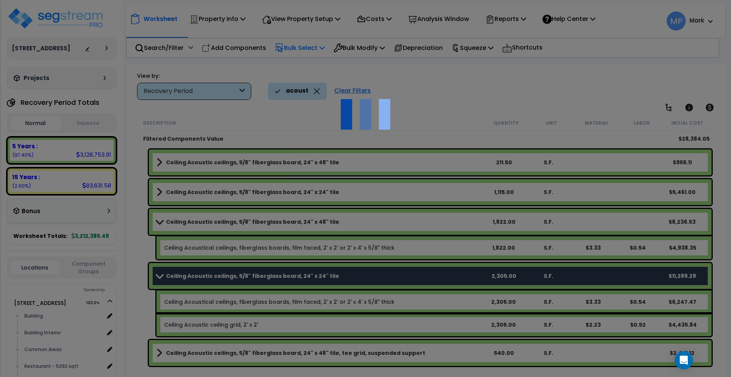
scroll to position [0, 0]
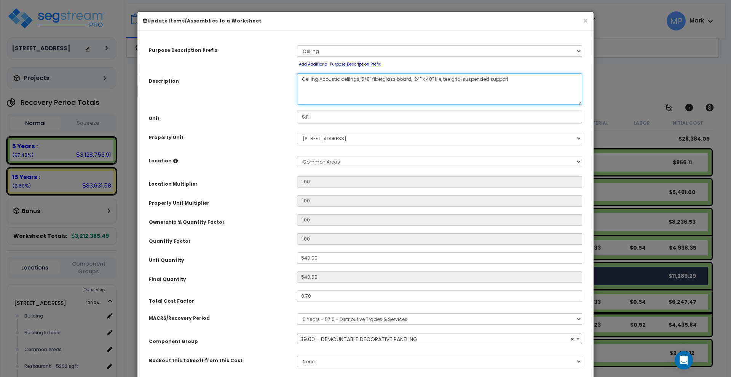
select select "3360"
drag, startPoint x: 508, startPoint y: 78, endPoint x: 442, endPoint y: 78, distance: 66.3
click at [437, 80] on textarea "Ceiling Acoustic ceilings, 5/8" fiberglass board, 24" x 48" tile, tee grid, sus…" at bounding box center [439, 89] width 285 height 32
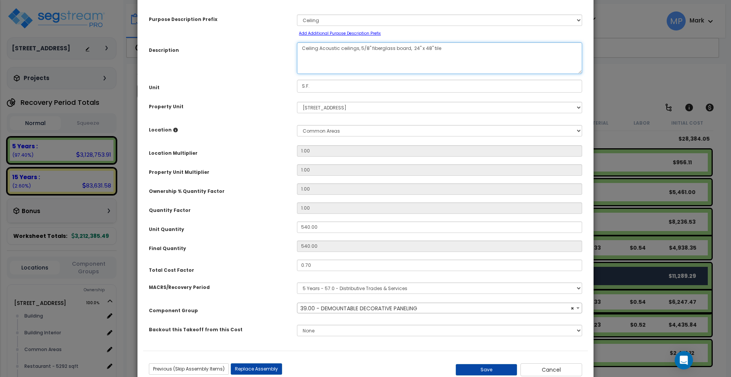
scroll to position [53, 0]
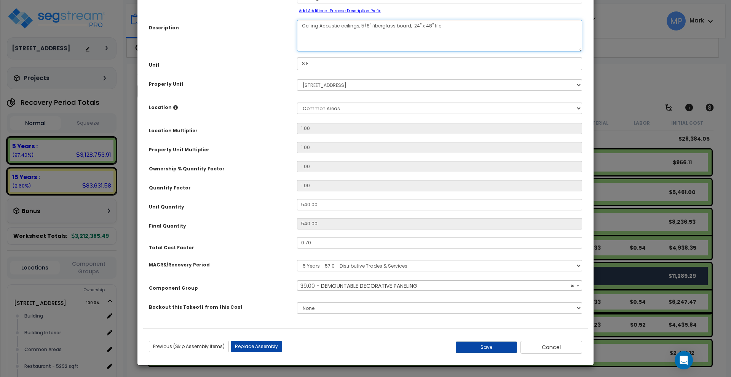
type textarea "Ceiling Acoustic ceilings, 5/8" fiberglass board, 24" x 48" tile"
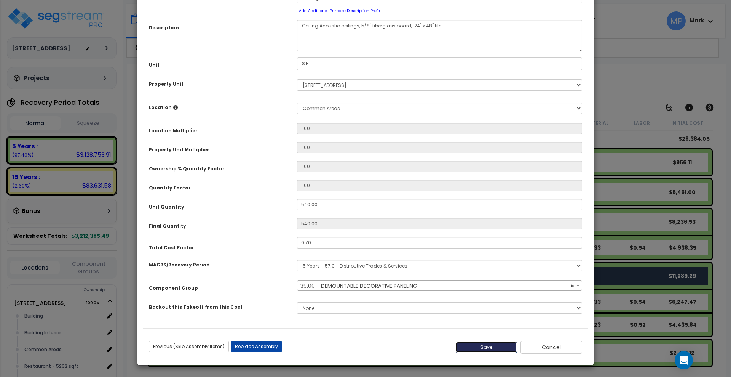
click at [500, 347] on button "Save" at bounding box center [487, 346] width 62 height 11
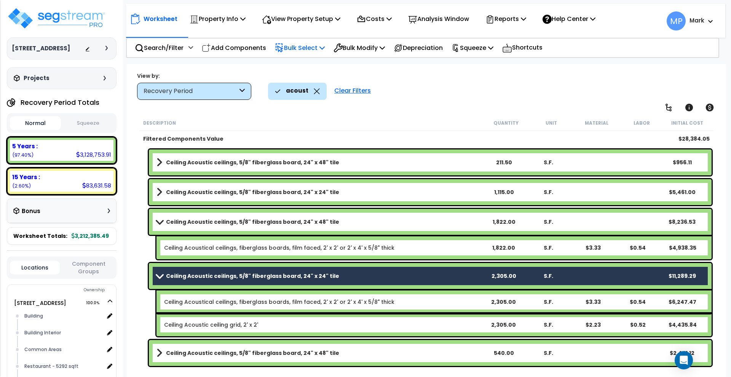
click at [373, 119] on div "Description" at bounding box center [313, 123] width 340 height 8
click at [39, 124] on button "Normal" at bounding box center [35, 123] width 51 height 14
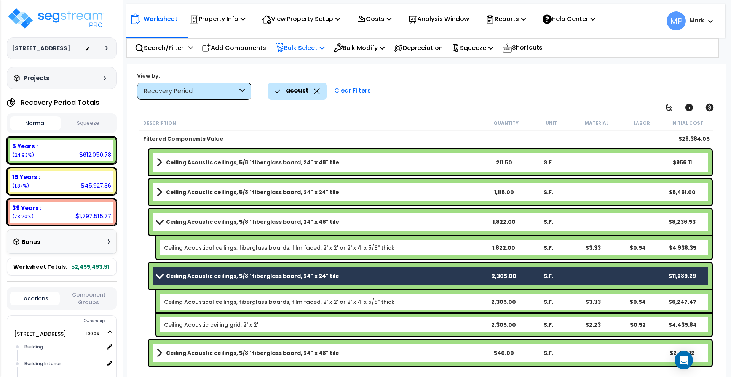
click at [373, 132] on div "Filtered Components Value $28,384.05" at bounding box center [426, 138] width 574 height 15
click at [217, 279] on b "Ceiling Acoustic ceilings, 5/8" fiberglass board, 24" x 24" tile" at bounding box center [252, 276] width 173 height 8
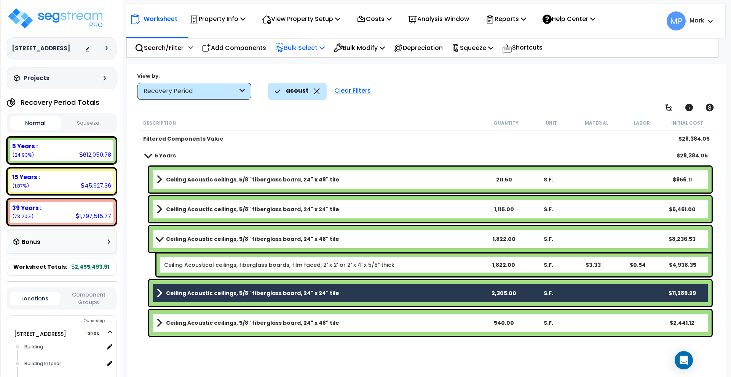
scroll to position [0, 0]
click at [232, 235] on b "Ceiling Acoustic ceilings, 5/8" fiberglass board, 24" x 48" tile" at bounding box center [252, 239] width 173 height 8
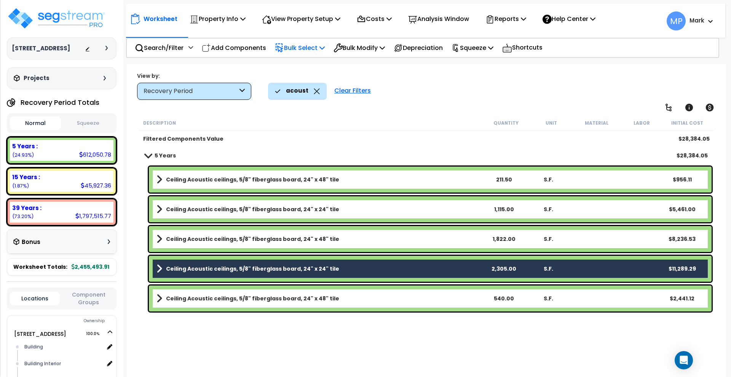
click at [352, 92] on div "Clear Filters" at bounding box center [353, 91] width 44 height 17
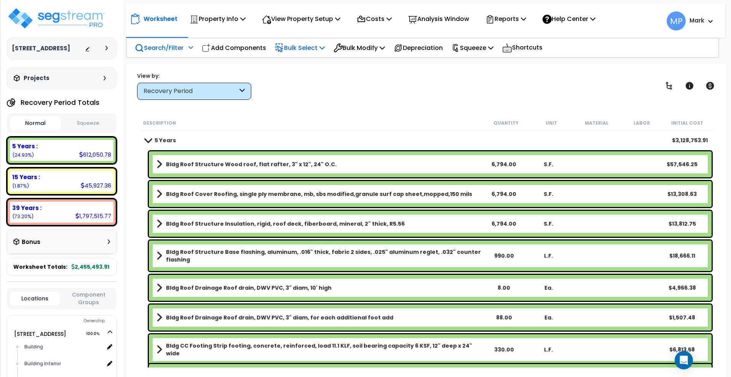
click at [159, 49] on p "Search/Filter" at bounding box center [159, 48] width 49 height 10
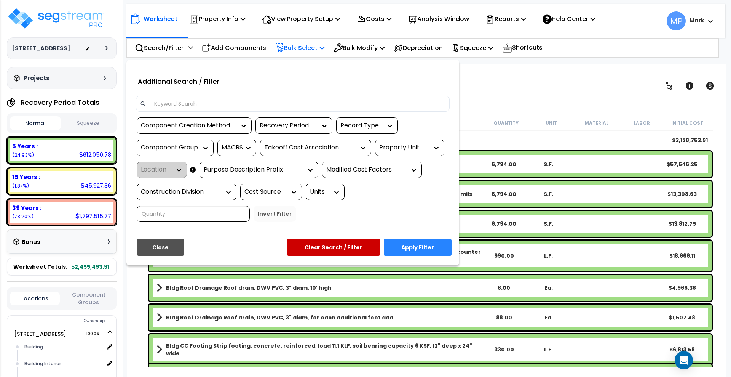
click at [198, 102] on input at bounding box center [298, 103] width 296 height 11
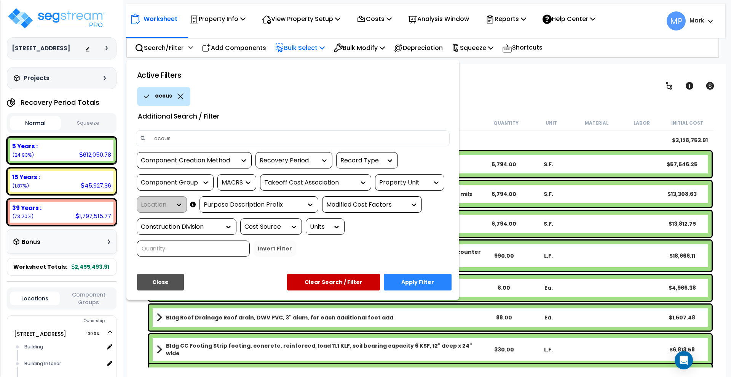
type input "acous"
click at [436, 281] on button "Apply Filter" at bounding box center [418, 281] width 68 height 17
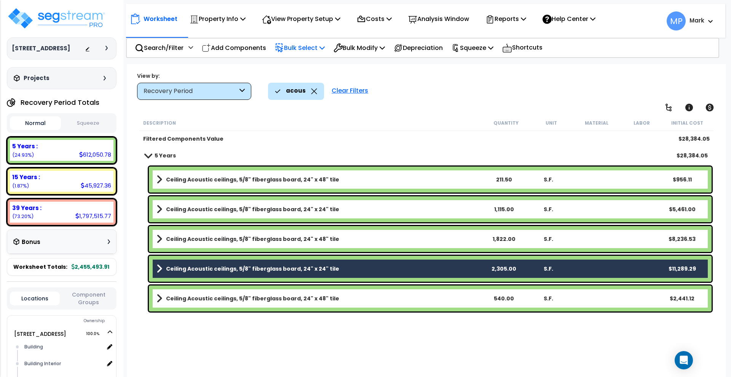
click at [400, 177] on link "Ceiling Acoustic ceilings, 5/8" fiberglass board, 24" x 48" tile" at bounding box center [319, 179] width 325 height 11
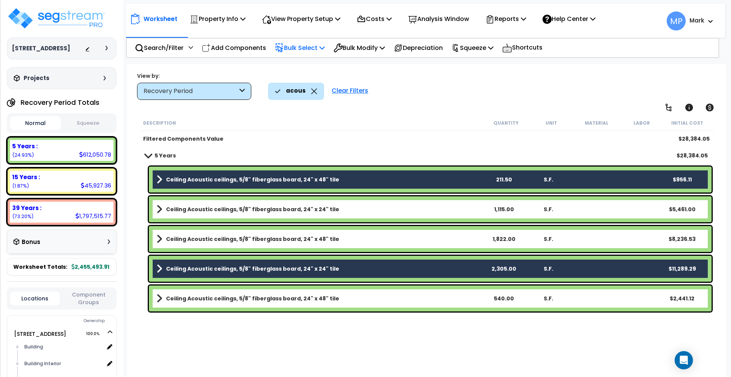
click at [366, 209] on link "Ceiling Acoustic ceilings, 5/8" fiberglass board, 24" x 24" tile" at bounding box center [319, 209] width 325 height 11
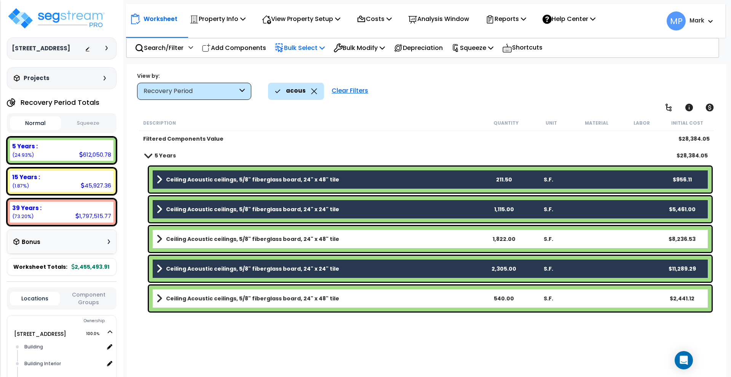
click at [365, 238] on link "Ceiling Acoustic ceilings, 5/8" fiberglass board, 24" x 48" tile" at bounding box center [319, 238] width 325 height 11
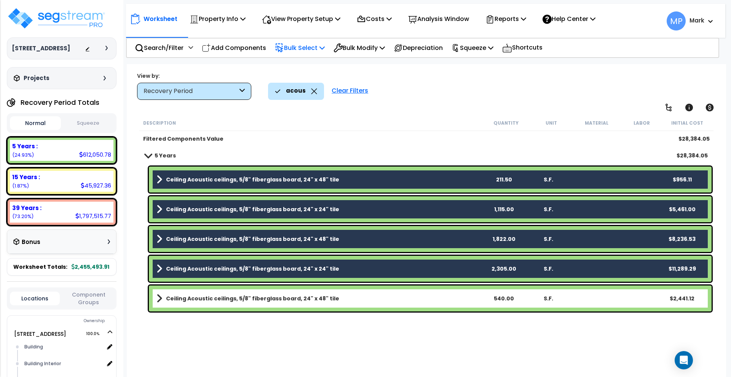
click at [378, 296] on link "Ceiling Acoustic ceilings, 5/8" fiberglass board, 24" x 48" tile" at bounding box center [319, 298] width 325 height 11
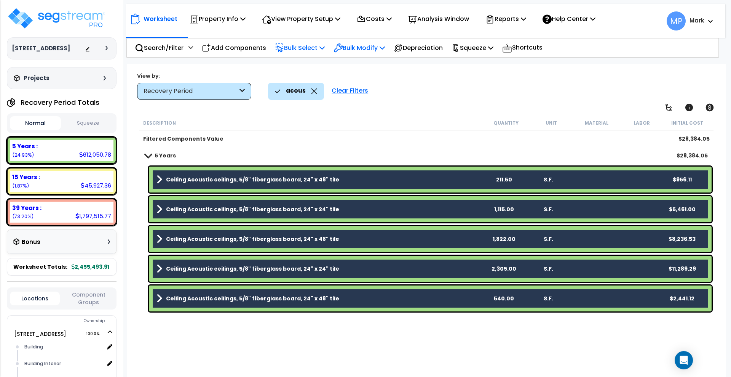
click at [373, 46] on p "Bulk Modify" at bounding box center [359, 48] width 51 height 10
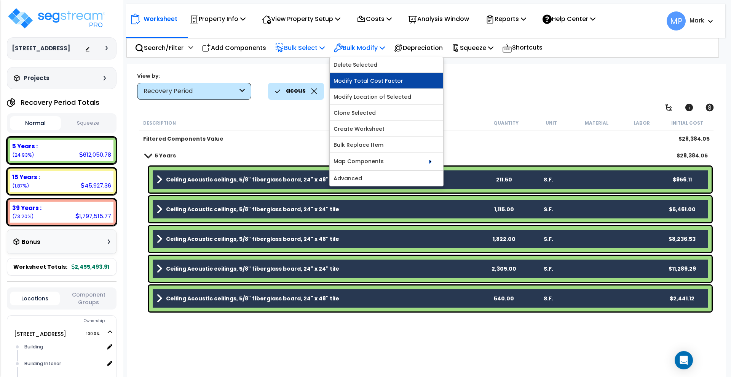
click at [379, 81] on link "Modify Total Cost Factor" at bounding box center [386, 80] width 113 height 15
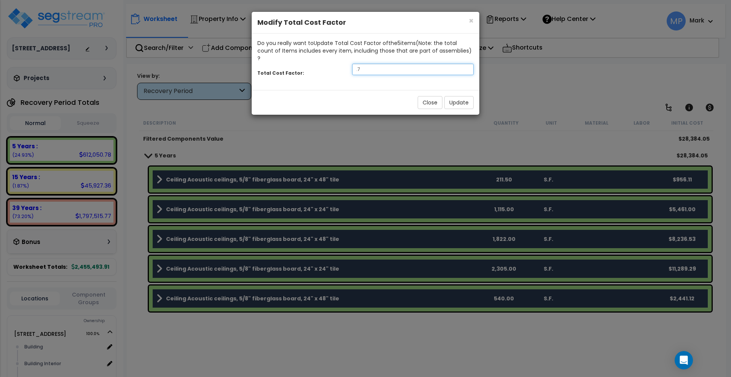
drag, startPoint x: 364, startPoint y: 64, endPoint x: 320, endPoint y: 62, distance: 44.2
click at [320, 62] on div "Total Cost Factor: .7" at bounding box center [366, 70] width 228 height 16
type input ".5"
click at [459, 97] on button "Update" at bounding box center [458, 102] width 29 height 13
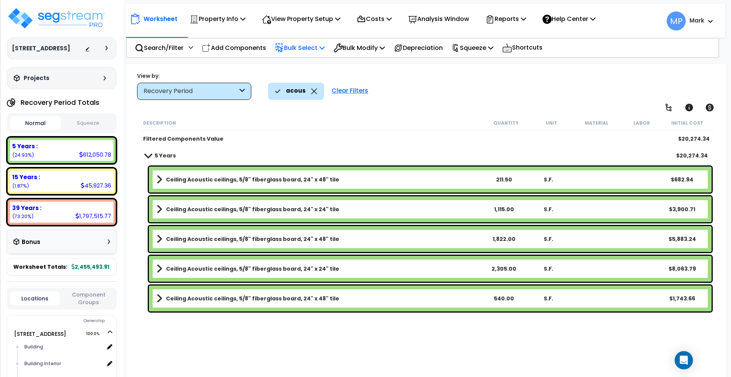
click at [374, 329] on div "Description Quantity Unit Material Labor Initial Cost Filtered Components Value…" at bounding box center [426, 241] width 577 height 252
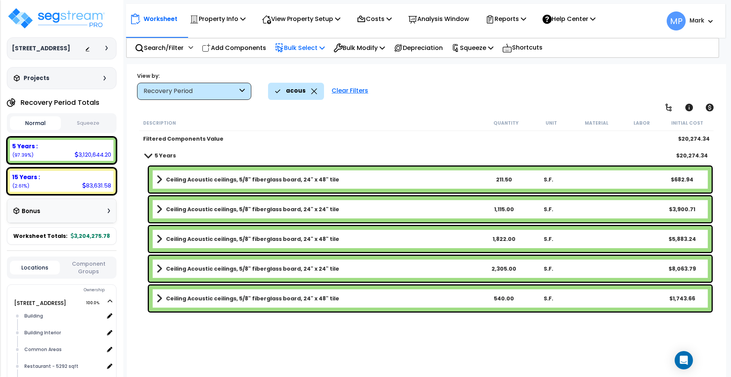
click at [34, 122] on button "Normal" at bounding box center [35, 123] width 51 height 14
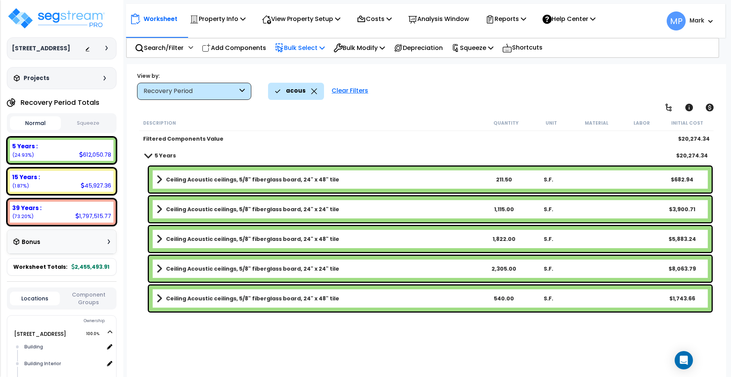
click at [59, 183] on div "15 Years : 45,927.36 (1.87%)" at bounding box center [62, 181] width 104 height 21
click at [311, 48] on p "Bulk Select" at bounding box center [300, 48] width 50 height 10
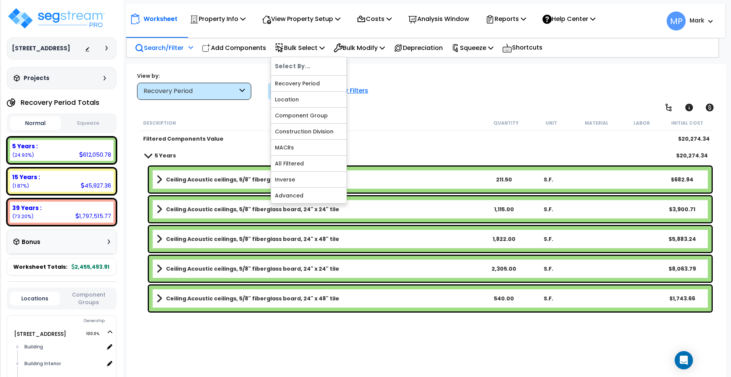
click at [156, 46] on p "Search/Filter" at bounding box center [159, 48] width 49 height 10
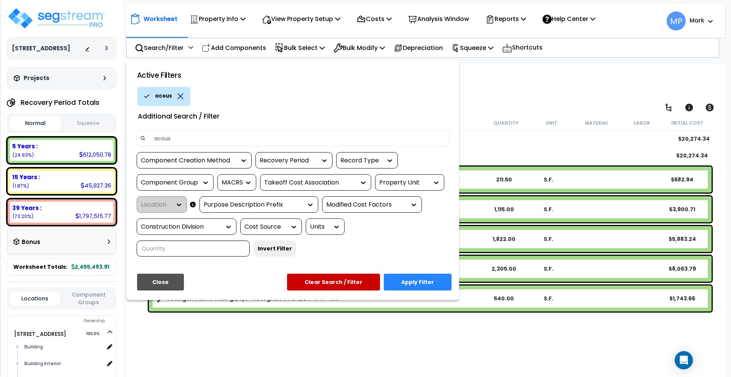
drag, startPoint x: 197, startPoint y: 138, endPoint x: 146, endPoint y: 137, distance: 50.7
click at [146, 137] on div "acous" at bounding box center [293, 138] width 314 height 16
type input "service sink"
click at [409, 278] on button "Apply Filter" at bounding box center [418, 281] width 68 height 17
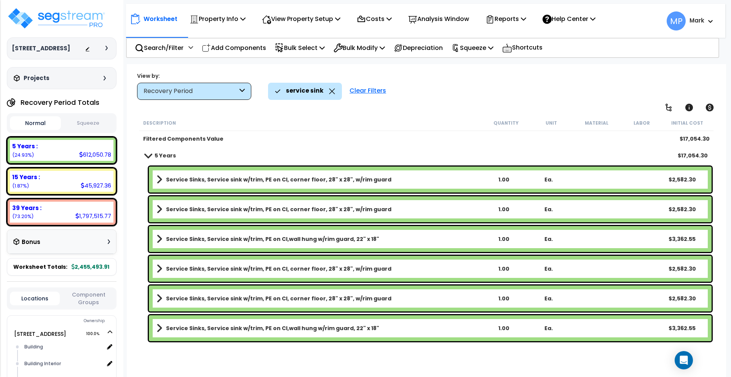
scroll to position [34, 0]
click at [369, 88] on div "Clear Filters" at bounding box center [368, 91] width 44 height 17
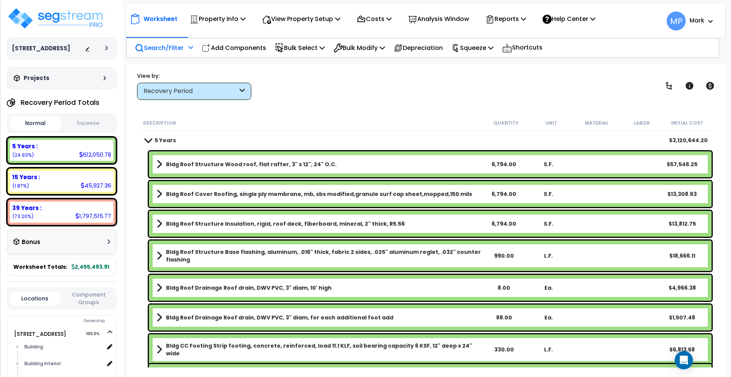
click at [167, 49] on p "Search/Filter" at bounding box center [159, 48] width 49 height 10
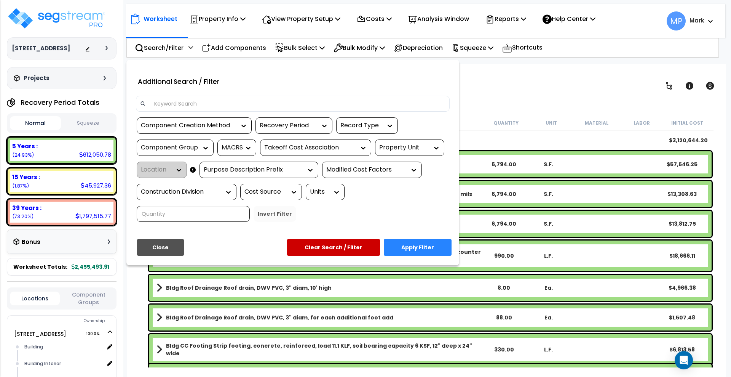
click at [206, 96] on div at bounding box center [293, 104] width 314 height 16
click at [211, 98] on input at bounding box center [298, 103] width 296 height 11
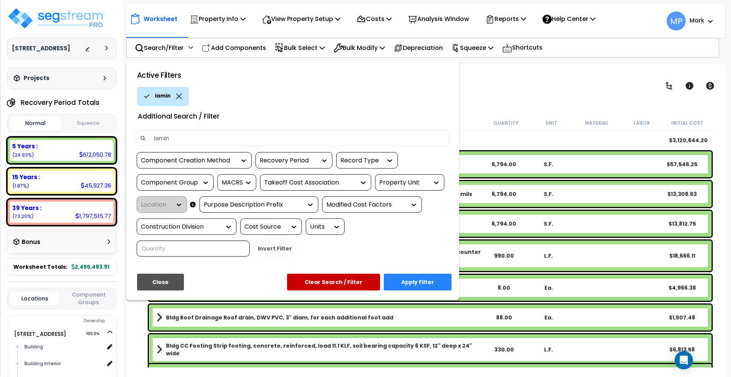
type input "laminate"
click at [417, 276] on button "Apply Filter" at bounding box center [418, 281] width 68 height 17
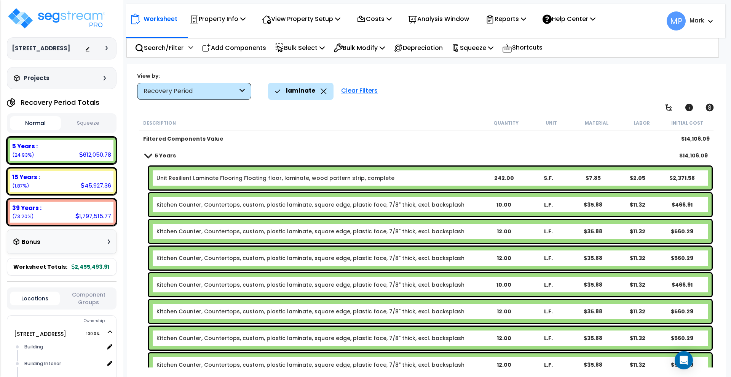
click at [428, 174] on b "Unit Resilient Laminate Flooring Floating floor, laminate, wood pattern strip, …" at bounding box center [319, 178] width 325 height 8
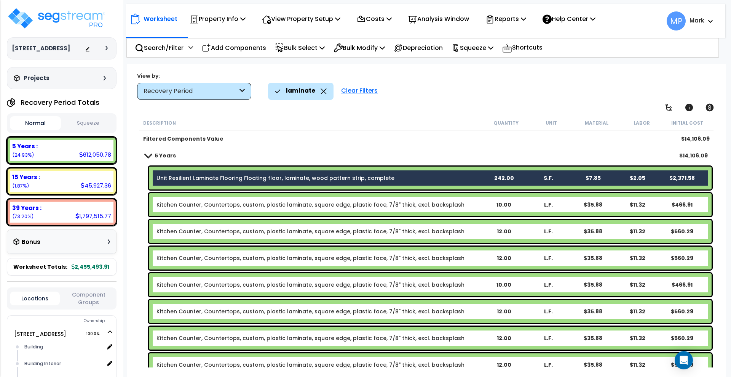
click at [473, 204] on b "Kitchen Counter, Countertops, custom, plastic laminate, square edge, plastic fa…" at bounding box center [319, 205] width 325 height 8
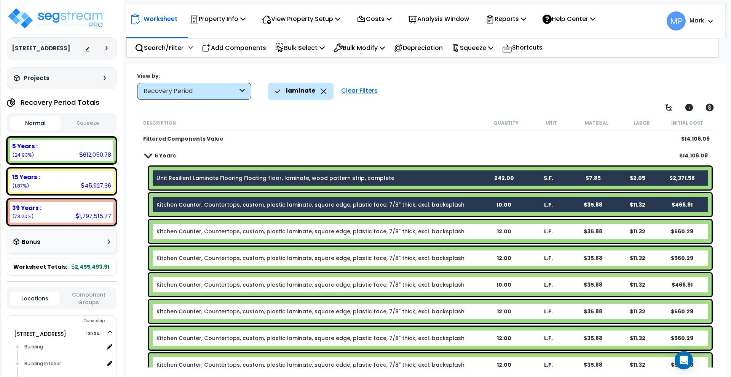
click at [477, 225] on div "Kitchen Counter, Countertops, custom, plastic laminate, square edge, plastic fa…" at bounding box center [430, 231] width 563 height 23
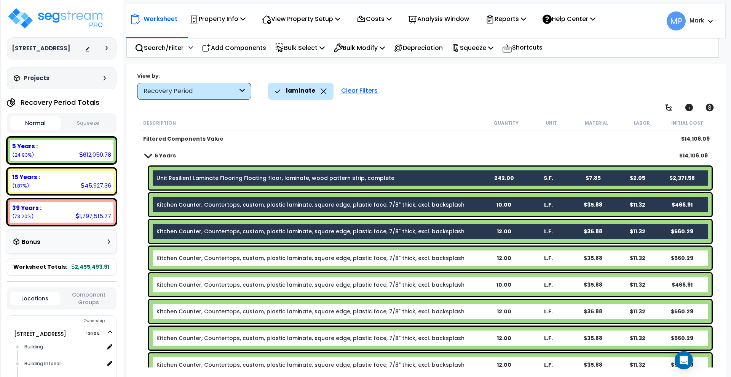
click at [483, 255] on div "12.00" at bounding box center [504, 258] width 44 height 8
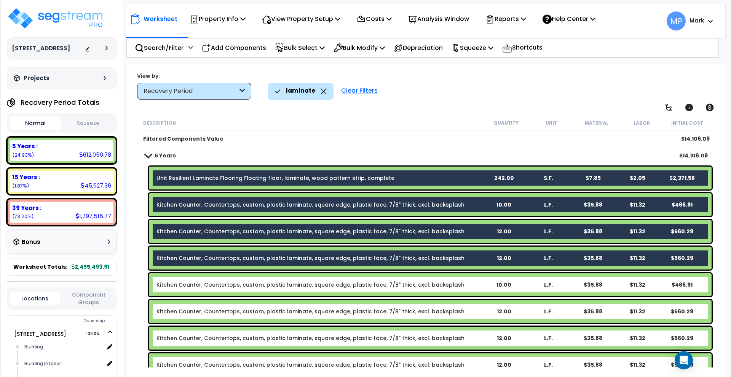
drag, startPoint x: 476, startPoint y: 280, endPoint x: 479, endPoint y: 303, distance: 22.6
click at [477, 281] on b "Kitchen Counter, Countertops, custom, plastic laminate, square edge, plastic fa…" at bounding box center [319, 285] width 325 height 8
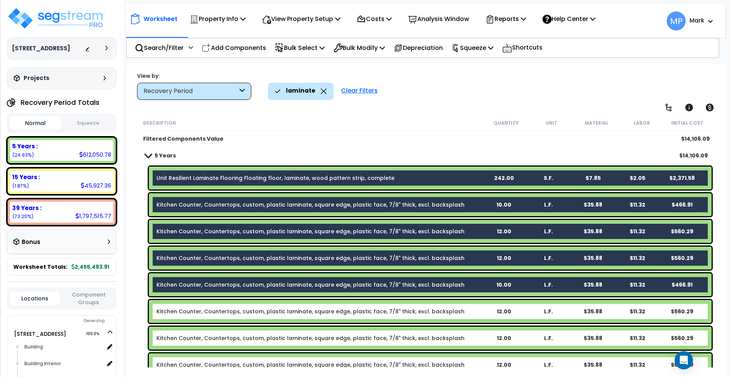
drag, startPoint x: 479, startPoint y: 310, endPoint x: 477, endPoint y: 330, distance: 19.6
click at [480, 311] on b "Kitchen Counter, Countertops, custom, plastic laminate, square edge, plastic fa…" at bounding box center [319, 311] width 325 height 8
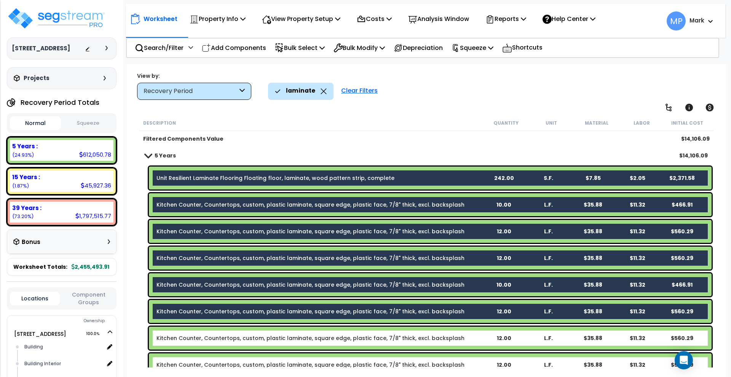
click at [478, 335] on b "Kitchen Counter, Countertops, custom, plastic laminate, square edge, plastic fa…" at bounding box center [319, 338] width 325 height 8
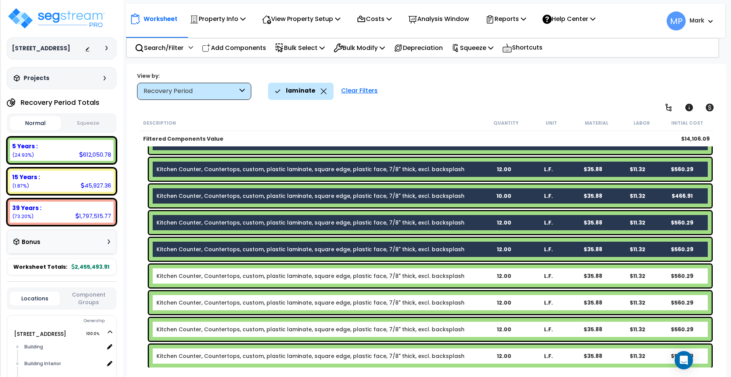
scroll to position [143, 0]
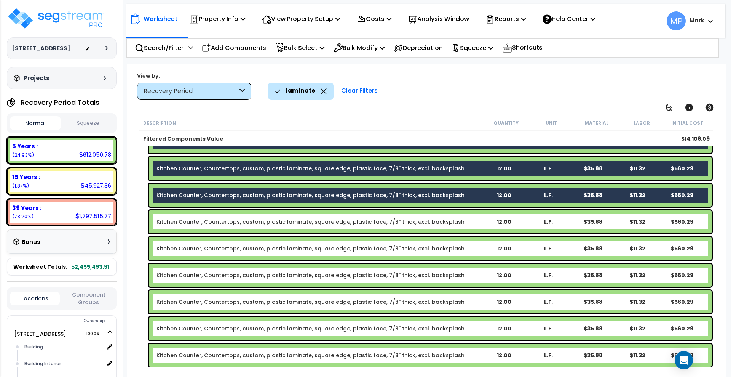
click at [475, 225] on b "Kitchen Counter, Countertops, custom, plastic laminate, square edge, plastic fa…" at bounding box center [319, 222] width 325 height 8
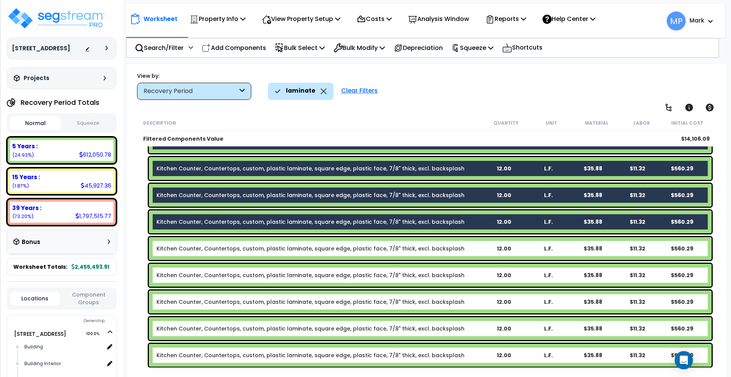
click at [478, 250] on b "Kitchen Counter, Countertops, custom, plastic laminate, square edge, plastic fa…" at bounding box center [319, 248] width 325 height 8
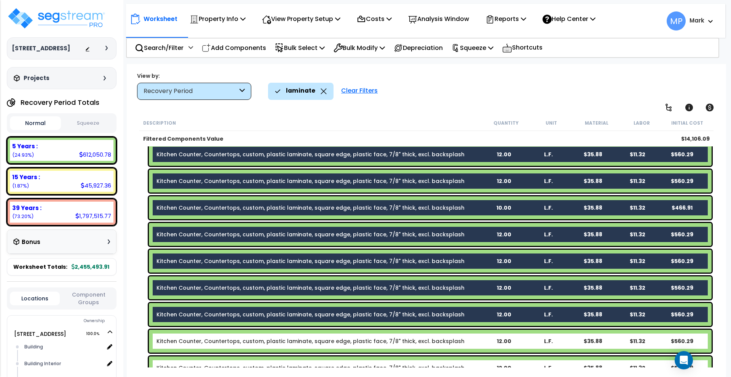
scroll to position [0, 0]
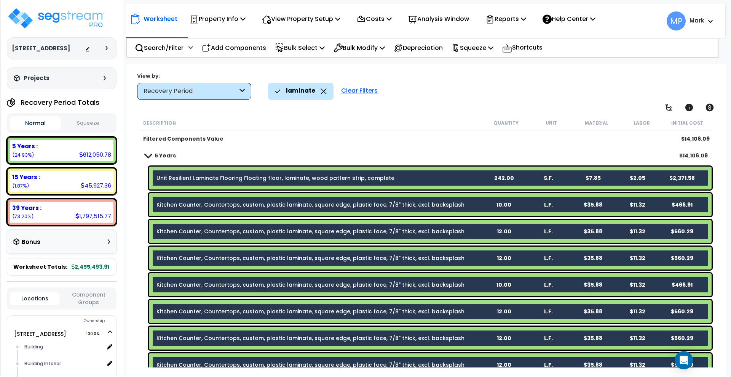
click at [441, 151] on div "5 Years $14,106.09" at bounding box center [426, 155] width 570 height 18
click at [409, 177] on b "Unit Resilient Laminate Flooring Floating floor, laminate, wood pattern strip, …" at bounding box center [319, 178] width 325 height 8
click at [421, 178] on b "Unit Resilient Laminate Flooring Floating floor, laminate, wood pattern strip, …" at bounding box center [319, 178] width 325 height 8
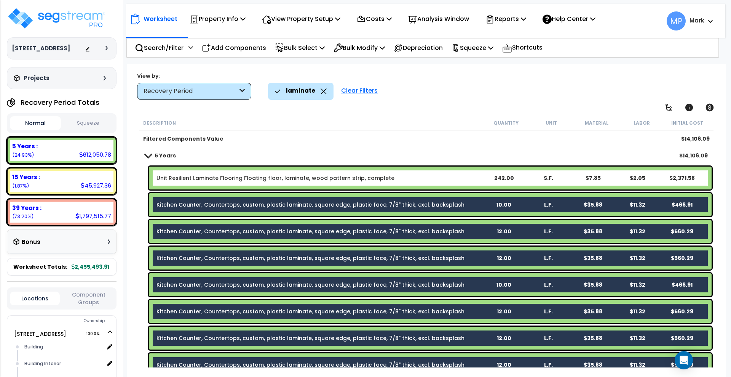
click at [464, 207] on b "Kitchen Counter, Countertops, custom, plastic laminate, square edge, plastic fa…" at bounding box center [319, 205] width 325 height 8
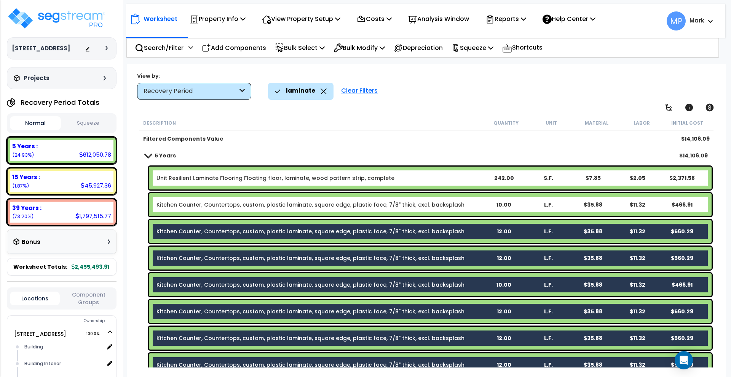
click at [469, 230] on b "Kitchen Counter, Countertops, custom, plastic laminate, square edge, plastic fa…" at bounding box center [319, 231] width 325 height 8
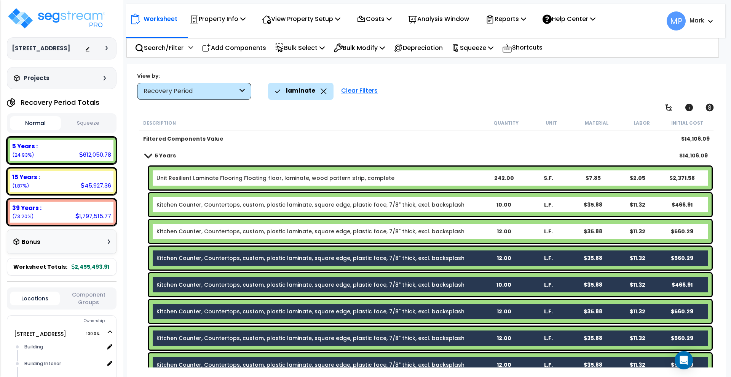
drag, startPoint x: 475, startPoint y: 256, endPoint x: 476, endPoint y: 265, distance: 9.0
click at [475, 257] on b "Kitchen Counter, Countertops, custom, plastic laminate, square edge, plastic fa…" at bounding box center [319, 258] width 325 height 8
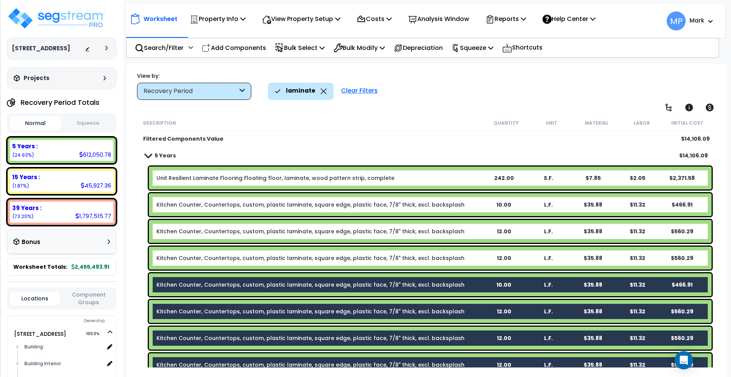
click at [472, 285] on b "Kitchen Counter, Countertops, custom, plastic laminate, square edge, plastic fa…" at bounding box center [319, 285] width 325 height 8
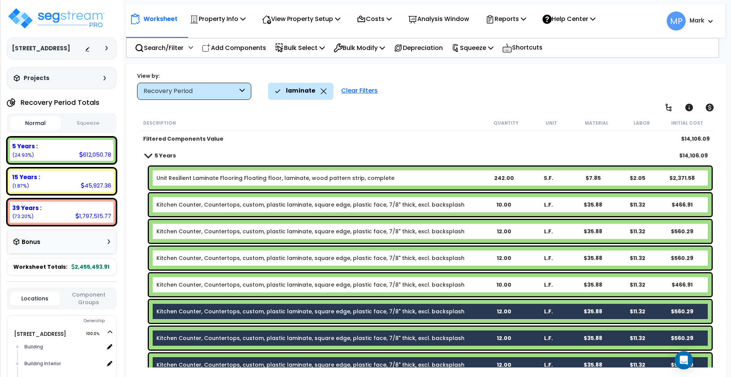
click at [474, 308] on b "Kitchen Counter, Countertops, custom, plastic laminate, square edge, plastic fa…" at bounding box center [319, 311] width 325 height 8
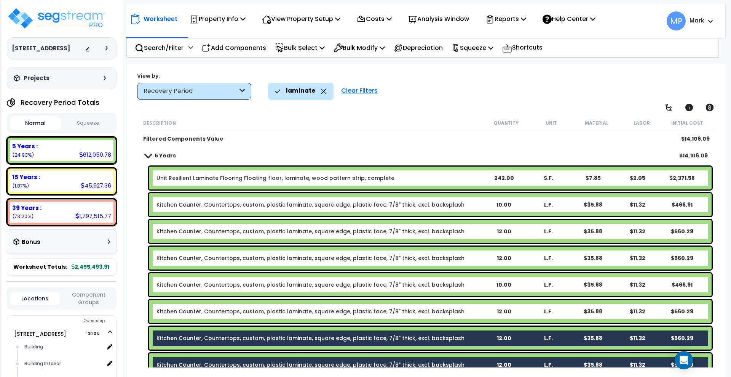
click at [474, 339] on b "Kitchen Counter, Countertops, custom, plastic laminate, square edge, plastic fa…" at bounding box center [319, 338] width 325 height 8
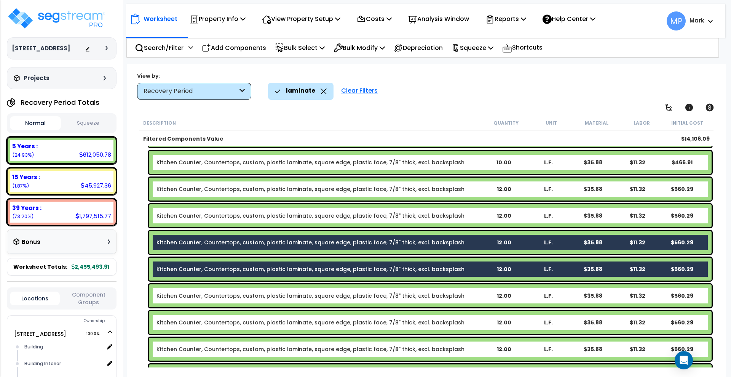
scroll to position [143, 0]
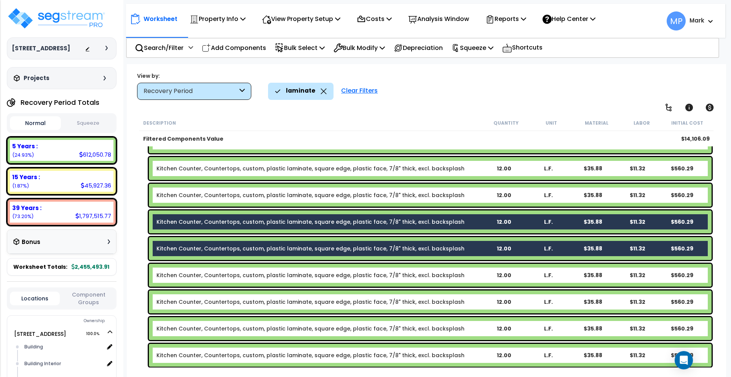
drag, startPoint x: 465, startPoint y: 223, endPoint x: 465, endPoint y: 228, distance: 5.0
click at [465, 223] on b "Kitchen Counter, Countertops, custom, plastic laminate, square edge, plastic fa…" at bounding box center [319, 222] width 325 height 8
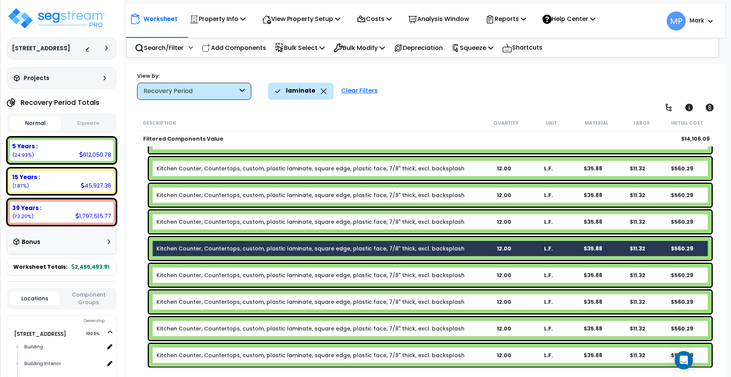
click at [467, 249] on b "Kitchen Counter, Countertops, custom, plastic laminate, square edge, plastic fa…" at bounding box center [319, 248] width 325 height 8
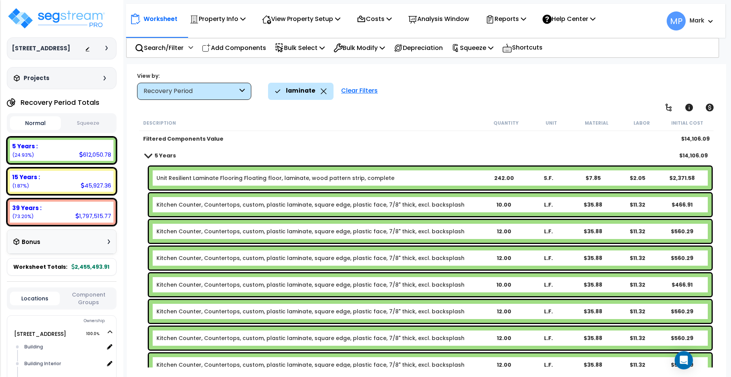
scroll to position [0, 0]
click at [169, 48] on p "Search/Filter" at bounding box center [159, 48] width 49 height 10
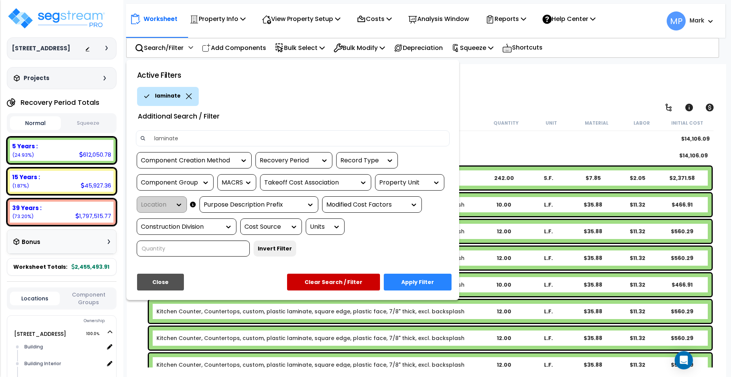
click at [206, 140] on input "laminate" at bounding box center [298, 138] width 296 height 11
type input "laminate flooring"
click at [418, 284] on button "Apply Filter" at bounding box center [418, 281] width 68 height 17
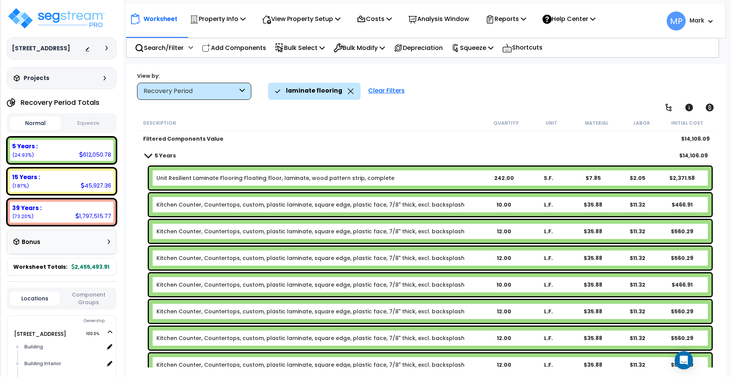
click at [384, 88] on div "Clear Filters" at bounding box center [386, 91] width 44 height 17
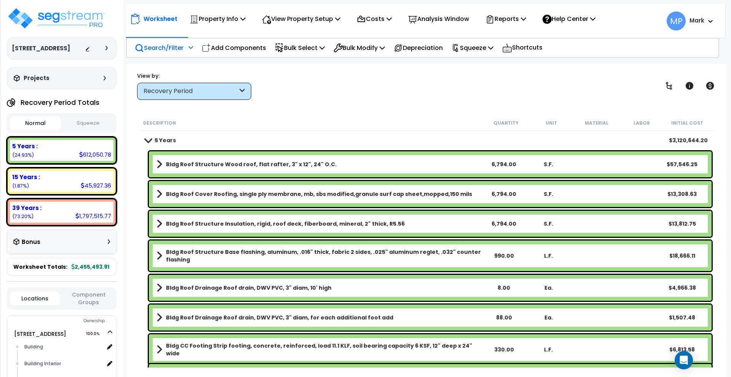
click at [163, 51] on p "Search/Filter" at bounding box center [159, 48] width 49 height 10
click at [154, 53] on div "Search/Filter Additional Search / Filter" at bounding box center [164, 48] width 58 height 18
click at [162, 51] on p "Search/Filter" at bounding box center [159, 48] width 49 height 10
click at [193, 46] on icon at bounding box center [191, 47] width 5 height 5
click at [159, 47] on p "Search/Filter" at bounding box center [159, 48] width 49 height 10
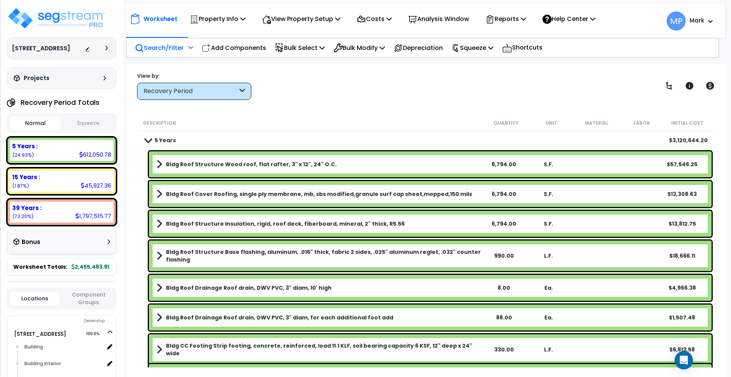
click at [190, 49] on icon at bounding box center [191, 47] width 5 height 5
click at [164, 50] on p "Search/Filter" at bounding box center [159, 48] width 49 height 10
click at [139, 50] on icon at bounding box center [139, 47] width 9 height 9
click at [231, 52] on p "Add Components" at bounding box center [234, 48] width 64 height 10
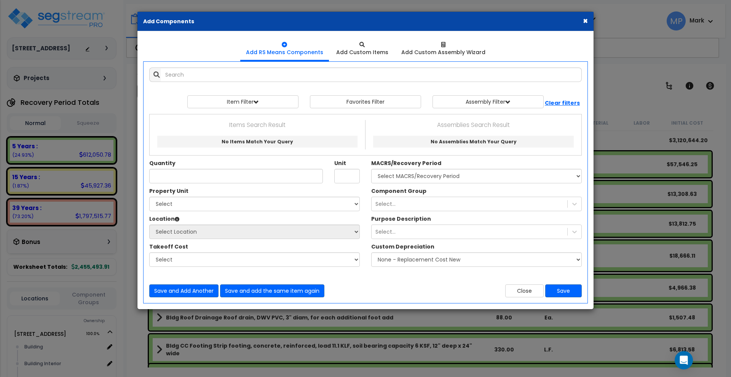
drag, startPoint x: 584, startPoint y: 19, endPoint x: 560, endPoint y: 44, distance: 35.0
click at [584, 19] on button "×" at bounding box center [585, 21] width 5 height 8
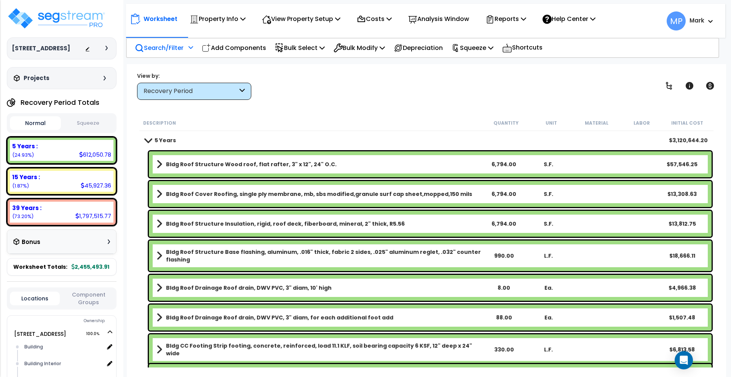
click at [160, 48] on p "Search/Filter" at bounding box center [159, 48] width 49 height 10
click at [241, 89] on icon at bounding box center [242, 91] width 5 height 9
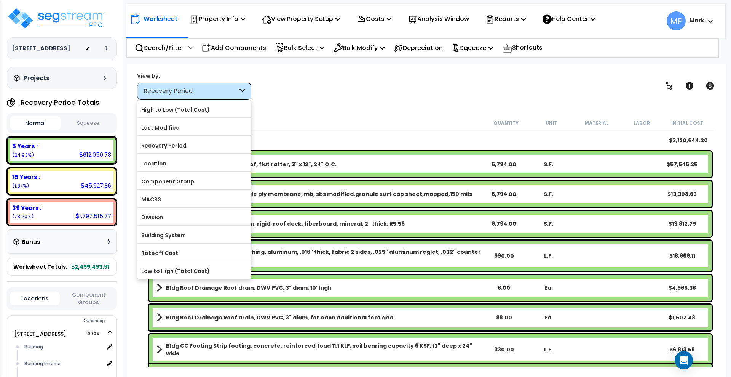
click at [292, 91] on div "View by: Recovery Period High to Low (Total Cost)" at bounding box center [426, 86] width 584 height 28
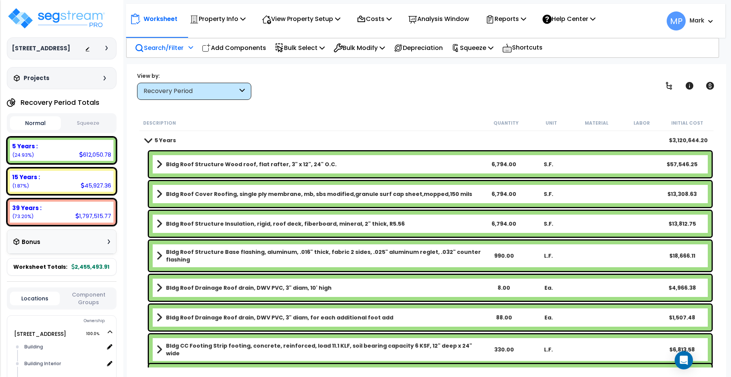
click at [154, 49] on p "Search/Filter" at bounding box center [159, 48] width 49 height 10
click at [162, 47] on p "Search/Filter" at bounding box center [159, 48] width 49 height 10
click at [137, 45] on icon at bounding box center [139, 47] width 9 height 9
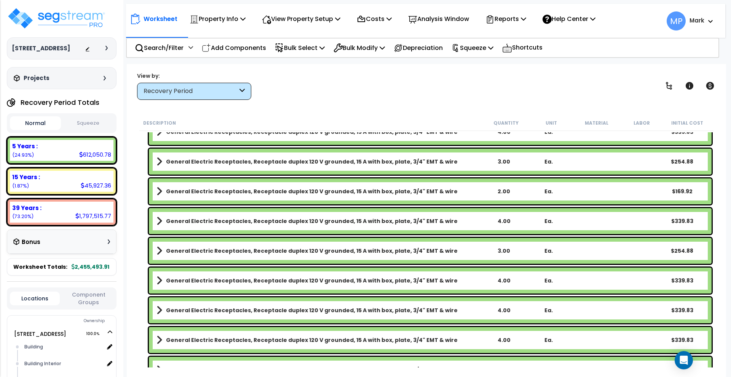
scroll to position [42940, 0]
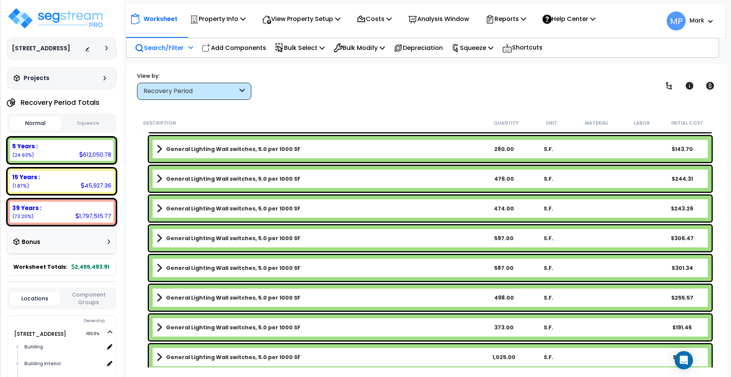
click at [152, 45] on p "Search/Filter" at bounding box center [159, 48] width 49 height 10
click at [195, 44] on div "Search/Filter Additional Search / Filter" at bounding box center [164, 48] width 67 height 18
click at [57, 13] on img at bounding box center [56, 18] width 99 height 23
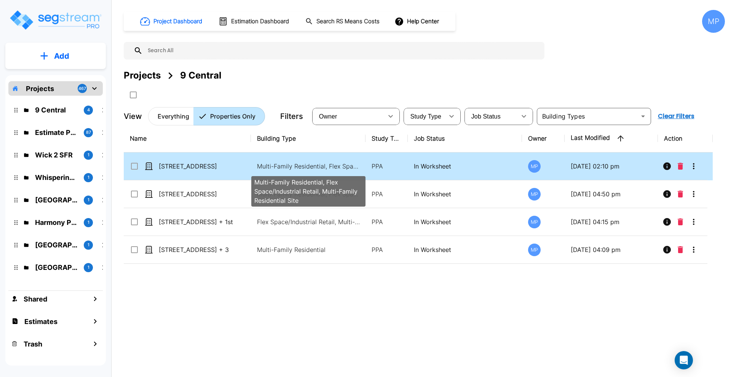
click at [299, 165] on p "Multi-Family Residential, Flex Space/Industrial Retail, Multi-Family Residentia…" at bounding box center [308, 165] width 103 height 9
checkbox input "true"
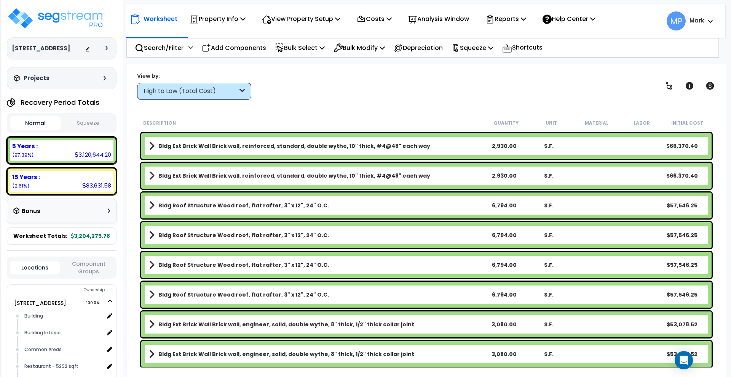
click at [37, 123] on button "Normal" at bounding box center [35, 123] width 51 height 14
click at [39, 115] on div "Normal Squeeze" at bounding box center [62, 123] width 110 height 20
click at [41, 121] on button "Normal" at bounding box center [35, 123] width 51 height 14
click at [38, 240] on div "Worksheet Totals: 3,204,275.78" at bounding box center [62, 236] width 110 height 18
click at [46, 125] on button "Normal" at bounding box center [35, 123] width 51 height 14
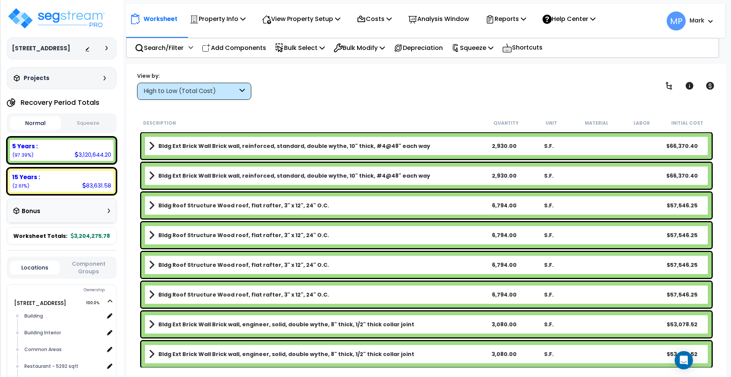
click at [45, 125] on button "Normal" at bounding box center [35, 123] width 51 height 14
click at [38, 213] on h3 "Bonus" at bounding box center [31, 211] width 19 height 6
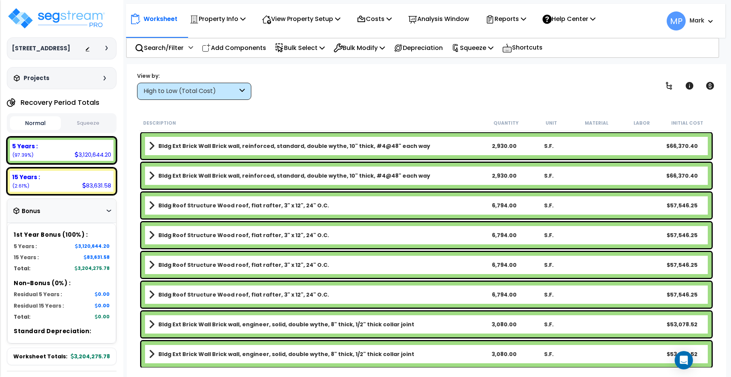
click at [37, 212] on h3 "Bonus" at bounding box center [31, 211] width 19 height 6
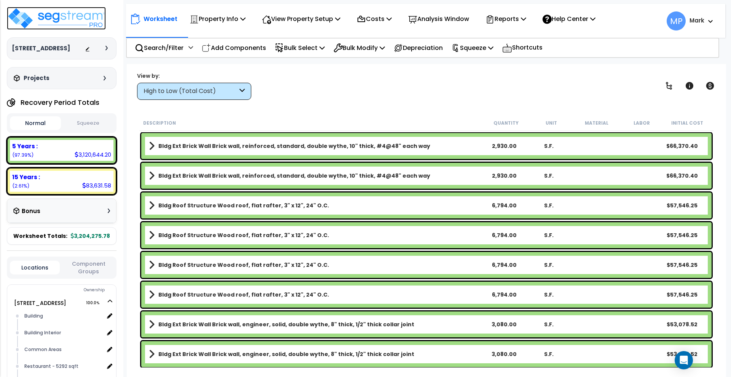
click at [28, 21] on img at bounding box center [56, 18] width 99 height 23
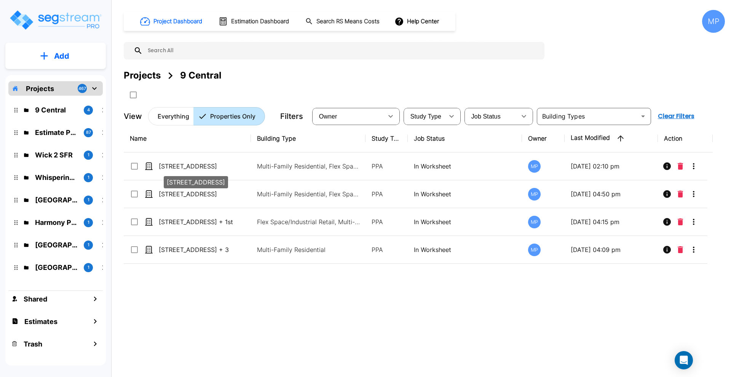
drag, startPoint x: 199, startPoint y: 165, endPoint x: 450, endPoint y: 103, distance: 259.0
click at [199, 165] on p "[STREET_ADDRESS]" at bounding box center [197, 165] width 76 height 9
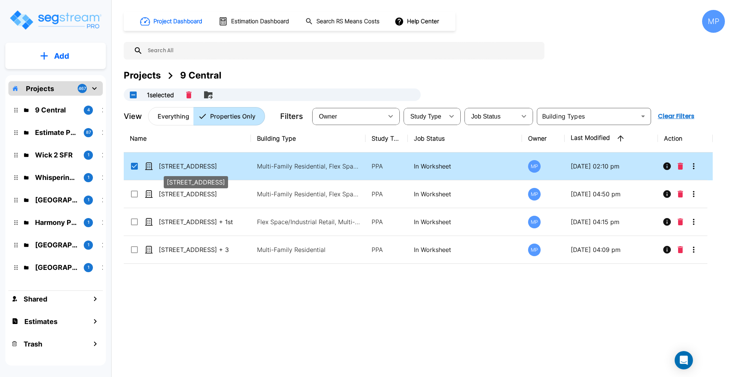
checkbox input "true"
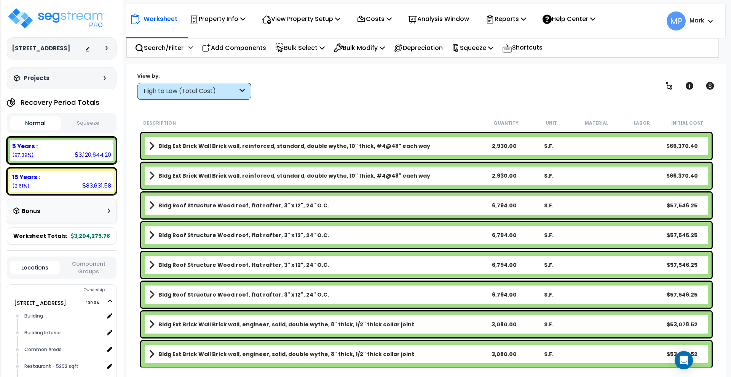
click at [42, 124] on button "Normal" at bounding box center [35, 123] width 51 height 14
click at [84, 126] on button "Squeeze" at bounding box center [88, 123] width 51 height 13
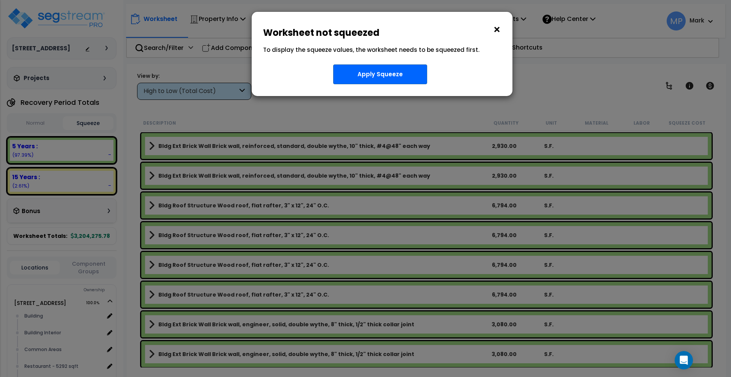
click at [50, 123] on div "× Worksheet not squeezed To display the squeeze values, the worksheet needs to …" at bounding box center [365, 188] width 731 height 377
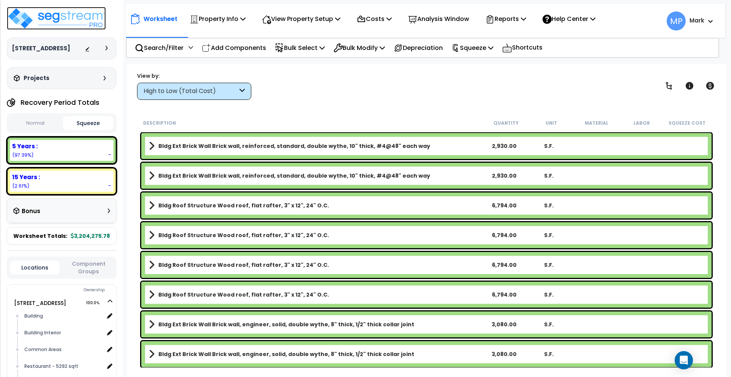
click at [57, 15] on img at bounding box center [56, 18] width 99 height 23
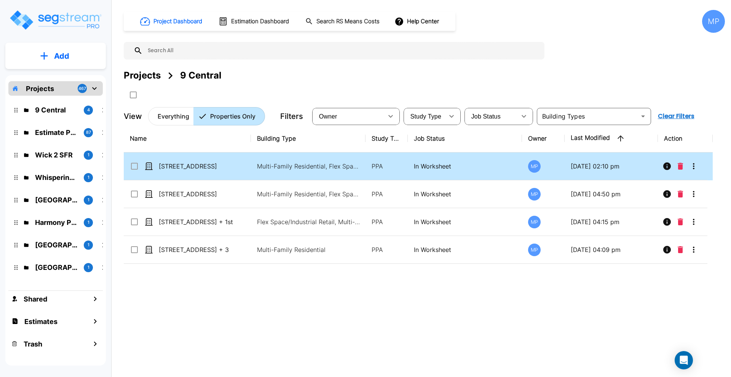
click at [135, 165] on input "select row 9 N Central Ave - M3" at bounding box center [134, 164] width 8 height 6
checkbox input "true"
click at [681, 163] on icon "Delete" at bounding box center [680, 166] width 5 height 7
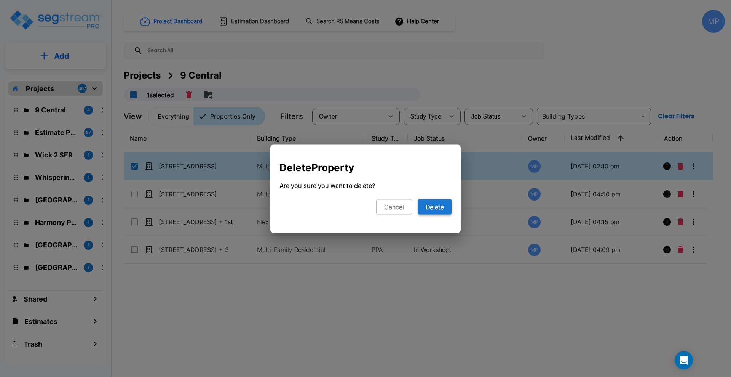
click at [441, 202] on button "Delete" at bounding box center [435, 206] width 34 height 15
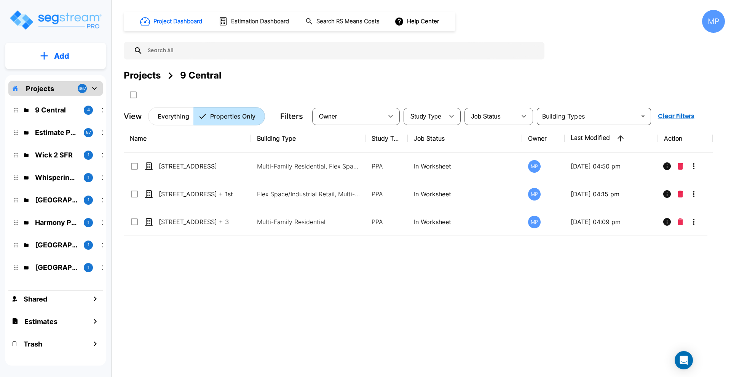
drag, startPoint x: 42, startPoint y: 88, endPoint x: 260, endPoint y: 222, distance: 255.7
click at [42, 88] on p "Projects" at bounding box center [40, 88] width 28 height 10
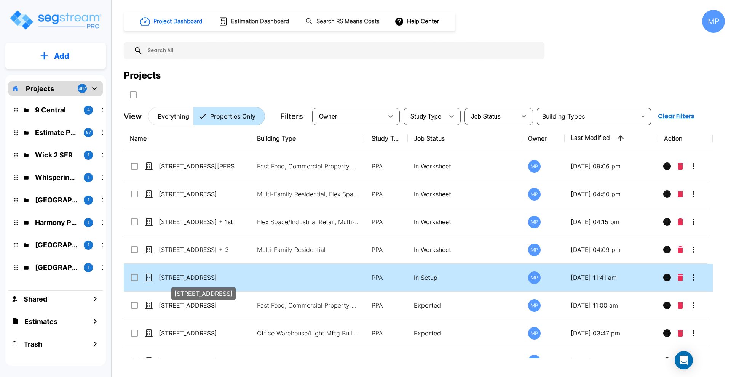
click at [182, 276] on p "[STREET_ADDRESS]" at bounding box center [197, 277] width 76 height 9
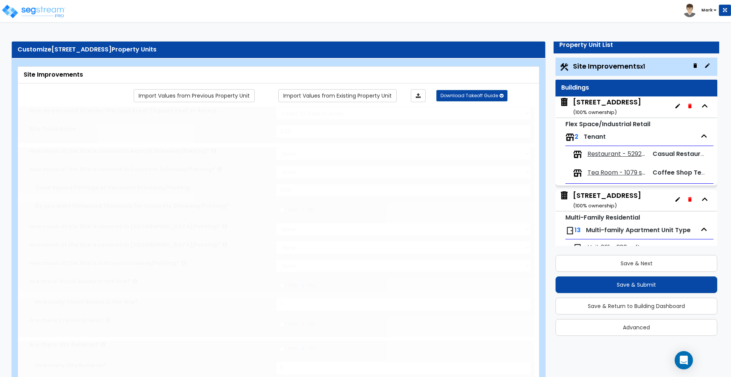
type input "0.23"
select select "2"
type input "3551"
radio input "true"
type input "1"
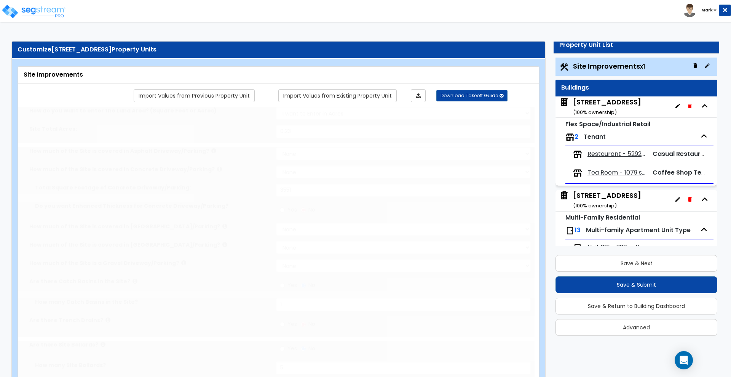
radio input "true"
type input "5"
radio input "true"
type input "4"
radio input "true"
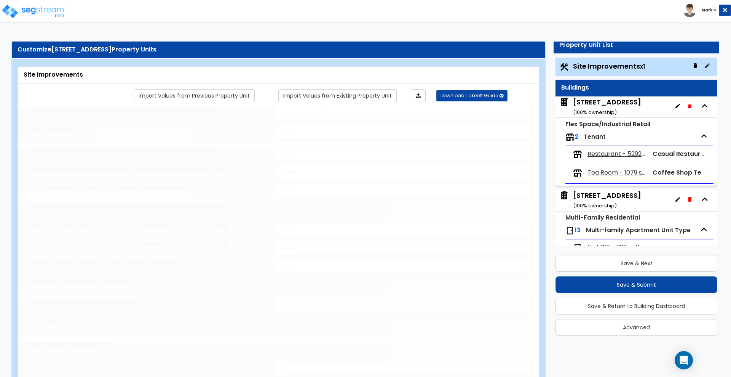
select select "1"
type input "6"
radio input "true"
select select "2"
type input "162"
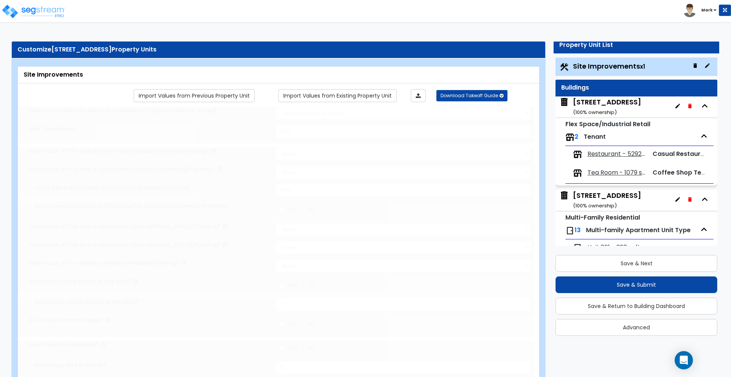
select select "1"
radio input "true"
type input "24"
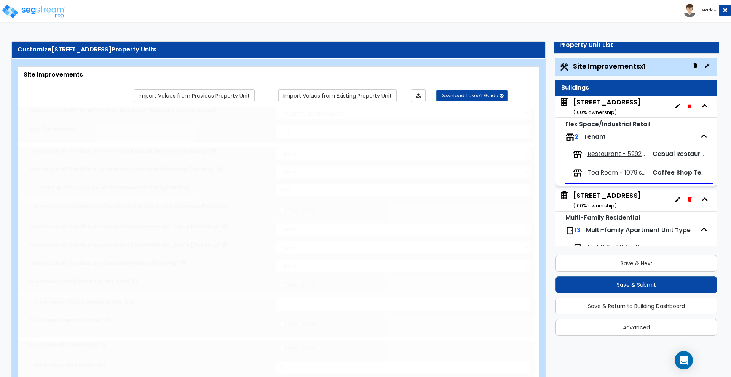
radio input "true"
select select "1"
select select "6"
type input "1"
radio input "true"
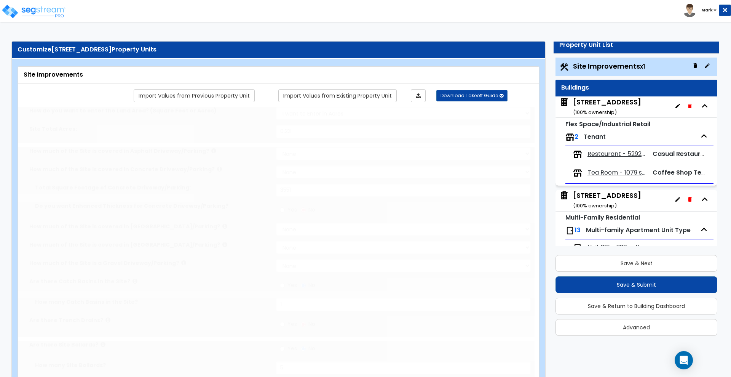
select select "2"
select select "1"
radio input "true"
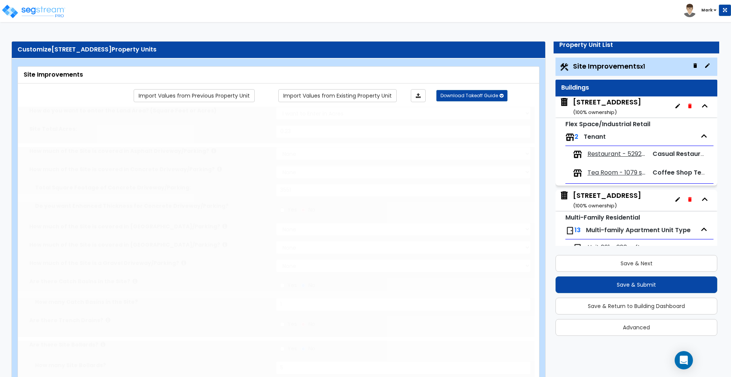
radio input "true"
type input "315"
radio input "true"
select select "2"
type input "80"
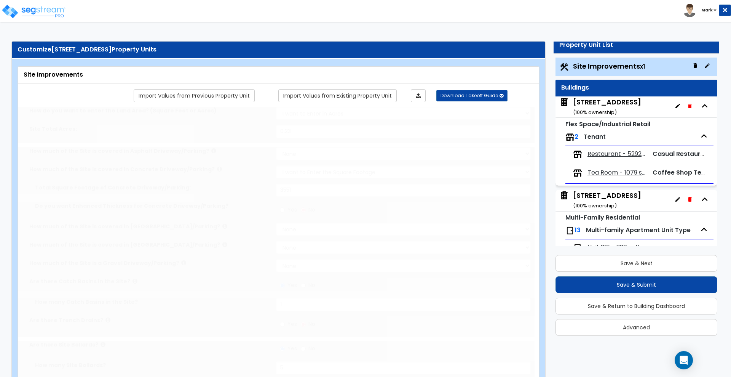
radio input "true"
select select "1"
select select "2"
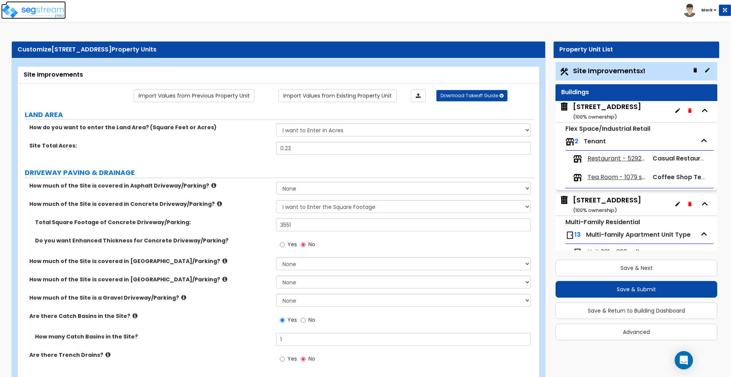
click at [45, 10] on img at bounding box center [33, 11] width 65 height 15
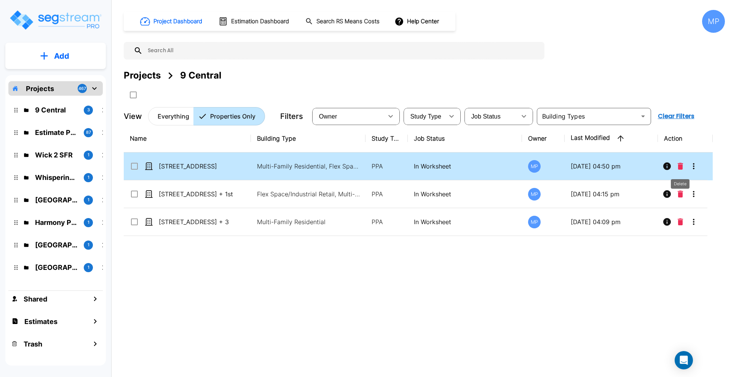
click at [680, 167] on icon "Delete" at bounding box center [680, 166] width 5 height 7
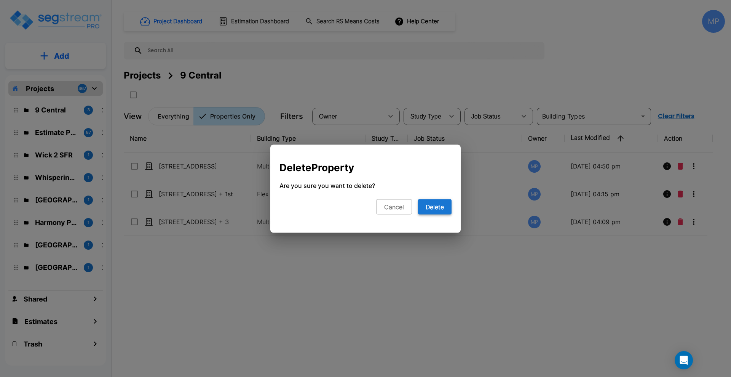
click at [448, 206] on button "Delete" at bounding box center [435, 206] width 34 height 15
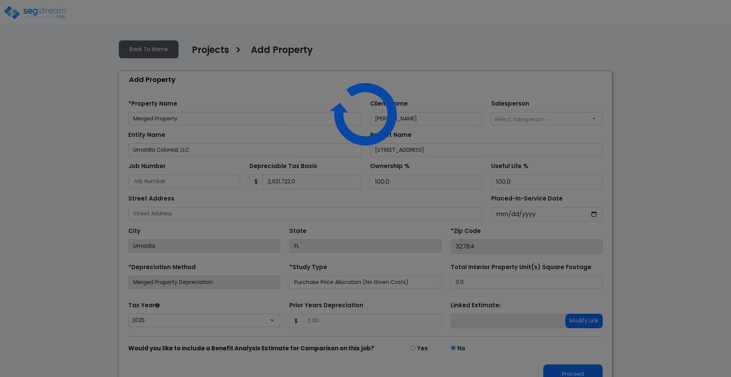
select select "2025"
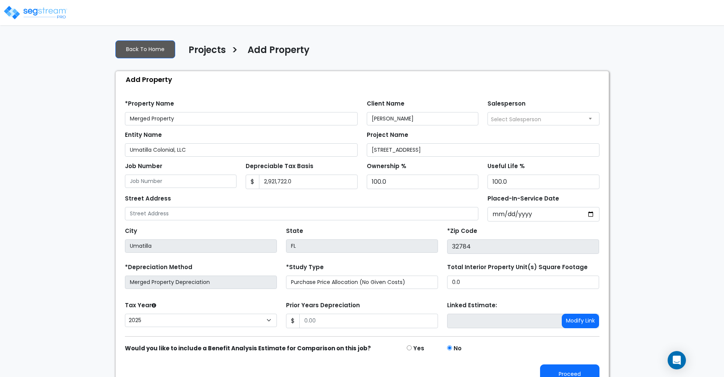
drag, startPoint x: 123, startPoint y: 119, endPoint x: 98, endPoint y: 119, distance: 24.8
click at [98, 119] on div "We are Building your Property. So please grab a coffee and let us do the heavy …" at bounding box center [362, 212] width 724 height 356
type input "[STREET_ADDRESS]"
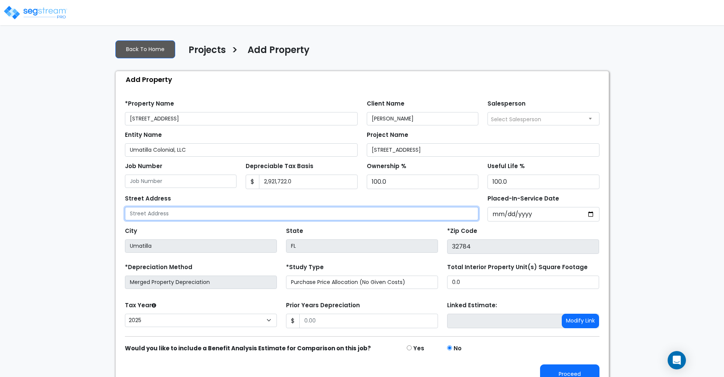
click at [177, 214] on input "text" at bounding box center [302, 213] width 354 height 13
type input "[STREET_ADDRESS]"
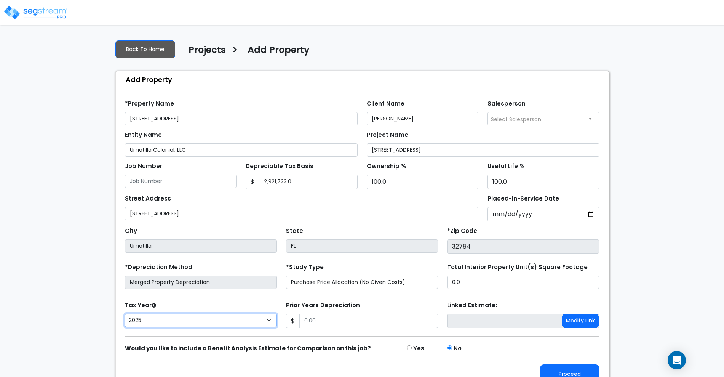
click at [267, 322] on select "2026 2025 2024 2023 2022" at bounding box center [201, 319] width 152 height 13
select select "2022"
click at [125, 313] on select "2026 2025 2024 2023 2022" at bounding box center [201, 319] width 152 height 13
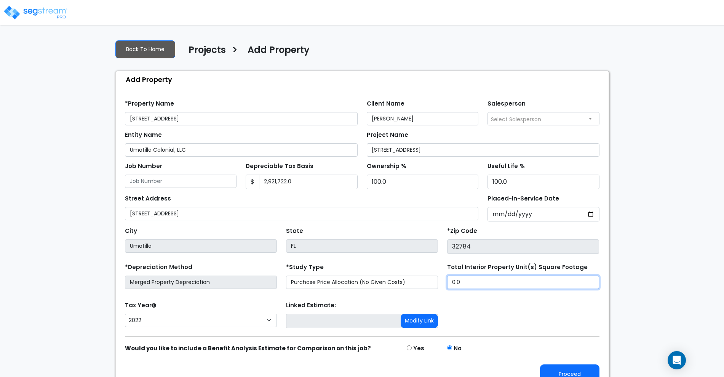
drag, startPoint x: 484, startPoint y: 284, endPoint x: 420, endPoint y: 286, distance: 63.6
click at [420, 286] on div "*Depreciation Method Merged Property Depreciation *Study Type Purchase Price Al…" at bounding box center [362, 276] width 484 height 30
type input "20,382"
click at [206, 180] on div "Job Number Depreciable Tax Basis $ 2,921,722.0 Ownership %" at bounding box center [362, 173] width 484 height 32
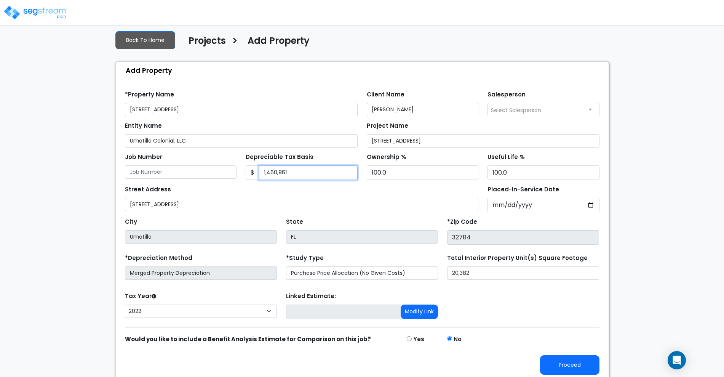
scroll to position [13, 0]
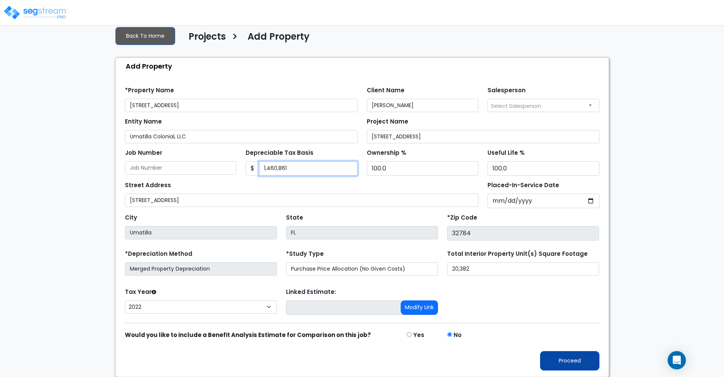
type input "1,460,861"
click at [575, 360] on button "Proceed" at bounding box center [569, 360] width 59 height 19
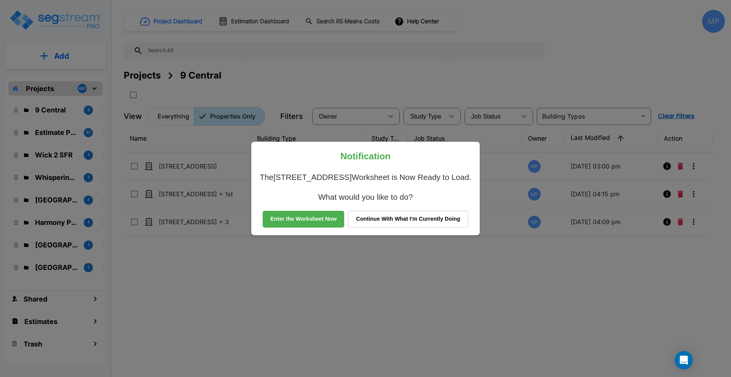
click at [427, 218] on button "Continue With What I'm Currently Doing" at bounding box center [408, 219] width 120 height 17
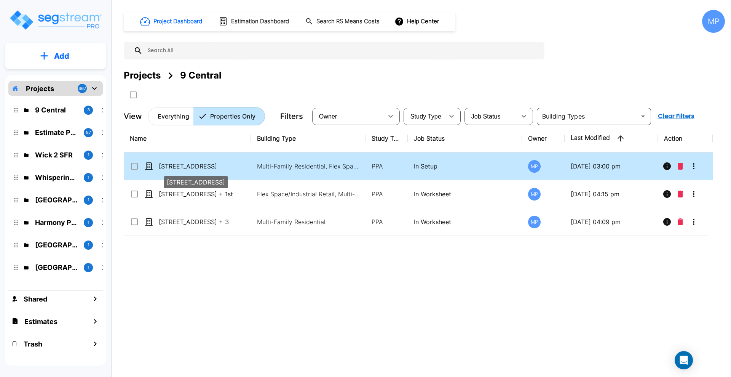
click at [181, 168] on p "[STREET_ADDRESS]" at bounding box center [197, 165] width 76 height 9
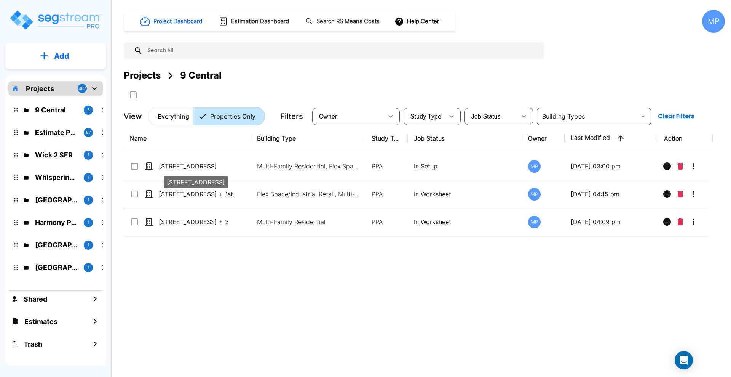
click at [181, 168] on p "[STREET_ADDRESS]" at bounding box center [197, 165] width 76 height 9
checkbox input "true"
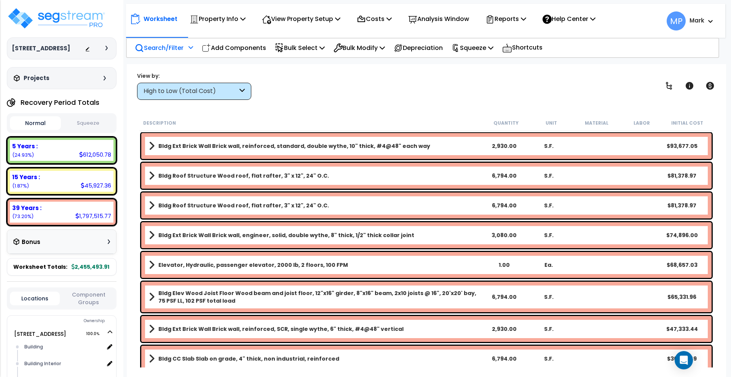
click at [157, 47] on p "Search/Filter" at bounding box center [159, 48] width 49 height 10
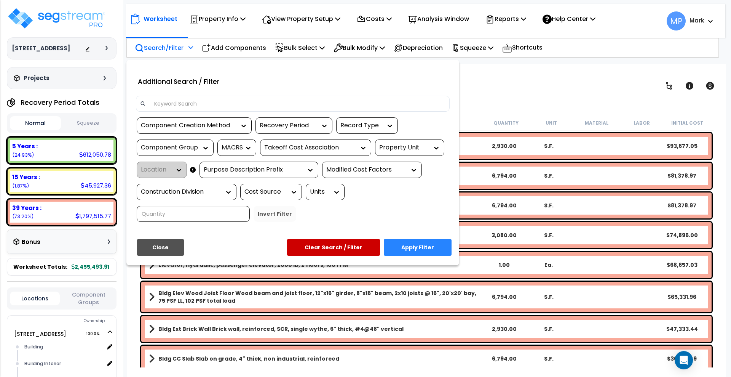
click at [186, 102] on input at bounding box center [298, 103] width 296 height 11
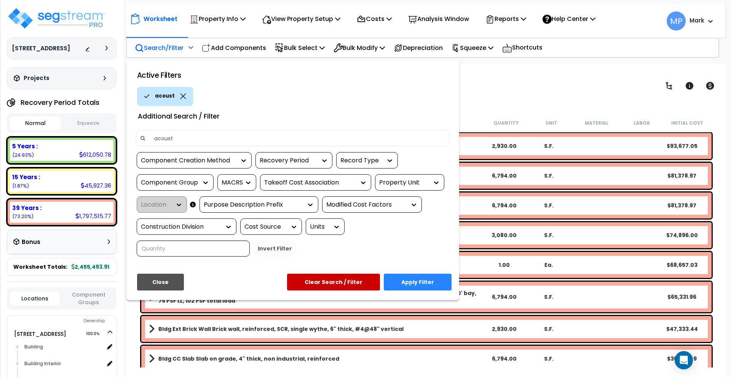
type input "acoustic"
click at [418, 281] on button "Apply Filter" at bounding box center [418, 281] width 68 height 17
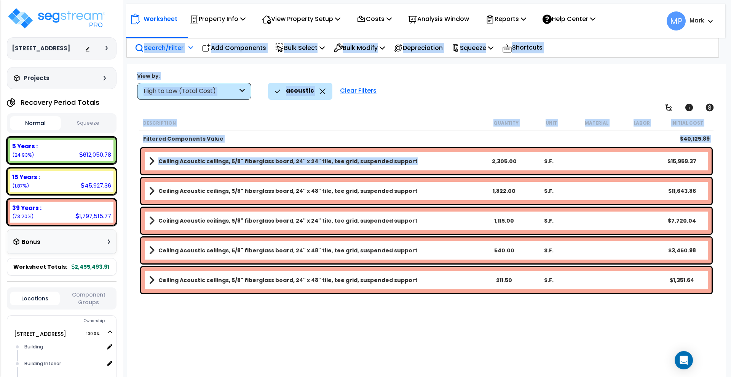
click at [417, 163] on link "Ceiling Acoustic ceilings, 5/8" fiberglass board, 24" x 24" tile, tee grid, sus…" at bounding box center [315, 161] width 333 height 11
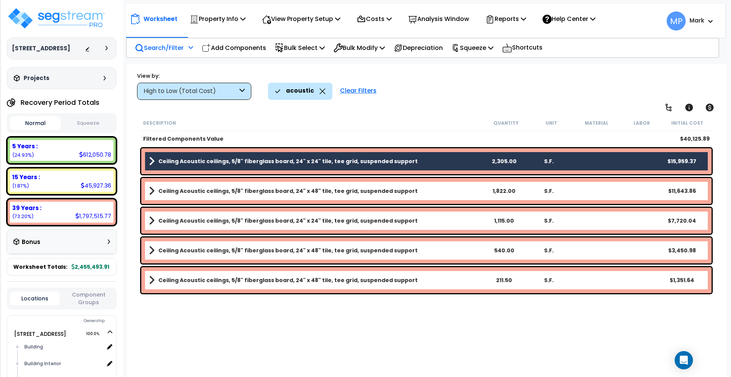
click at [421, 196] on div "Ceiling Acoustic ceilings, 5/8" fiberglass board, 24" x 48" tile, tee grid, sus…" at bounding box center [426, 191] width 570 height 26
click at [407, 192] on link "Ceiling Acoustic ceilings, 5/8" fiberglass board, 24" x 48" tile, tee grid, sus…" at bounding box center [315, 190] width 333 height 11
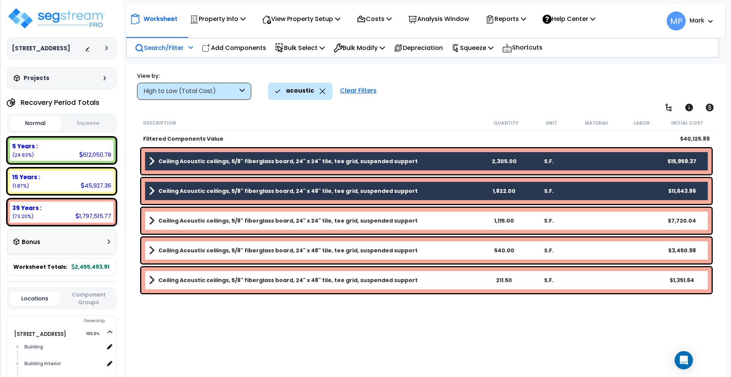
click at [416, 222] on link "Ceiling Acoustic ceilings, 5/8" fiberglass board, 24" x 24" tile, tee grid, sus…" at bounding box center [315, 220] width 333 height 11
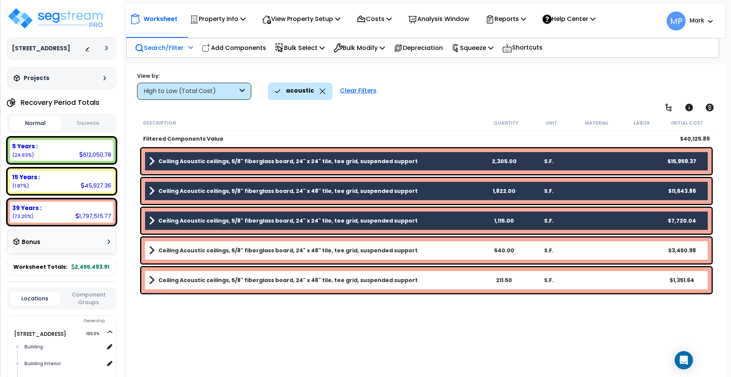
click at [415, 246] on link "Ceiling Acoustic ceilings, 5/8" fiberglass board, 24" x 48" tile, tee grid, sus…" at bounding box center [315, 250] width 333 height 11
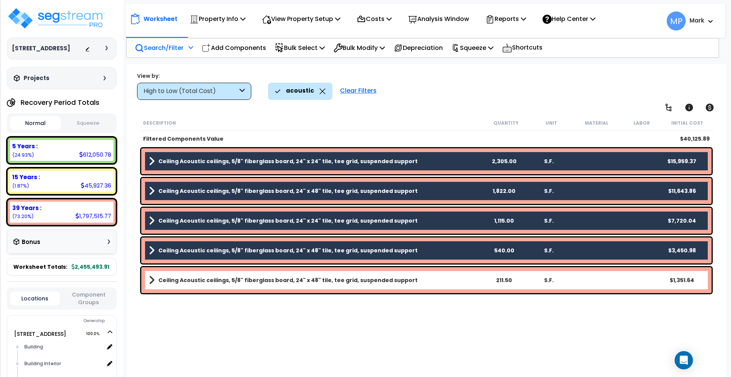
click at [414, 281] on link "Ceiling Acoustic ceilings, 5/8" fiberglass board, 24" x 48" tile, tee grid, sus…" at bounding box center [315, 280] width 333 height 11
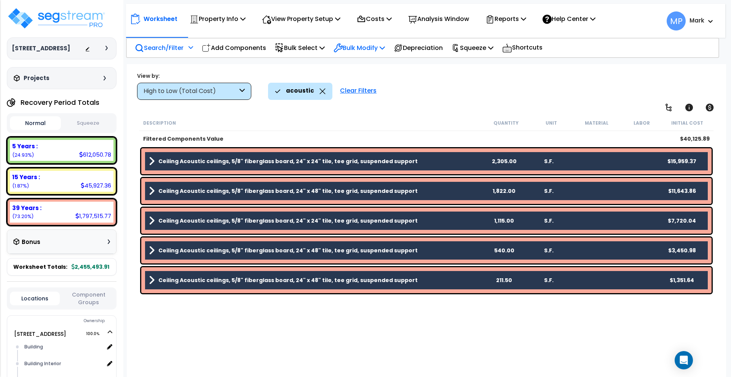
click at [375, 50] on p "Bulk Modify" at bounding box center [359, 48] width 51 height 10
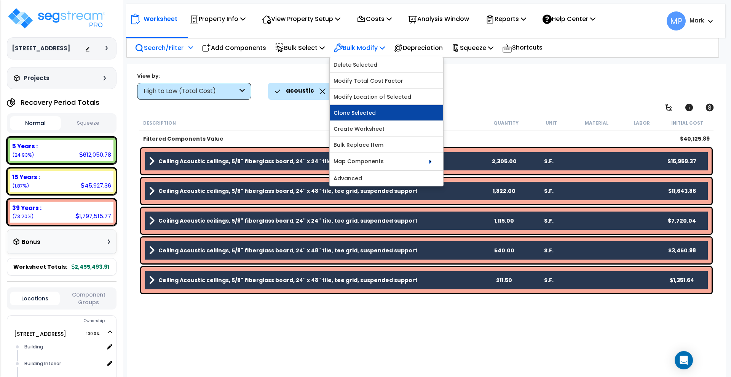
click at [361, 112] on link "Clone Selected" at bounding box center [386, 112] width 113 height 15
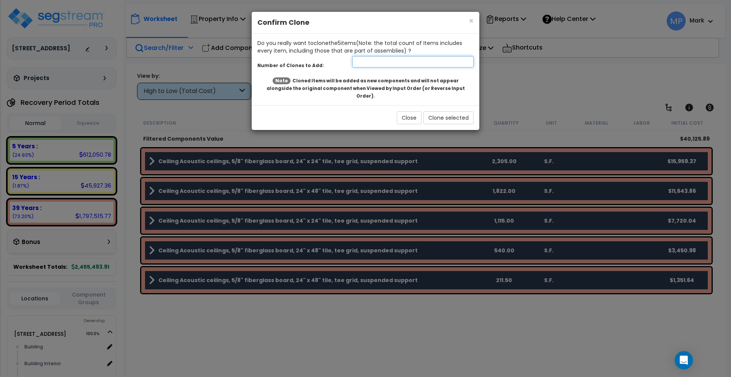
click at [361, 63] on input "number" at bounding box center [412, 61] width 121 height 11
type input "1"
click at [458, 112] on button "Clone selected" at bounding box center [448, 117] width 50 height 13
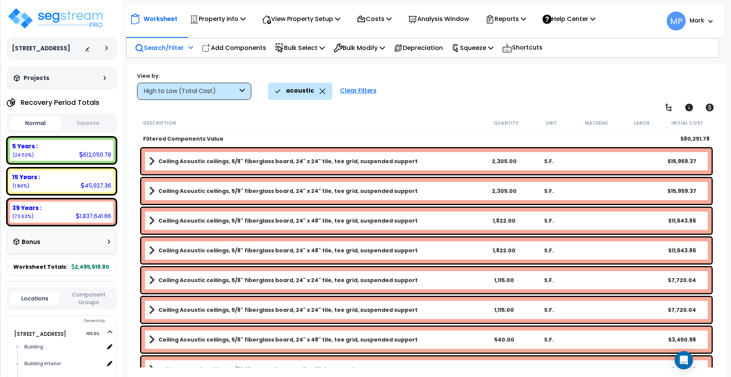
click at [244, 89] on icon at bounding box center [242, 91] width 5 height 9
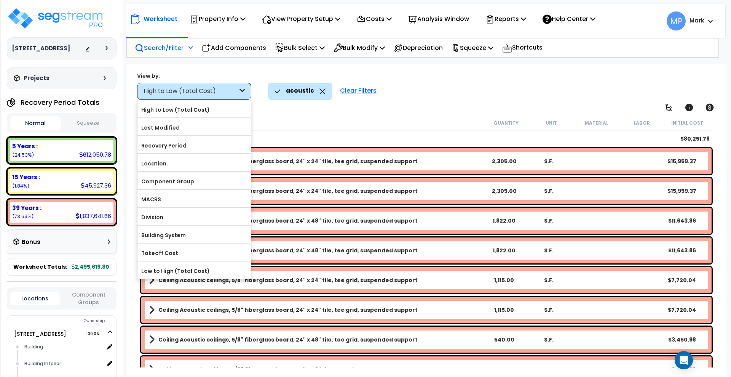
click at [331, 119] on div "Description" at bounding box center [313, 123] width 340 height 8
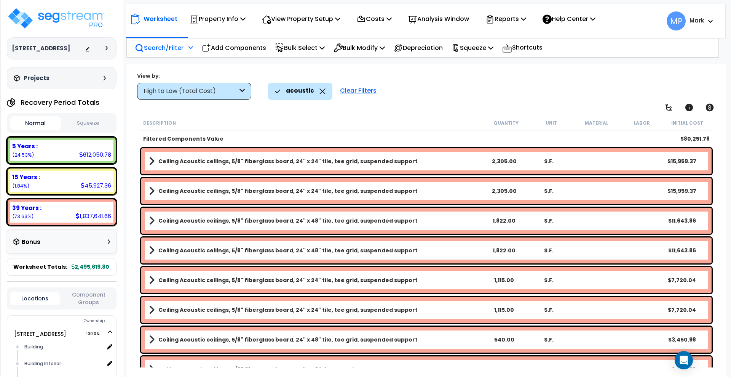
click at [447, 163] on link "Ceiling Acoustic ceilings, 5/8" fiberglass board, 24" x 24" tile, tee grid, sus…" at bounding box center [315, 161] width 333 height 11
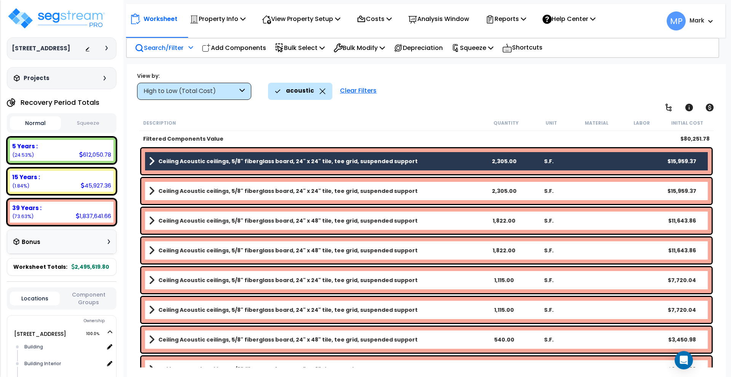
click at [456, 223] on link "Ceiling Acoustic ceilings, 5/8" fiberglass board, 24" x 48" tile, tee grid, sus…" at bounding box center [315, 220] width 333 height 11
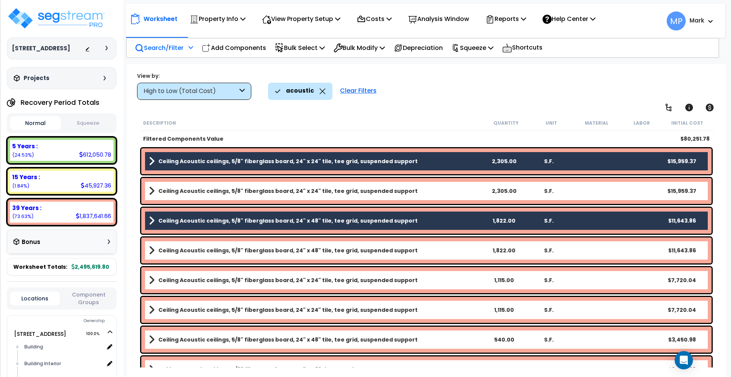
click at [462, 286] on div "Ceiling Acoustic ceilings, 5/8" fiberglass board, 24" x 24" tile, tee grid, sus…" at bounding box center [426, 280] width 570 height 26
click at [446, 280] on link "Ceiling Acoustic ceilings, 5/8" fiberglass board, 24" x 24" tile, tee grid, sus…" at bounding box center [315, 280] width 333 height 11
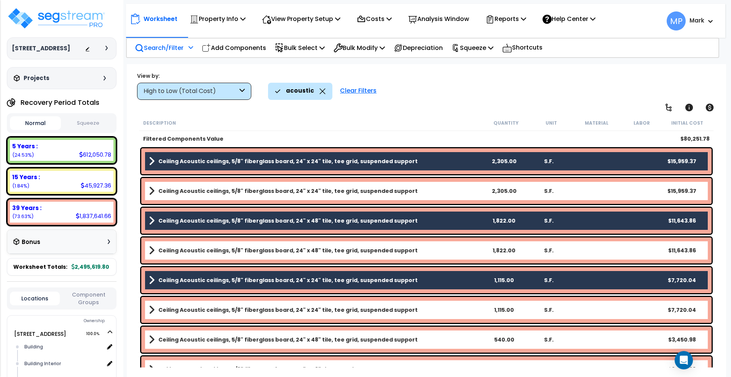
click at [445, 341] on link "Ceiling Acoustic ceilings, 5/8" fiberglass board, 24" x 48" tile, tee grid, sus…" at bounding box center [315, 339] width 333 height 11
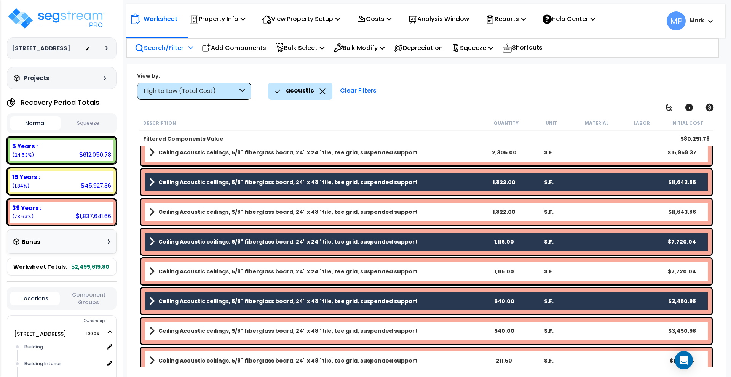
scroll to position [76, 0]
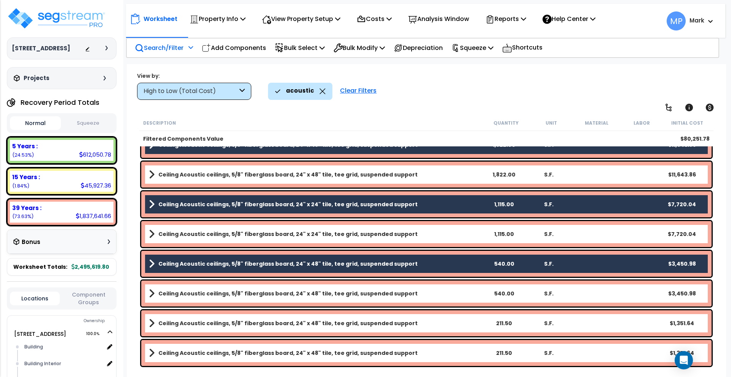
click at [452, 326] on link "Ceiling Acoustic ceilings, 5/8" fiberglass board, 24" x 48" tile, tee grid, sus…" at bounding box center [315, 323] width 333 height 11
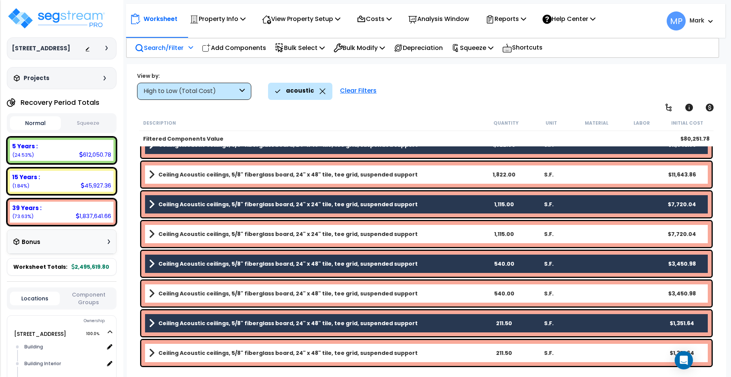
scroll to position [0, 0]
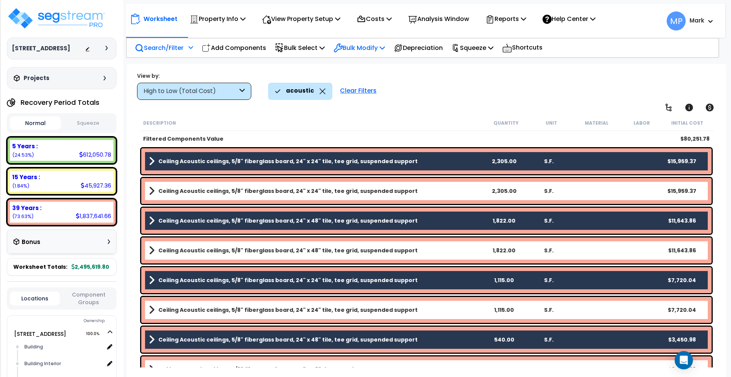
click at [385, 46] on icon at bounding box center [382, 48] width 5 height 6
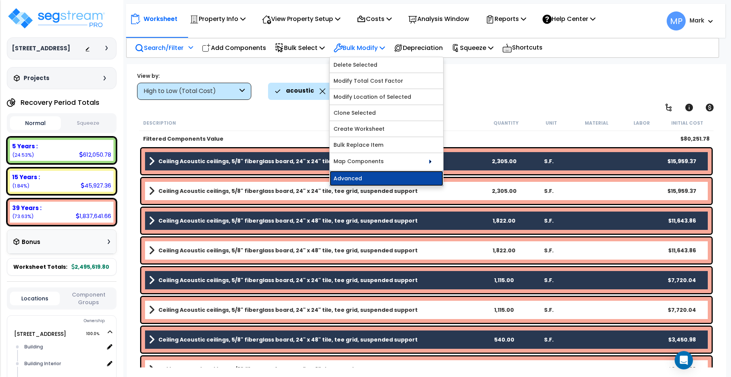
click at [389, 178] on link "Advanced" at bounding box center [386, 178] width 113 height 15
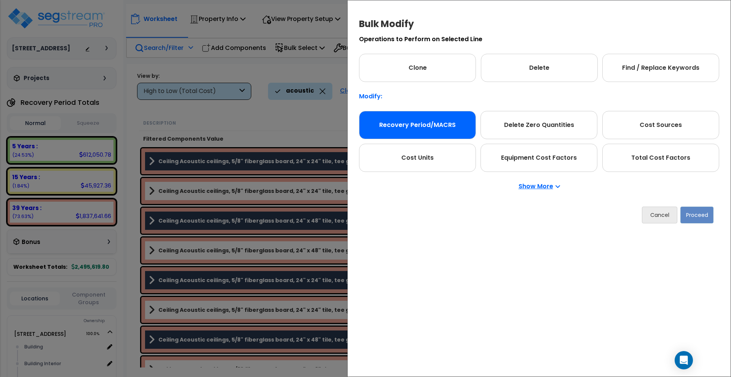
click at [440, 123] on div "Recovery Period/MACRS" at bounding box center [417, 125] width 117 height 28
click at [705, 213] on button "Proceed" at bounding box center [697, 214] width 33 height 17
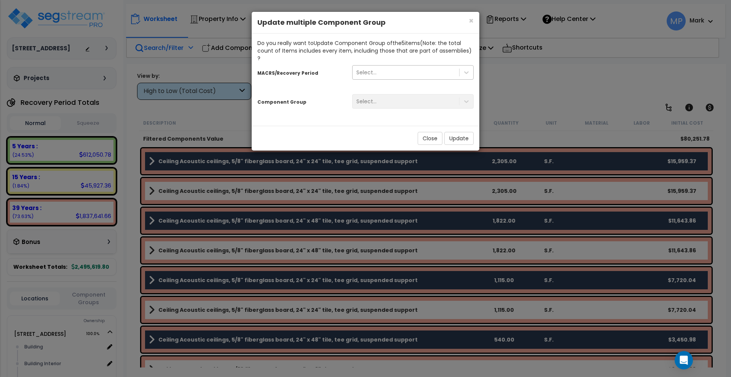
click at [401, 68] on div "Select..." at bounding box center [406, 72] width 107 height 12
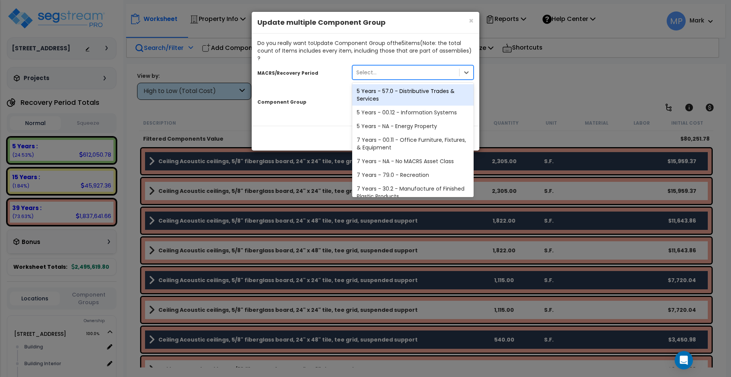
click at [405, 86] on div "5 Years - 57.0 - Distributive Trades & Services" at bounding box center [412, 94] width 121 height 21
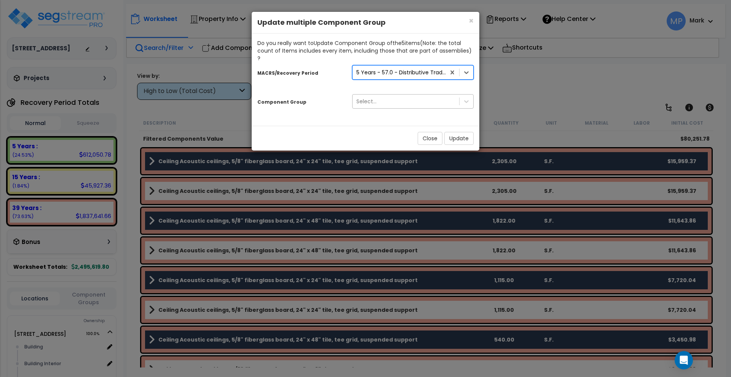
click at [414, 95] on div "Select..." at bounding box center [406, 101] width 107 height 12
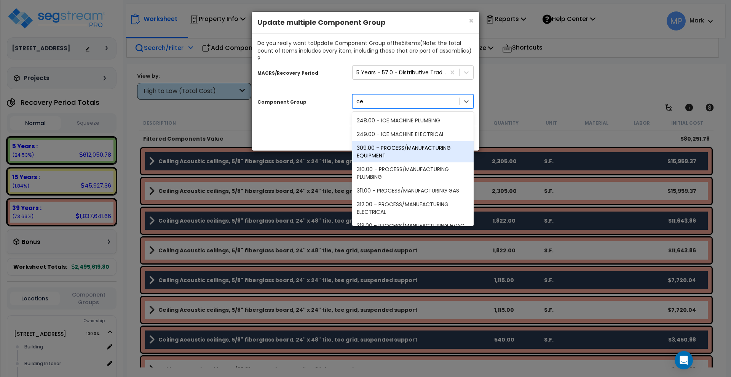
scroll to position [333, 0]
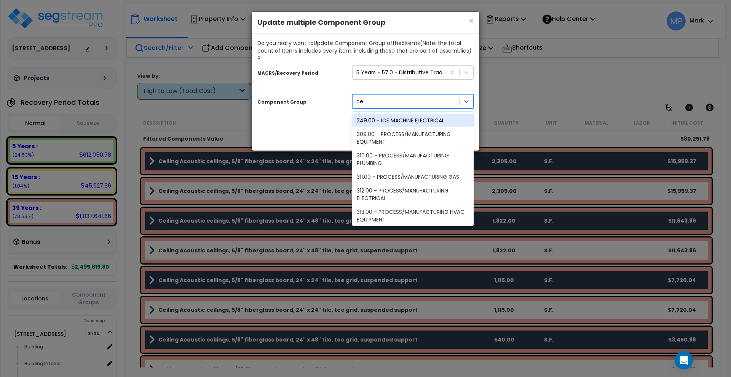
type input "c"
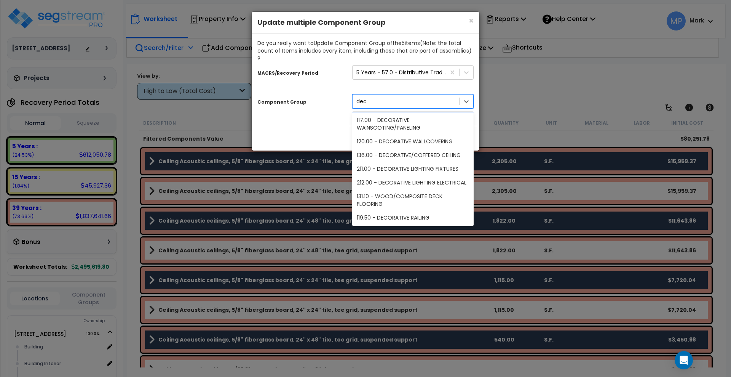
scroll to position [14, 0]
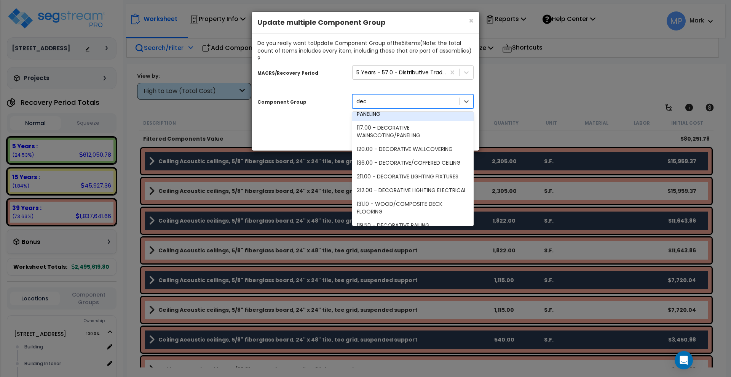
type input "deco"
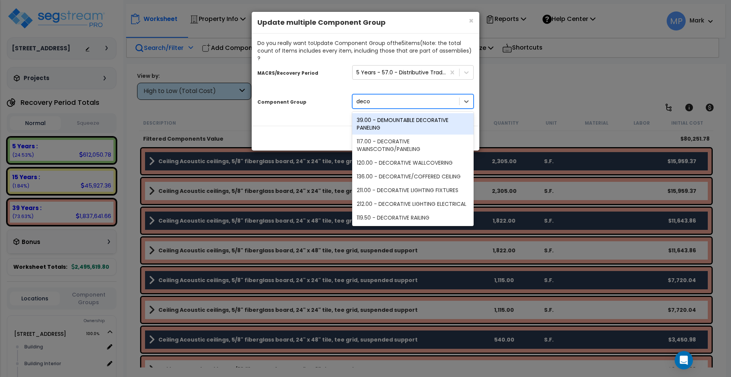
click at [401, 115] on div "39.00 - DEMOUNTABLE DECORATIVE PANELING" at bounding box center [412, 123] width 121 height 21
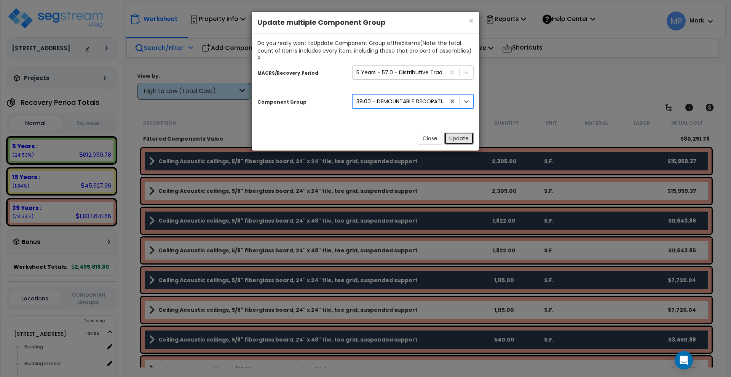
click at [457, 132] on button "Update" at bounding box center [458, 138] width 29 height 13
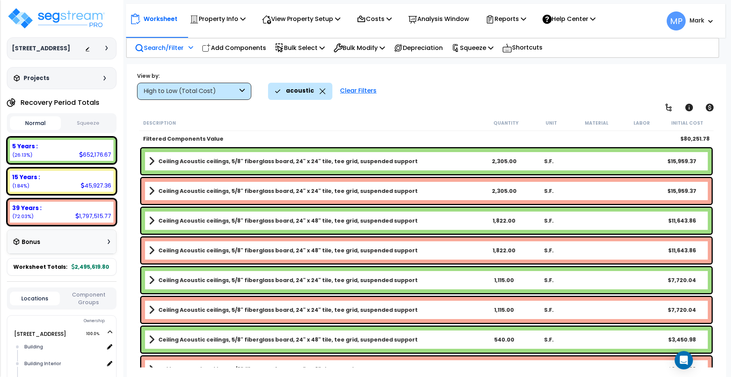
click at [417, 162] on link "Ceiling Acoustic ceilings, 5/8" fiberglass board, 24" x 24" tile, tee grid, sus…" at bounding box center [315, 161] width 333 height 11
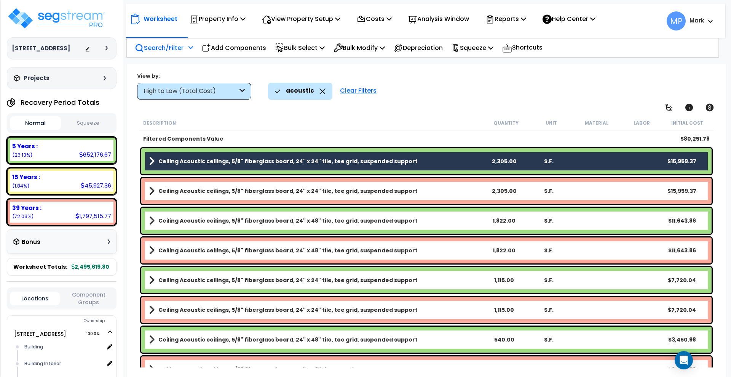
click at [421, 218] on link "Ceiling Acoustic ceilings, 5/8" fiberglass board, 24" x 48" tile, tee grid, sus…" at bounding box center [315, 220] width 333 height 11
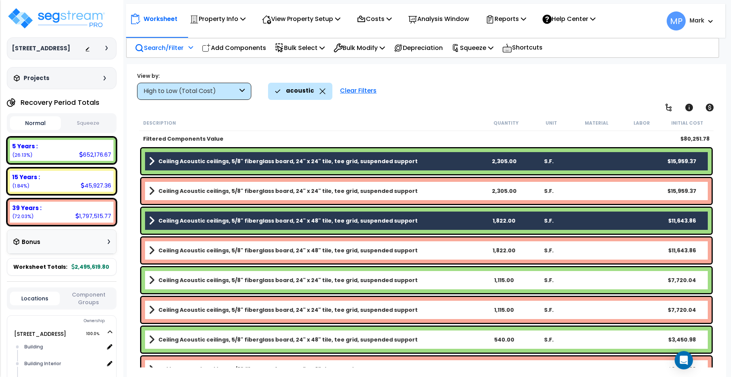
click at [425, 280] on link "Ceiling Acoustic ceilings, 5/8" fiberglass board, 24" x 24" tile, tee grid, sus…" at bounding box center [315, 280] width 333 height 11
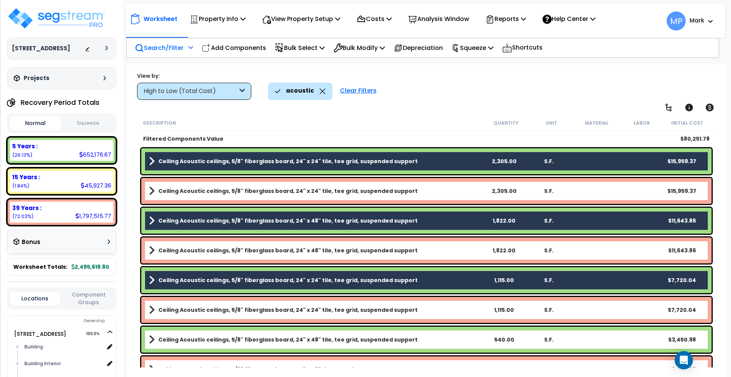
click at [430, 336] on link "Ceiling Acoustic ceilings, 5/8" fiberglass board, 24" x 48" tile, tee grid, sus…" at bounding box center [315, 339] width 333 height 11
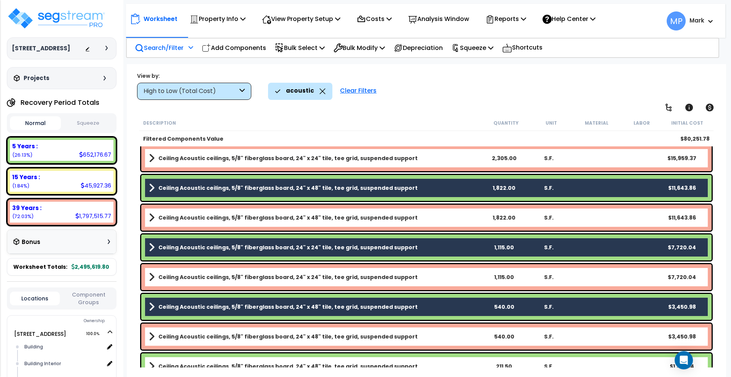
scroll to position [76, 0]
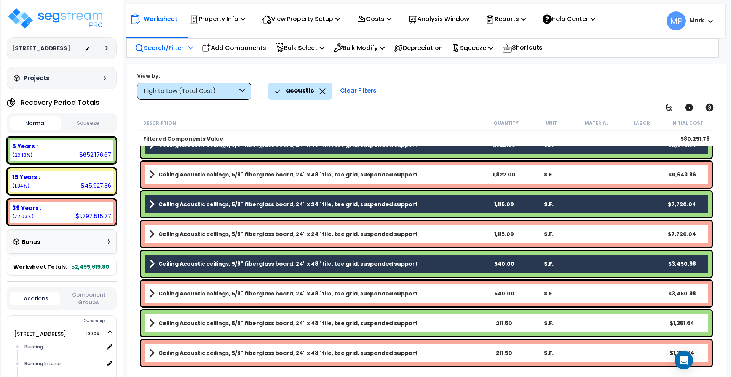
click at [431, 323] on link "Ceiling Acoustic ceilings, 5/8" fiberglass board, 24" x 48" tile, tee grid, sus…" at bounding box center [315, 323] width 333 height 11
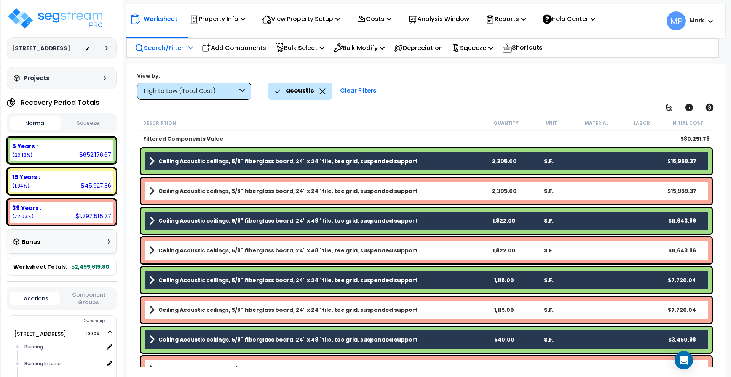
scroll to position [0, 0]
click at [385, 45] on icon at bounding box center [382, 48] width 5 height 6
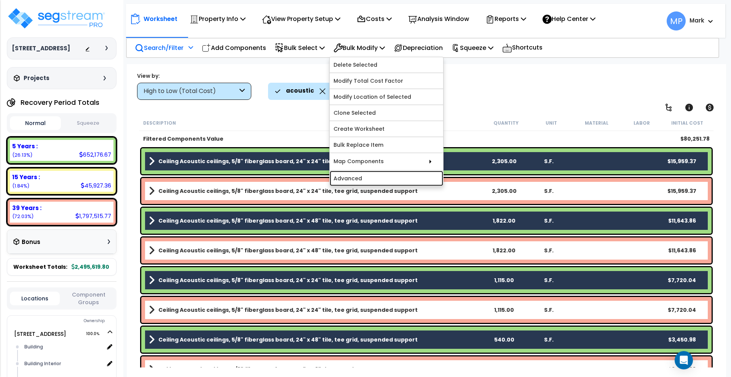
drag, startPoint x: 378, startPoint y: 180, endPoint x: 382, endPoint y: 179, distance: 3.9
click at [378, 181] on link "Advanced" at bounding box center [386, 178] width 113 height 15
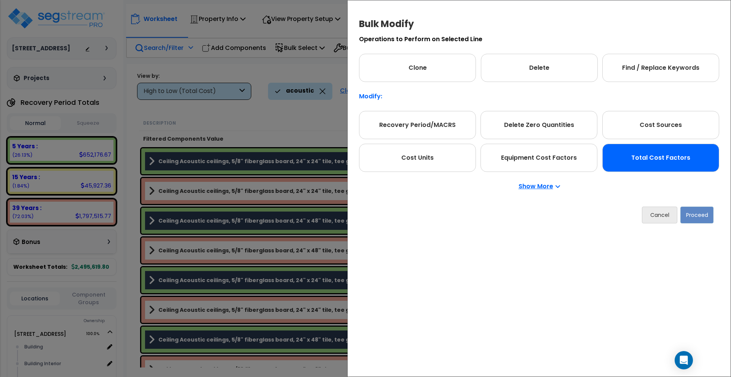
click at [631, 155] on div "Total Cost Factors" at bounding box center [660, 158] width 117 height 28
click at [700, 214] on button "Proceed" at bounding box center [697, 214] width 33 height 17
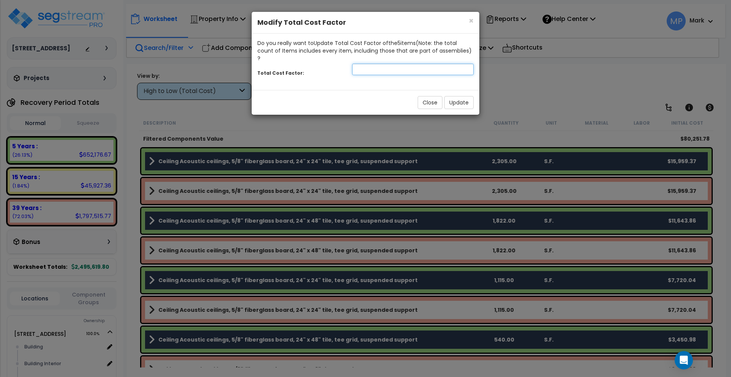
click at [362, 64] on input "number" at bounding box center [412, 69] width 121 height 11
type input "0.5"
click at [460, 96] on button "Update" at bounding box center [458, 102] width 29 height 13
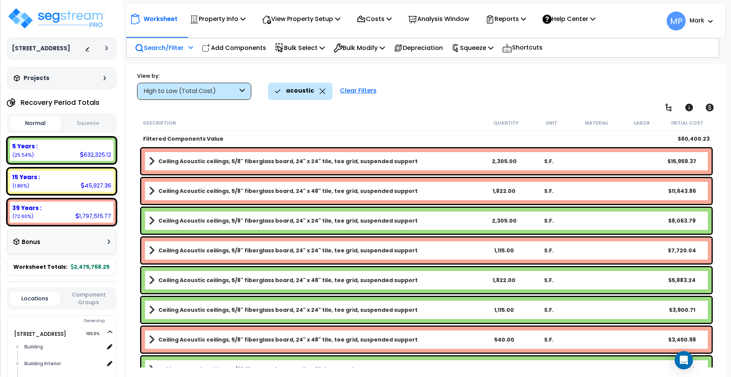
click at [405, 219] on link "Ceiling Acoustic ceilings, 5/8" fiberglass board, 24" x 24" tile, tee grid, sus…" at bounding box center [315, 220] width 333 height 11
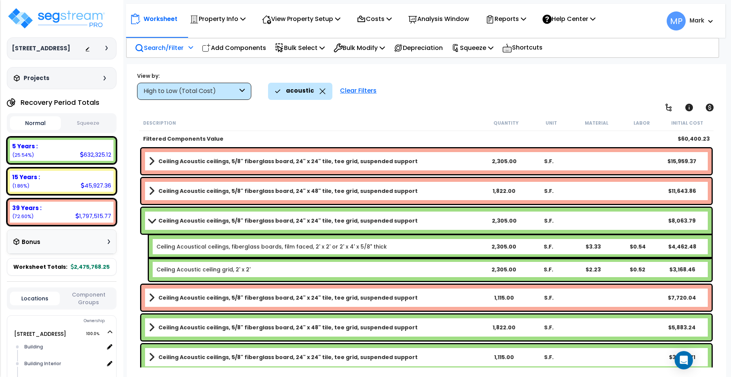
click at [405, 219] on link "Ceiling Acoustic ceilings, 5/8" fiberglass board, 24" x 24" tile, tee grid, sus…" at bounding box center [315, 220] width 333 height 11
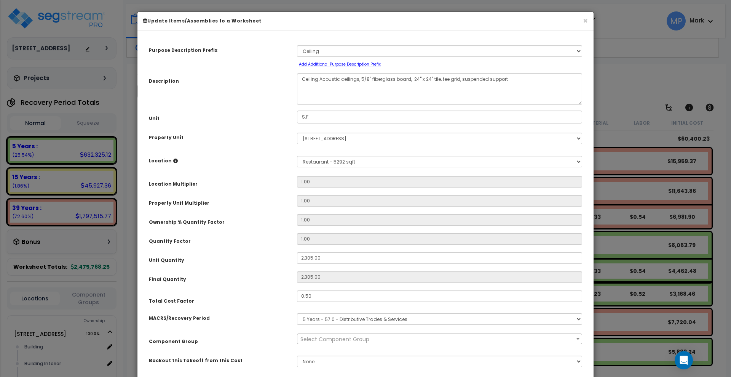
select select "3360"
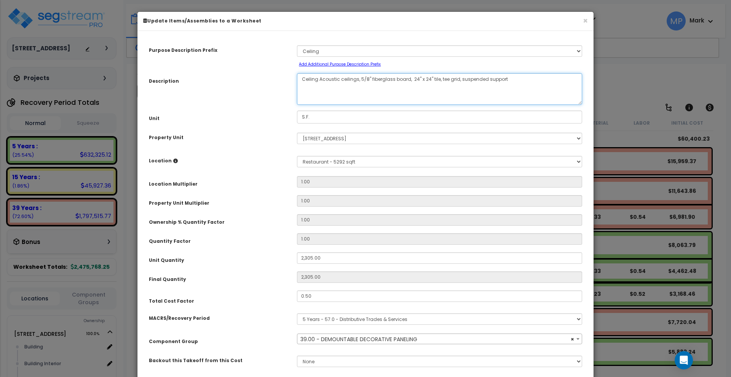
drag, startPoint x: 516, startPoint y: 78, endPoint x: 436, endPoint y: 80, distance: 80.0
click at [436, 80] on textarea "Ceiling Acoustic ceilings, 5/8" fiberglass board, 24" x 24" tile, tee grid, sus…" at bounding box center [439, 89] width 285 height 32
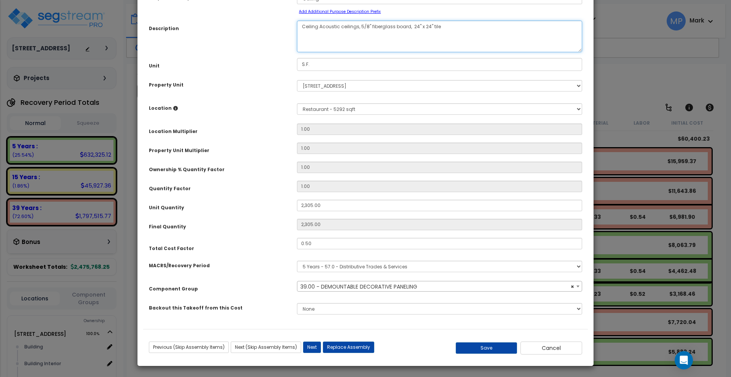
scroll to position [53, 0]
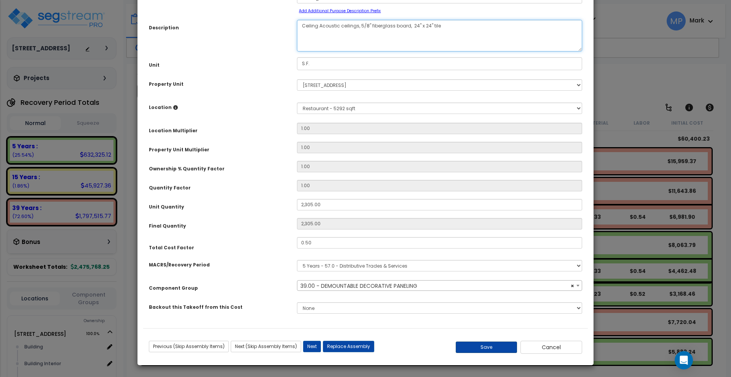
type textarea "Ceiling Acoustic ceilings, 5/8" fiberglass board, 24" x 24" tile"
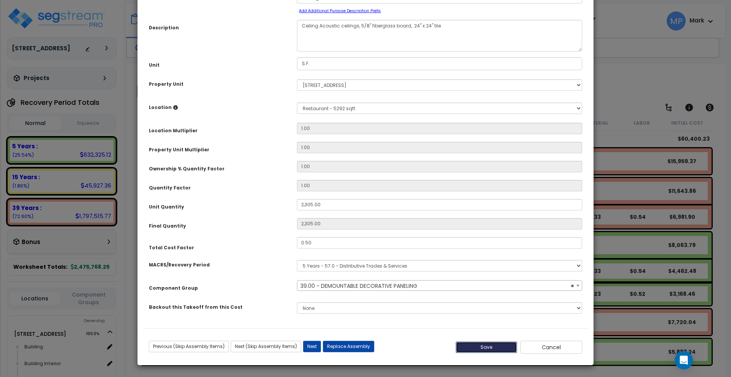
click at [488, 345] on button "Save" at bounding box center [487, 346] width 62 height 11
type input "2305.00"
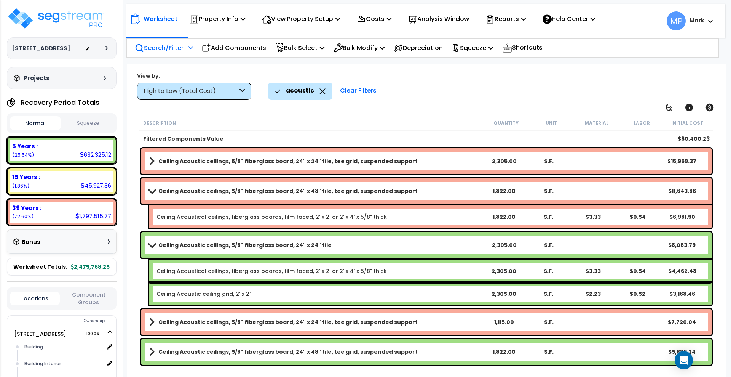
click at [326, 245] on link "Ceiling Acoustic ceilings, 5/8" fiberglass board, 24" x 24" tile" at bounding box center [315, 245] width 333 height 11
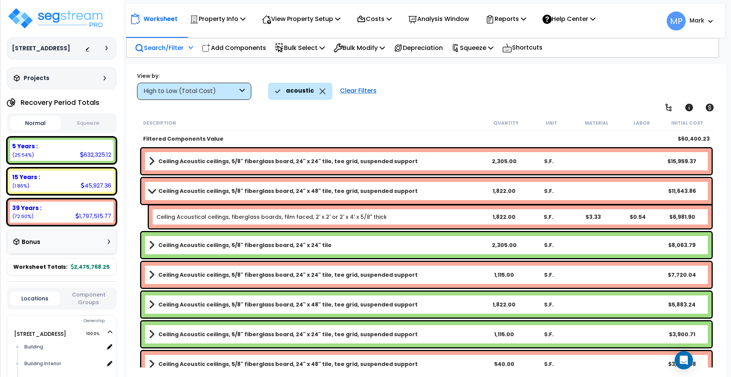
click at [384, 300] on b "Ceiling Acoustic ceilings, 5/8" fiberglass board, 24" x 48" tile, tee grid, sus…" at bounding box center [287, 304] width 259 height 8
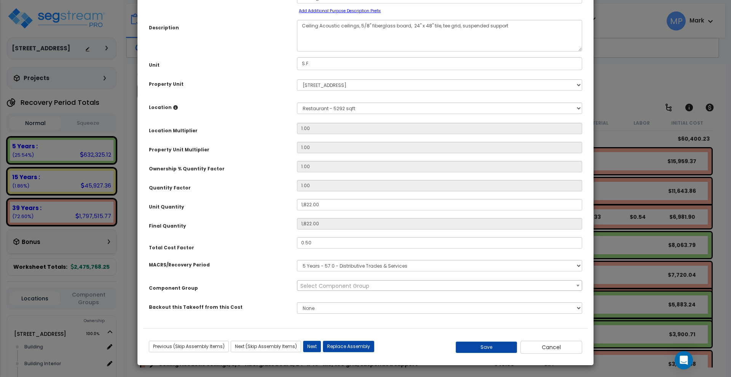
scroll to position [0, 0]
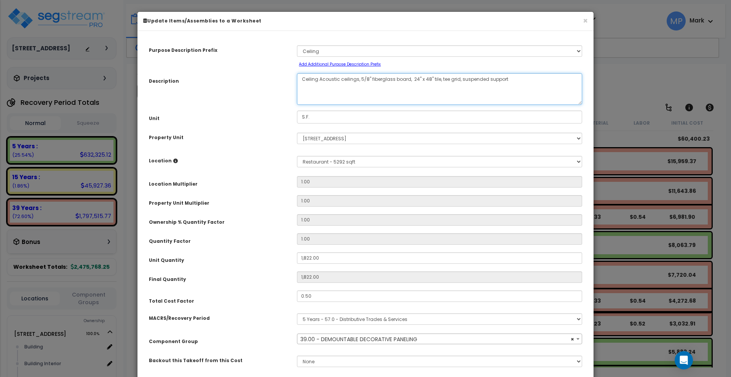
select select "3360"
drag, startPoint x: 506, startPoint y: 80, endPoint x: 436, endPoint y: 83, distance: 69.8
click at [436, 83] on textarea "Ceiling Acoustic ceilings, 5/8" fiberglass board, 24" x 48" tile, tee grid, sus…" at bounding box center [439, 89] width 285 height 32
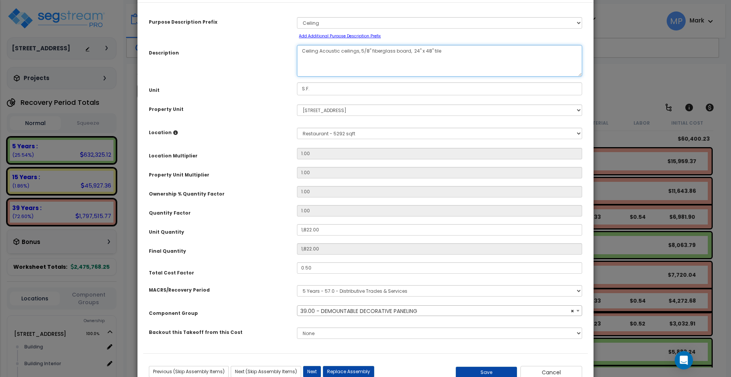
scroll to position [53, 0]
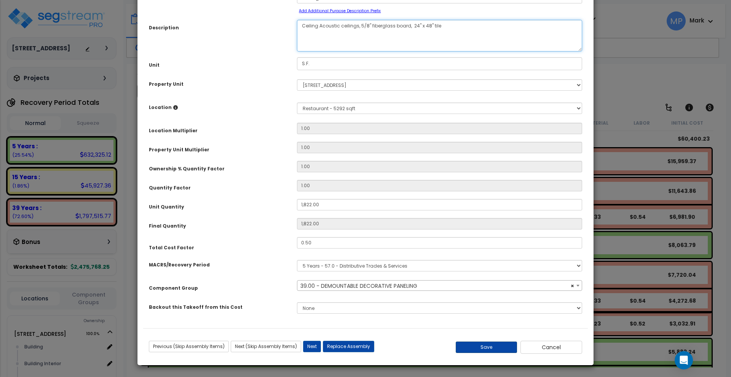
type textarea "Ceiling Acoustic ceilings, 5/8" fiberglass board, 24" x 48" tile"
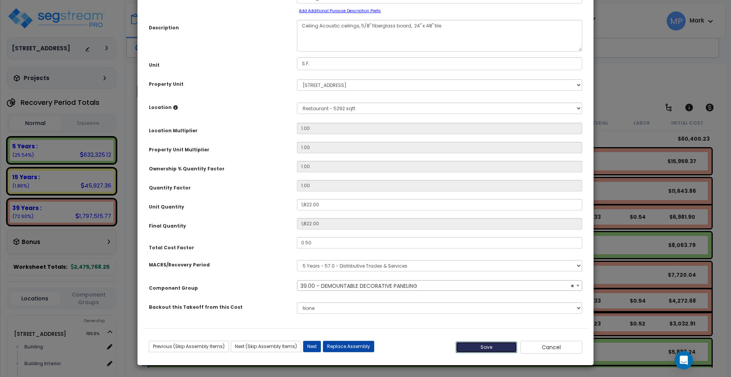
click at [482, 347] on button "Save" at bounding box center [487, 346] width 62 height 11
type input "1822.00"
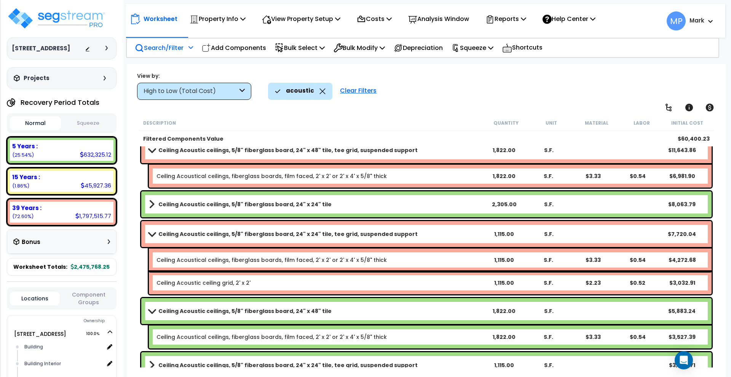
scroll to position [95, 0]
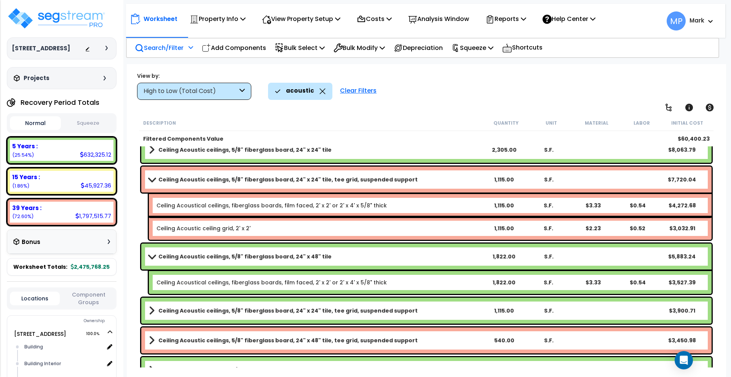
click at [358, 310] on b "Ceiling Acoustic ceilings, 5/8" fiberglass board, 24" x 24" tile, tee grid, sus…" at bounding box center [287, 311] width 259 height 8
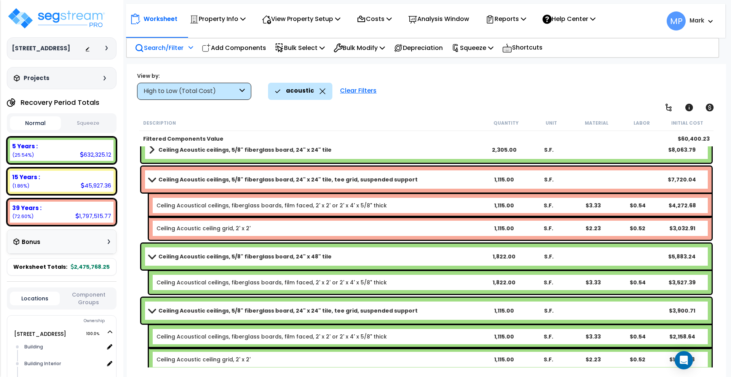
click at [358, 310] on b "Ceiling Acoustic ceilings, 5/8" fiberglass board, 24" x 24" tile, tee grid, sus…" at bounding box center [287, 311] width 259 height 8
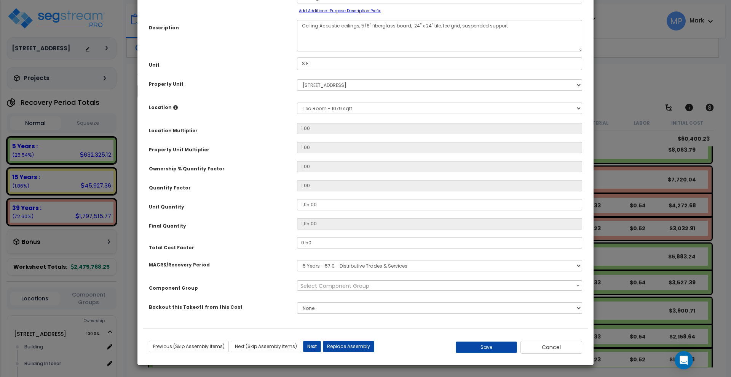
scroll to position [0, 0]
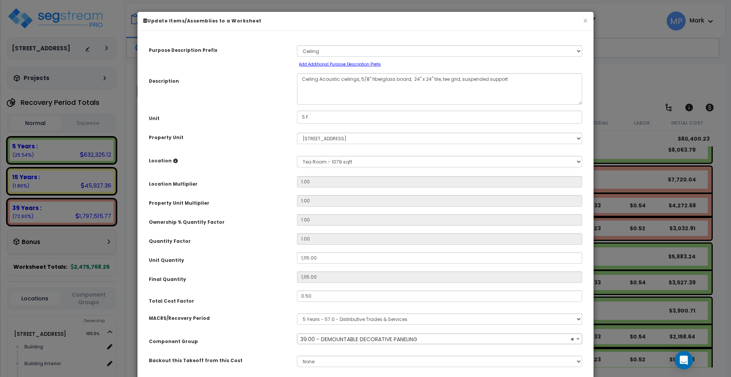
select select "3360"
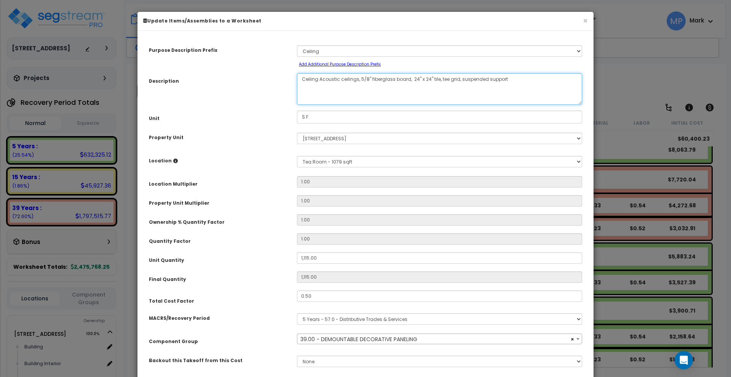
drag, startPoint x: 500, startPoint y: 78, endPoint x: 437, endPoint y: 82, distance: 63.0
click at [437, 82] on textarea "Ceiling Acoustic ceilings, 5/8" fiberglass board, 24" x 24" tile, tee grid, sus…" at bounding box center [439, 89] width 285 height 32
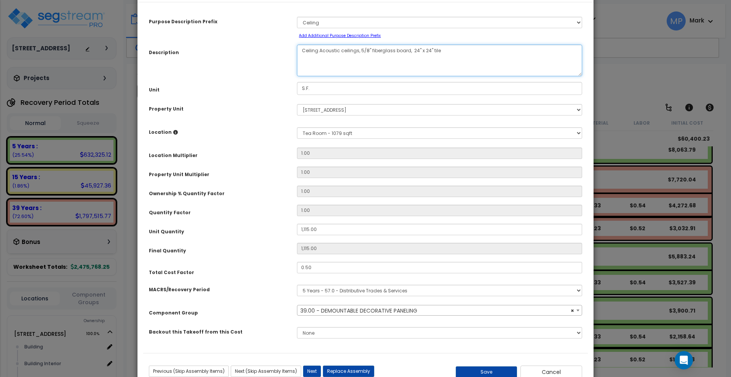
scroll to position [53, 0]
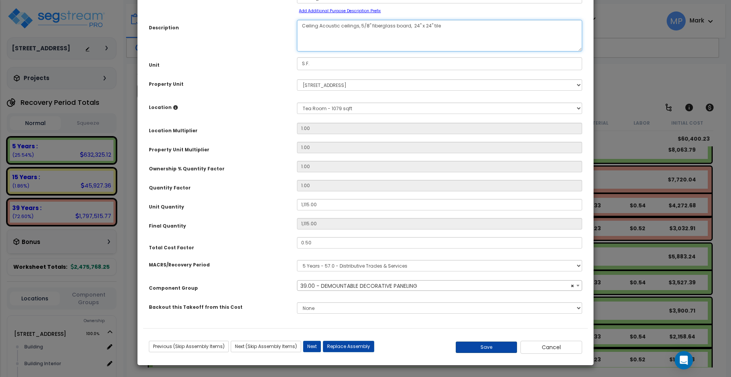
type textarea "Ceiling Acoustic ceilings, 5/8" fiberglass board, 24" x 24" tile"
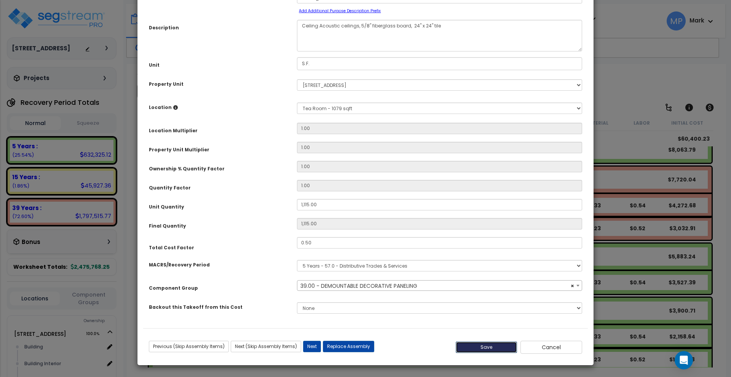
click at [491, 344] on button "Save" at bounding box center [487, 346] width 62 height 11
type input "1115.00"
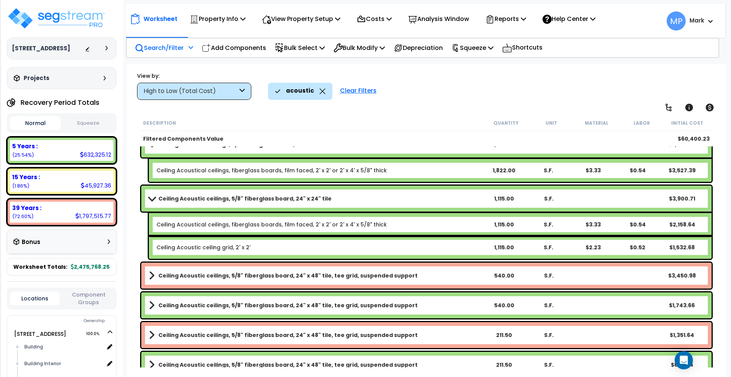
scroll to position [219, 0]
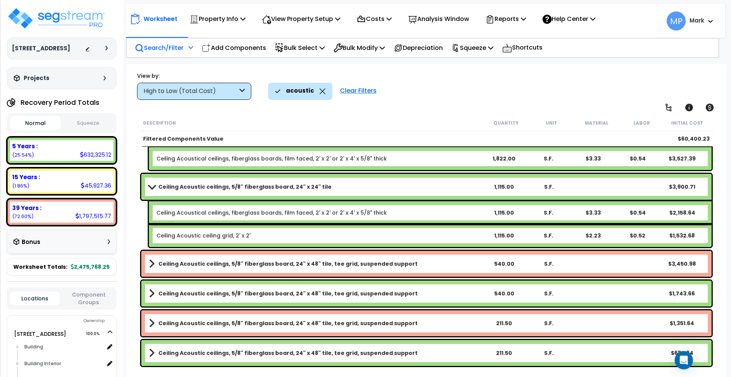
click at [387, 291] on b "Ceiling Acoustic ceilings, 5/8" fiberglass board, 24" x 48" tile, tee grid, sus…" at bounding box center [287, 293] width 259 height 8
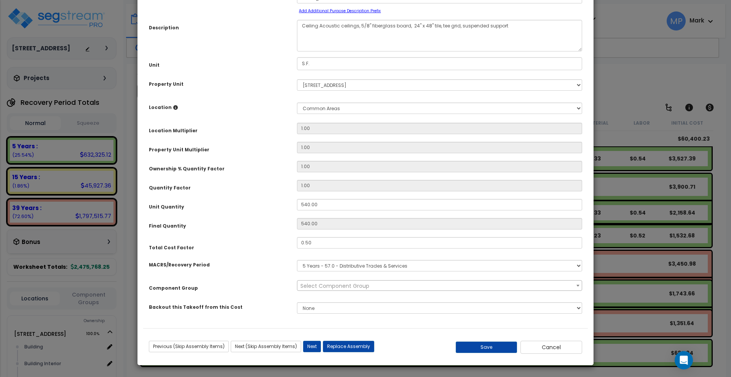
scroll to position [0, 0]
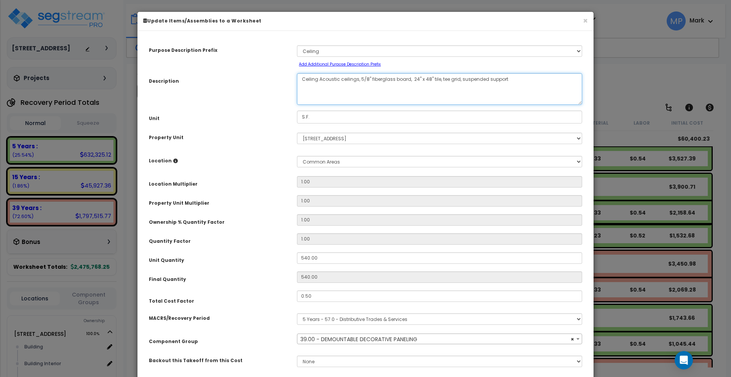
select select "3360"
drag, startPoint x: 508, startPoint y: 79, endPoint x: 437, endPoint y: 81, distance: 70.9
click at [437, 81] on textarea "Ceiling Acoustic ceilings, 5/8" fiberglass board, 24" x 48" tile, tee grid, sus…" at bounding box center [439, 89] width 285 height 32
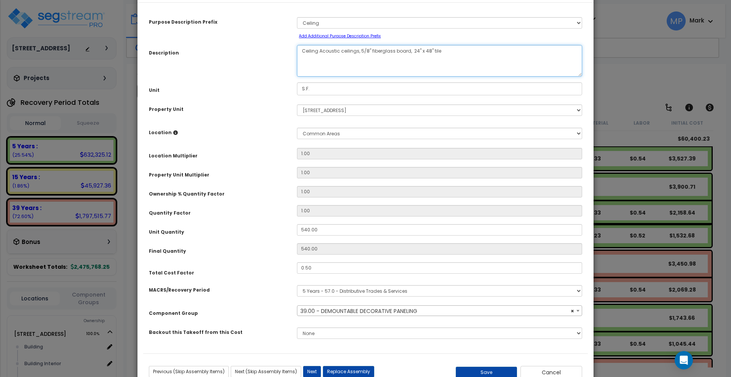
scroll to position [53, 0]
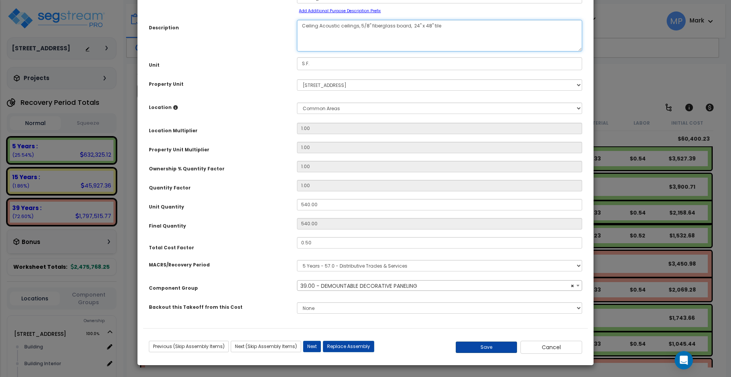
type textarea "Ceiling Acoustic ceilings, 5/8" fiberglass board, 24" x 48" tile"
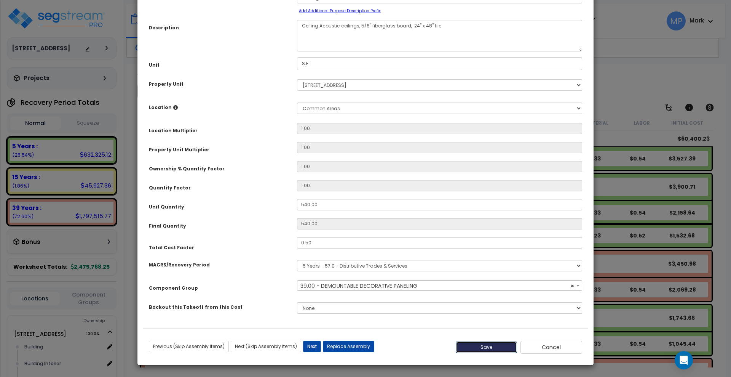
click at [490, 346] on button "Save" at bounding box center [487, 346] width 62 height 11
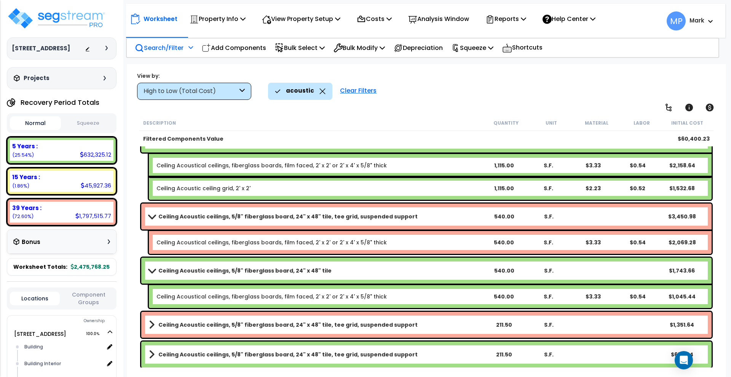
scroll to position [268, 0]
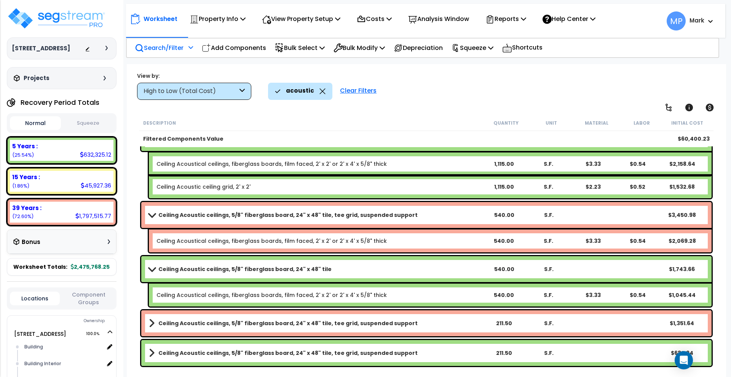
click at [385, 352] on b "Ceiling Acoustic ceilings, 5/8" fiberglass board, 24" x 48" tile, tee grid, sus…" at bounding box center [287, 353] width 259 height 8
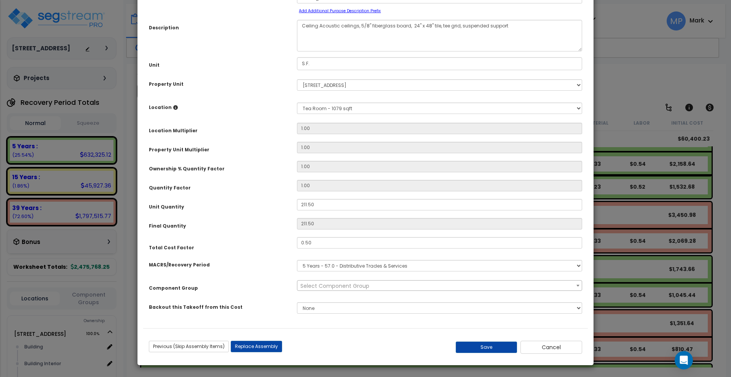
scroll to position [0, 0]
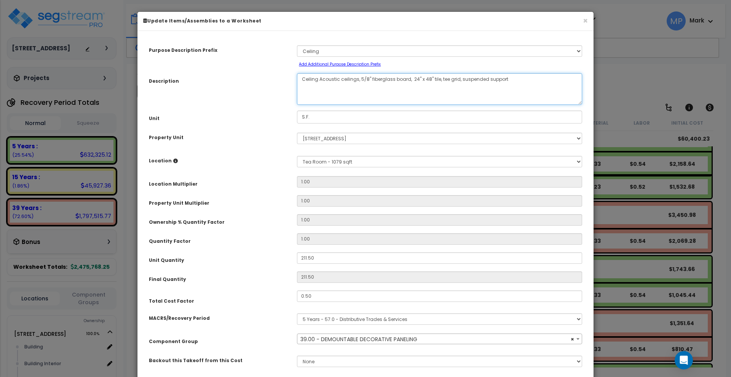
select select "3360"
drag, startPoint x: 508, startPoint y: 80, endPoint x: 436, endPoint y: 80, distance: 71.2
click at [436, 80] on textarea "Ceiling Acoustic ceilings, 5/8" fiberglass board, 24" x 48" tile, tee grid, sus…" at bounding box center [439, 89] width 285 height 32
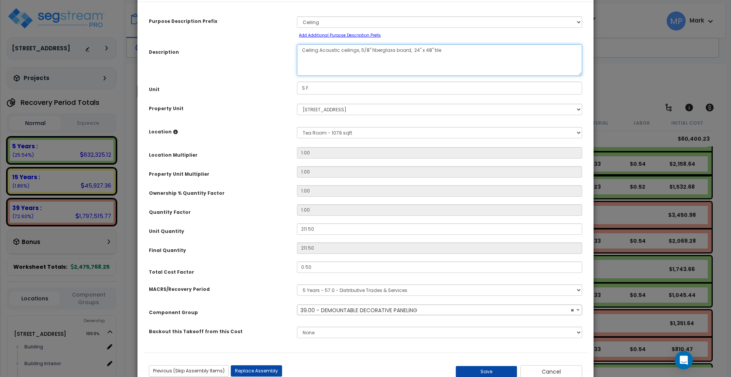
scroll to position [53, 0]
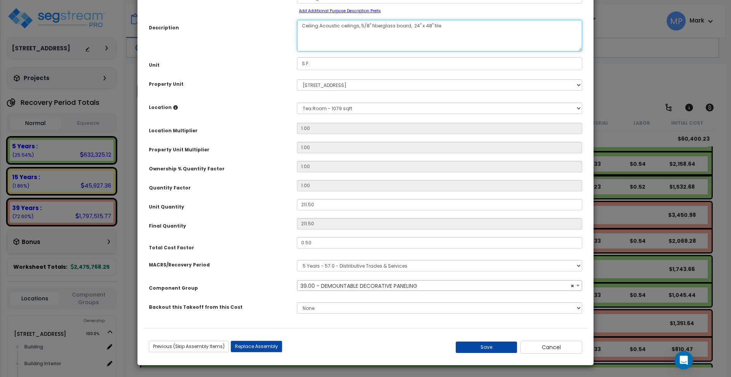
type textarea "Ceiling Acoustic ceilings, 5/8" fiberglass board, 24" x 48" tile"
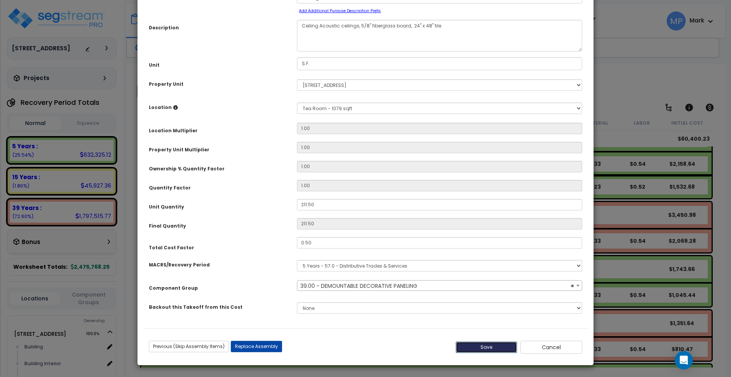
click at [488, 347] on button "Save" at bounding box center [487, 346] width 62 height 11
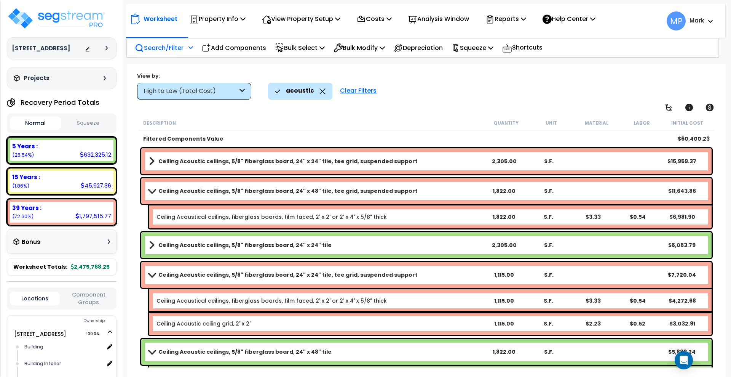
scroll to position [0, 0]
click at [367, 88] on div "Clear Filters" at bounding box center [358, 91] width 44 height 17
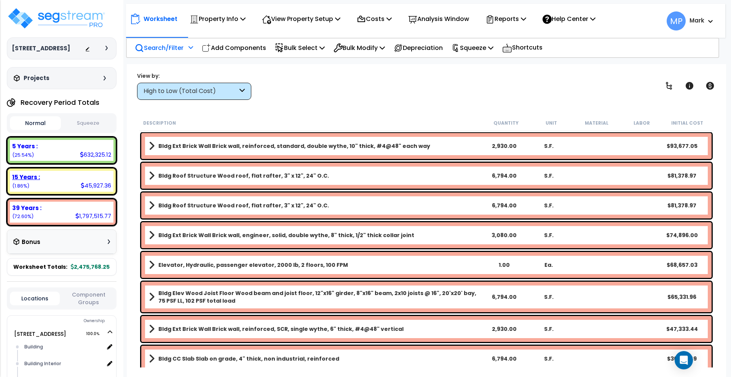
click at [53, 184] on div "15 Years : 45,927.36 (1.86%)" at bounding box center [62, 181] width 104 height 21
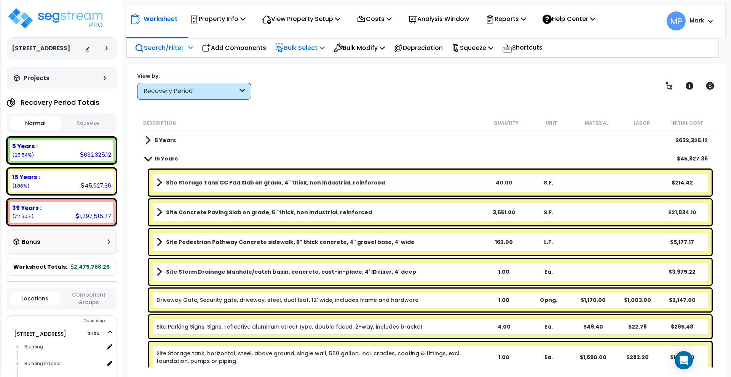
click at [304, 44] on p "Bulk Select" at bounding box center [300, 48] width 50 height 10
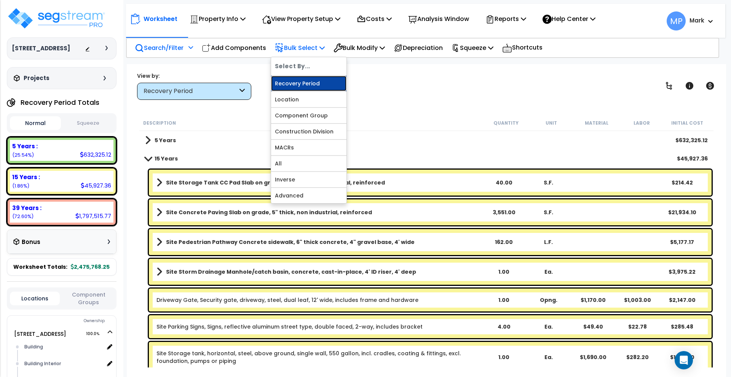
click at [319, 85] on link "Recovery Period" at bounding box center [308, 83] width 75 height 15
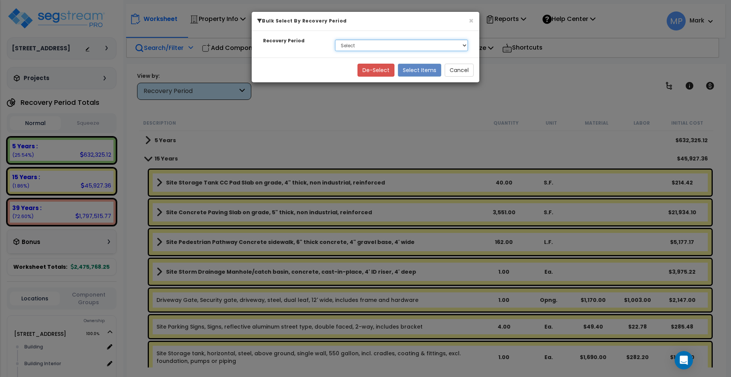
click at [369, 43] on select "Select 5 Years 15 Years 39 Years" at bounding box center [401, 45] width 133 height 11
select select "15Y"
click at [335, 40] on select "Select 5 Years 15 Years 39 Years" at bounding box center [401, 45] width 133 height 11
click at [414, 70] on button "Select Items" at bounding box center [419, 70] width 43 height 13
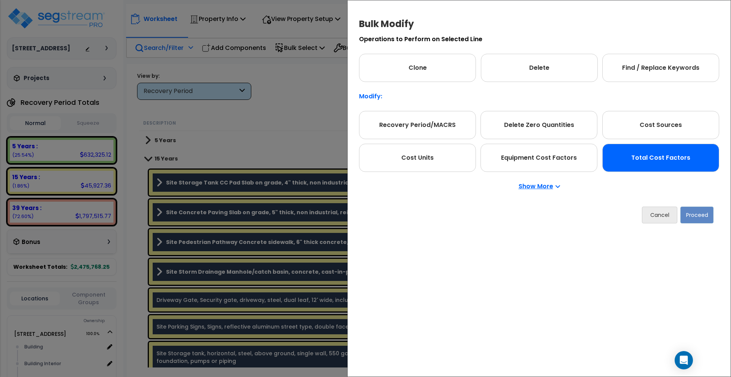
click at [664, 164] on div "Total Cost Factors" at bounding box center [660, 158] width 117 height 28
click at [698, 217] on button "Proceed" at bounding box center [697, 214] width 33 height 17
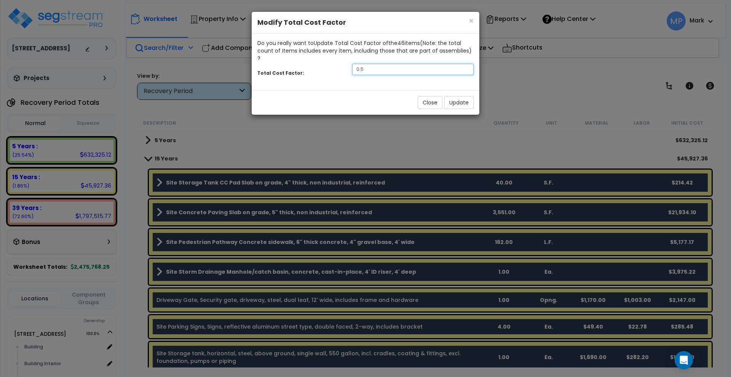
drag, startPoint x: 359, startPoint y: 62, endPoint x: 334, endPoint y: 66, distance: 25.2
click at [334, 66] on div "Total Cost Factor: 0.5" at bounding box center [366, 70] width 228 height 16
type input "1.8"
click at [461, 96] on button "Update" at bounding box center [458, 102] width 29 height 13
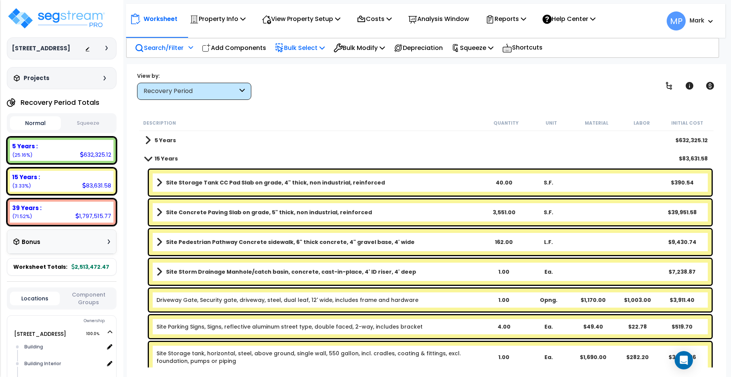
click at [311, 50] on p "Bulk Select" at bounding box center [300, 48] width 50 height 10
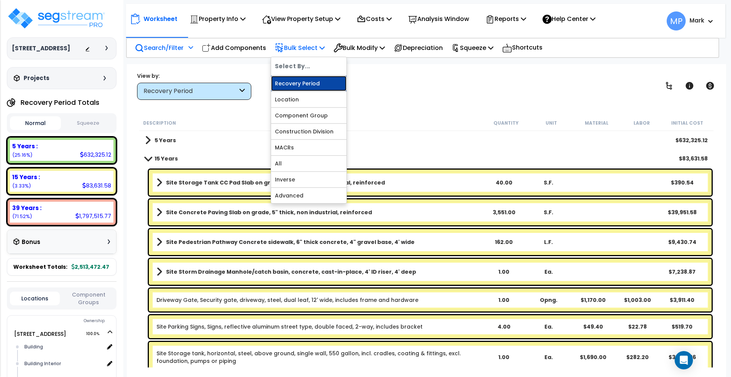
click at [313, 83] on link "Recovery Period" at bounding box center [308, 83] width 75 height 15
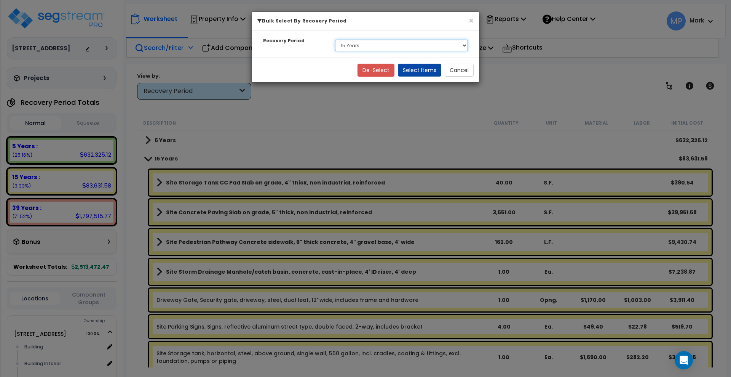
drag, startPoint x: 450, startPoint y: 48, endPoint x: 446, endPoint y: 50, distance: 4.4
click at [450, 48] on select "Select 5 Years 15 Years 39 Years" at bounding box center [401, 45] width 133 height 11
select select "39Y"
click at [335, 40] on select "Select 5 Years 15 Years 39 Years" at bounding box center [401, 45] width 133 height 11
click at [424, 72] on button "Select Items" at bounding box center [419, 70] width 43 height 13
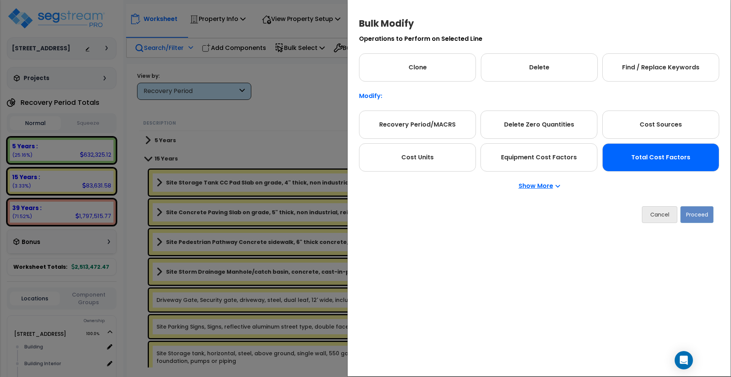
click at [671, 161] on div "Total Cost Factors" at bounding box center [660, 157] width 117 height 28
click at [701, 211] on button "Proceed" at bounding box center [697, 214] width 33 height 17
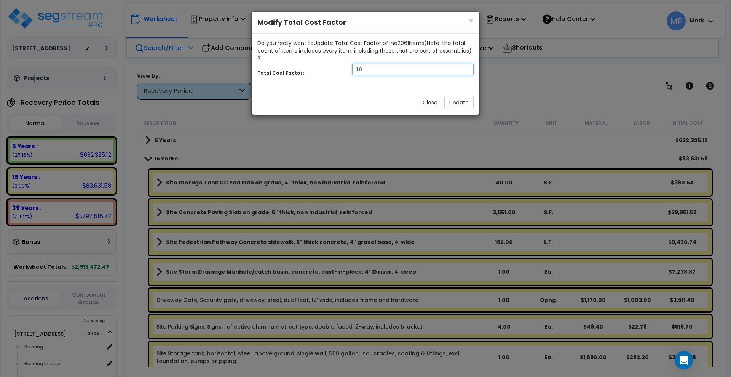
drag, startPoint x: 349, startPoint y: 61, endPoint x: 340, endPoint y: 61, distance: 9.5
click at [340, 62] on div "Total Cost Factor: 1.8" at bounding box center [366, 70] width 228 height 16
type input ".75"
click at [467, 96] on button "Update" at bounding box center [458, 102] width 29 height 13
